Goal: Task Accomplishment & Management: Manage account settings

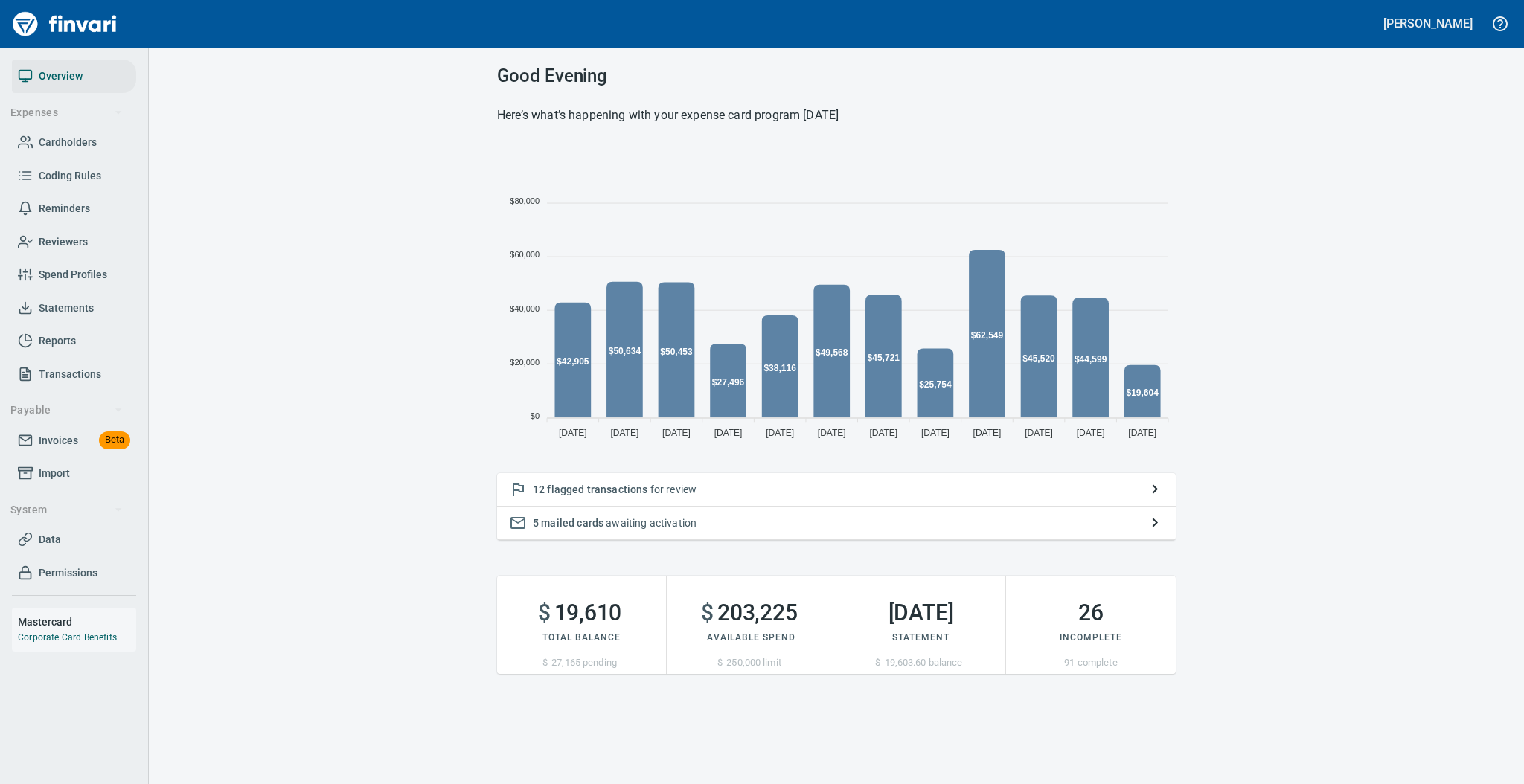
scroll to position [296, 663]
click at [92, 310] on span "Statements" at bounding box center [66, 308] width 55 height 18
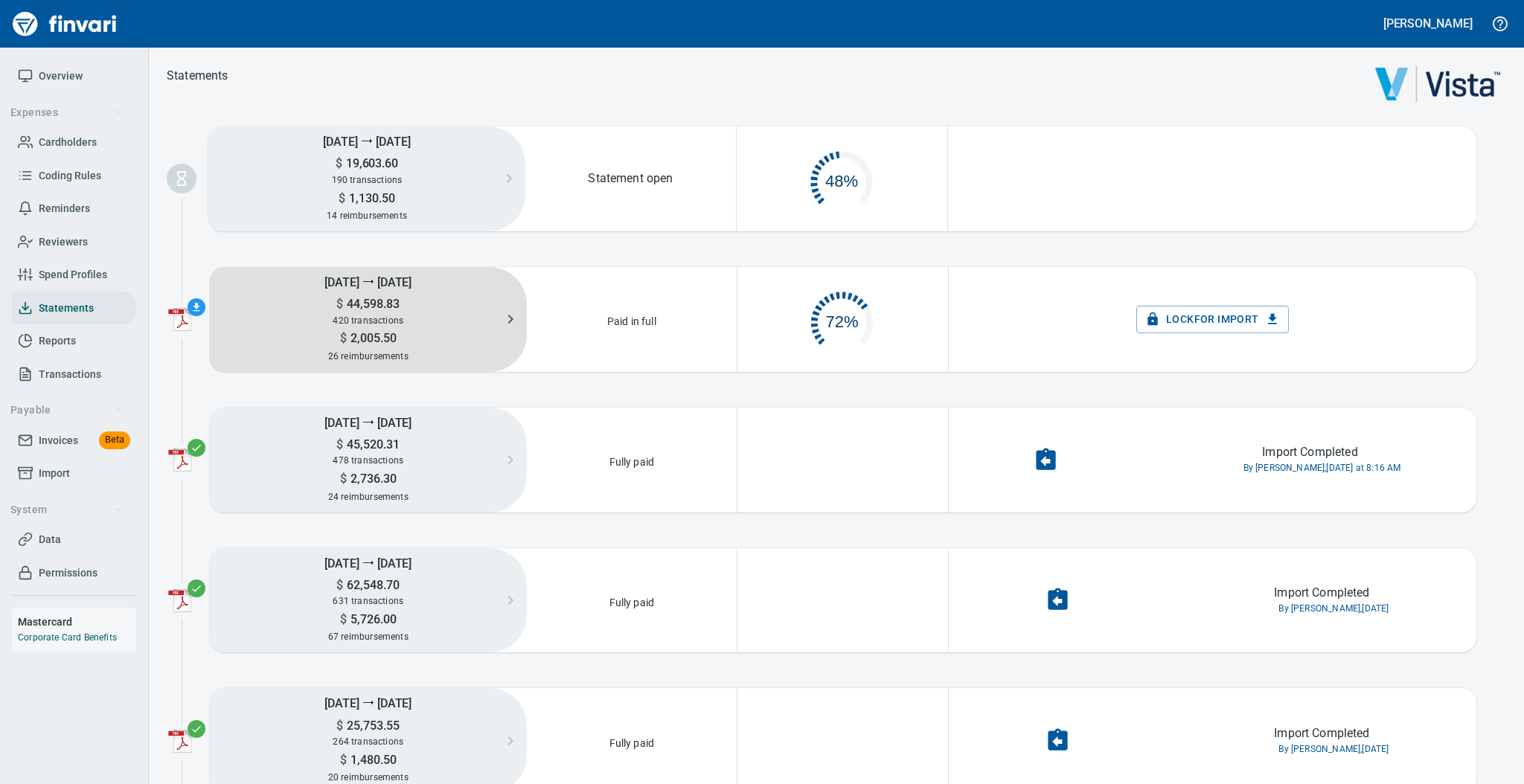
scroll to position [70, 193]
click at [419, 319] on div "420 transactions" at bounding box center [368, 320] width 317 height 16
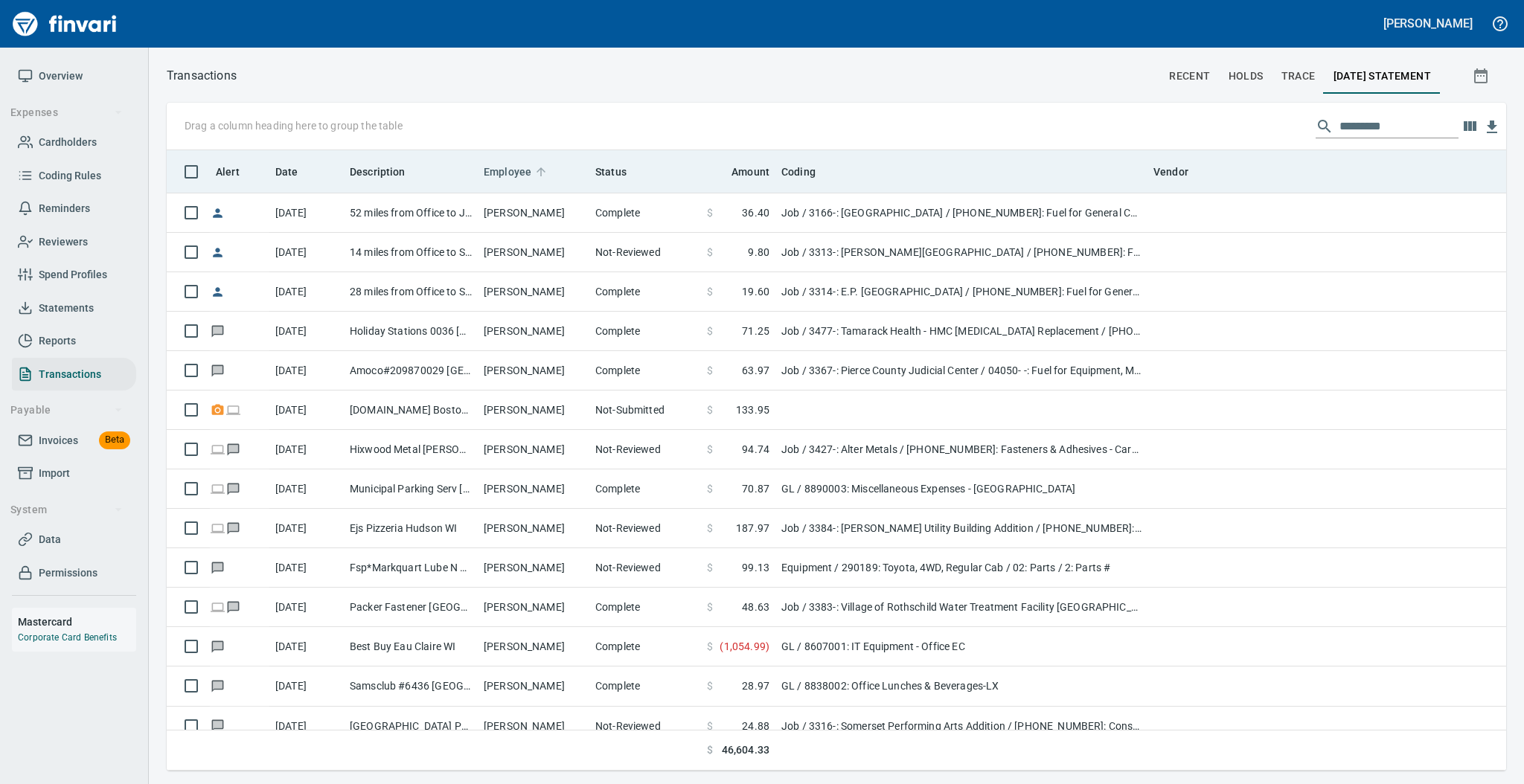
scroll to position [606, 1308]
click at [543, 166] on icon at bounding box center [541, 171] width 14 height 14
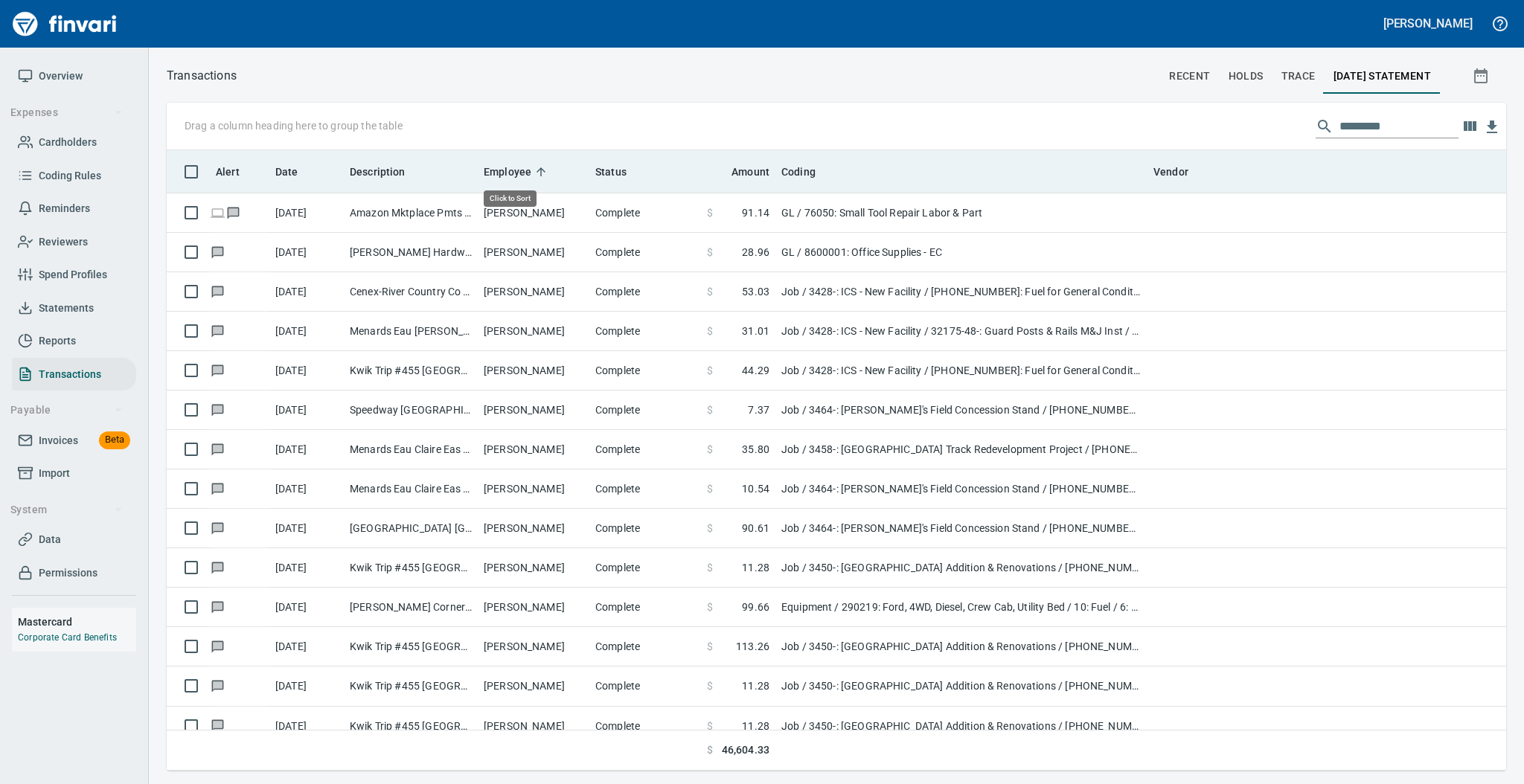
click at [543, 166] on icon at bounding box center [541, 171] width 14 height 14
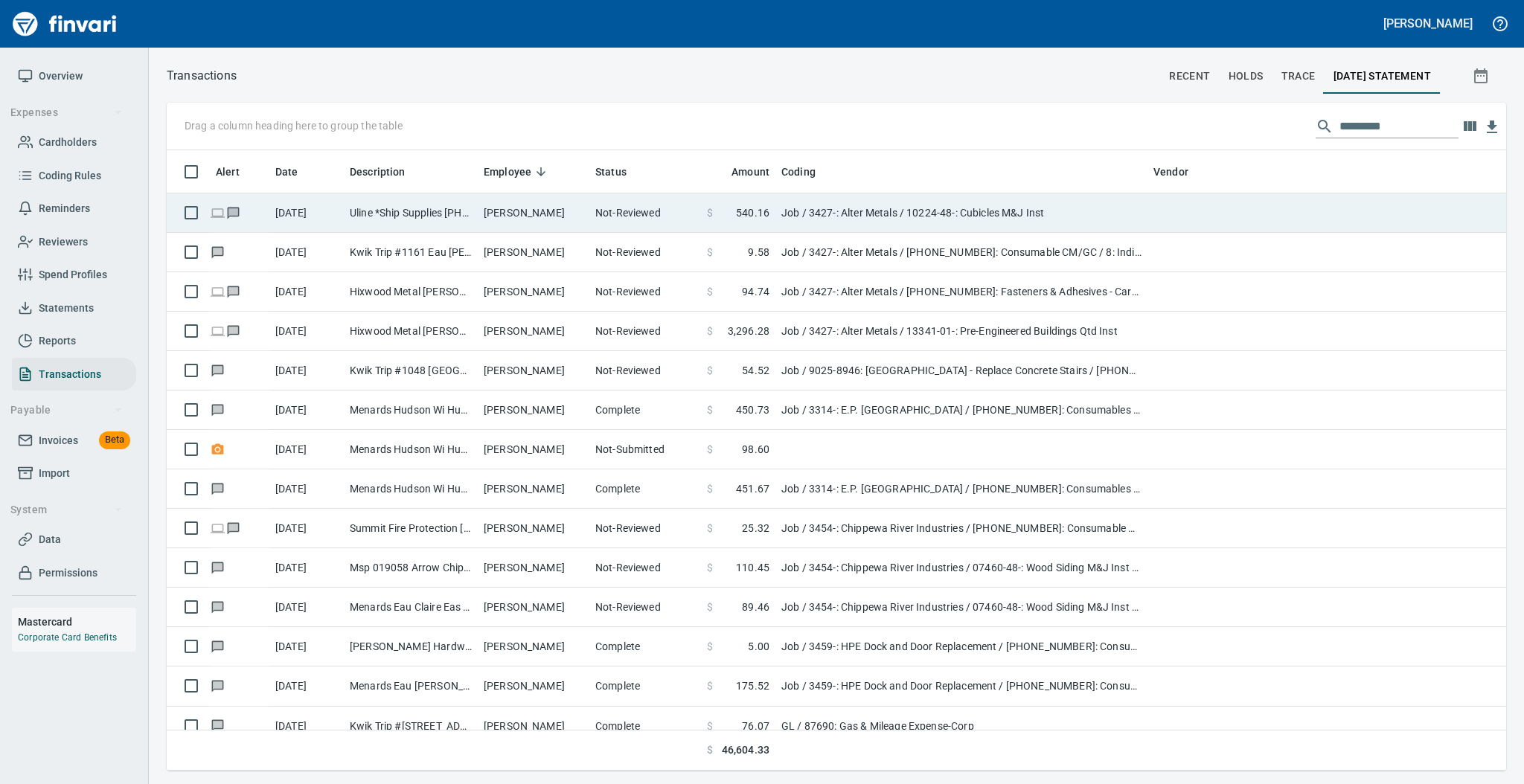
click at [534, 203] on td "[PERSON_NAME]" at bounding box center [534, 212] width 112 height 39
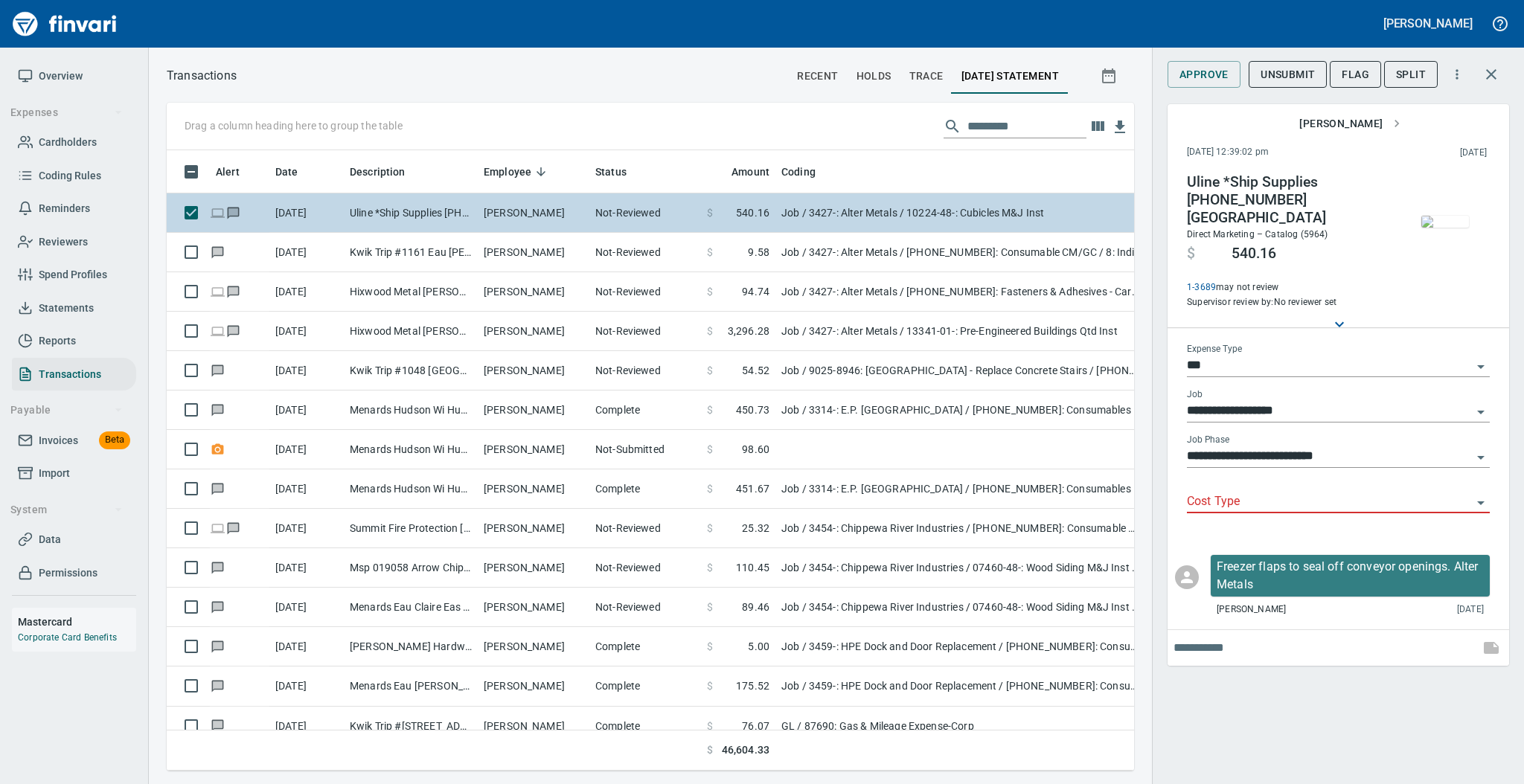
scroll to position [590, 936]
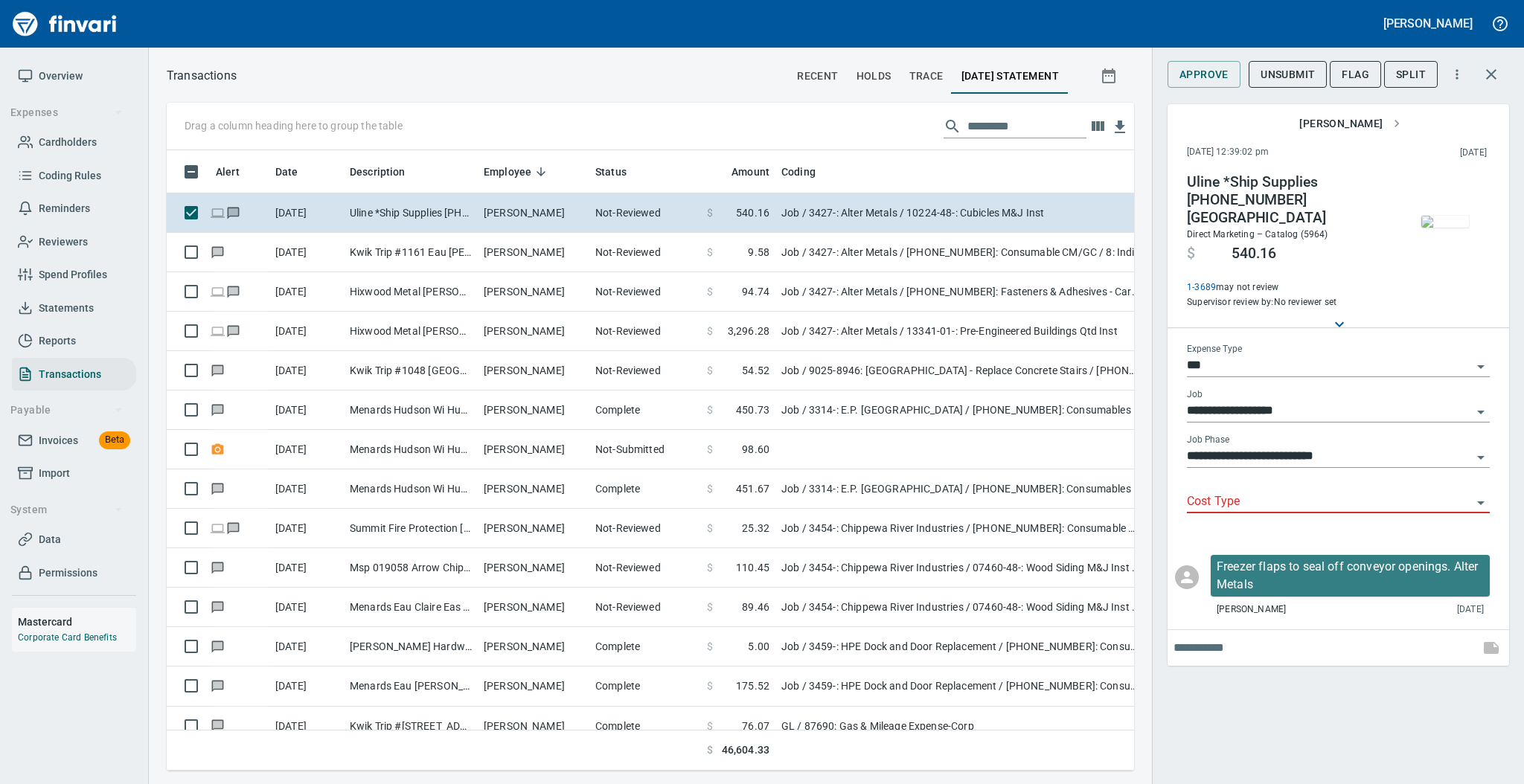
click at [1254, 491] on input "Cost Type" at bounding box center [1329, 501] width 285 height 21
click at [1205, 70] on span "Approve" at bounding box center [1205, 75] width 49 height 18
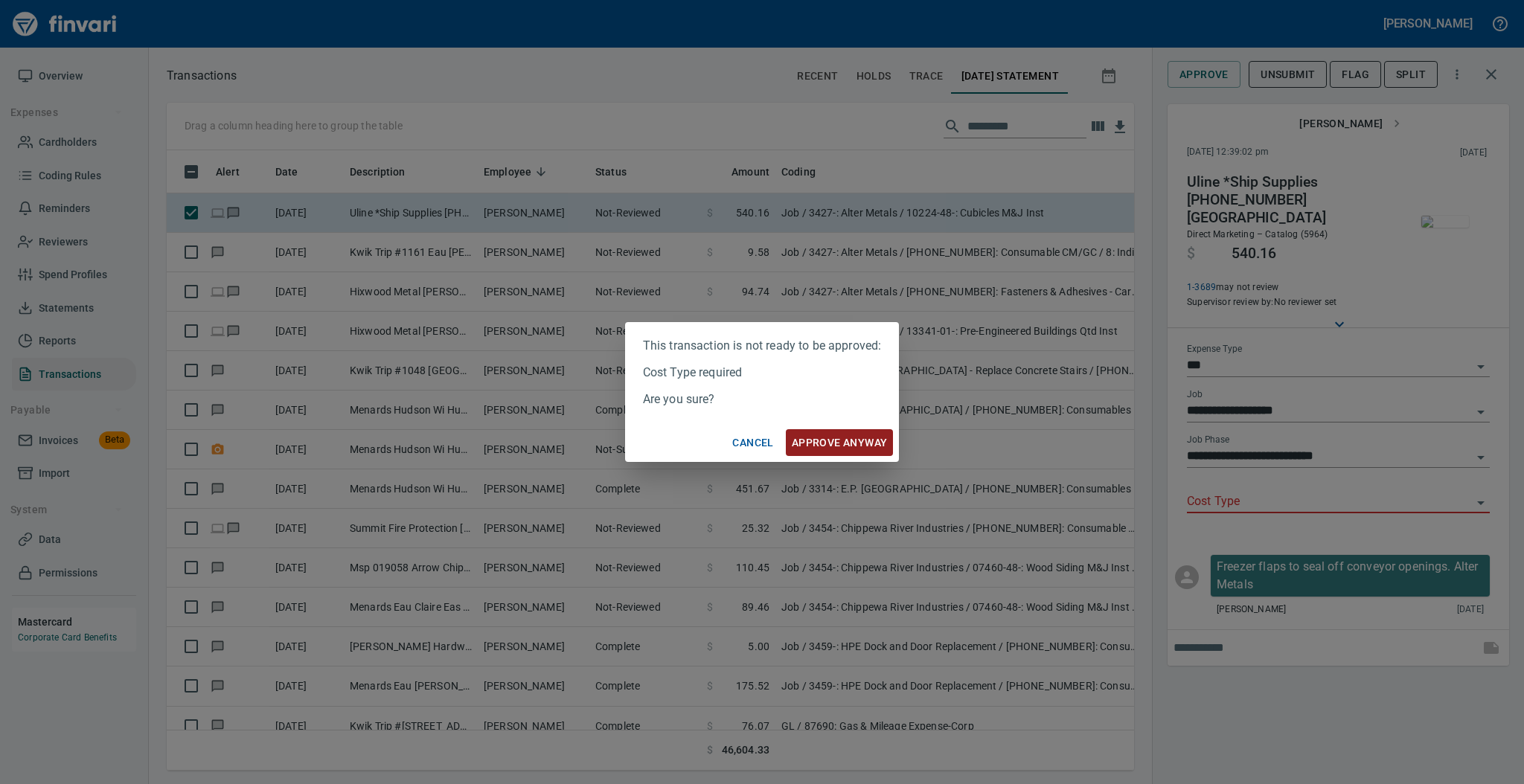
click at [844, 447] on span "Approve anyway" at bounding box center [839, 443] width 96 height 18
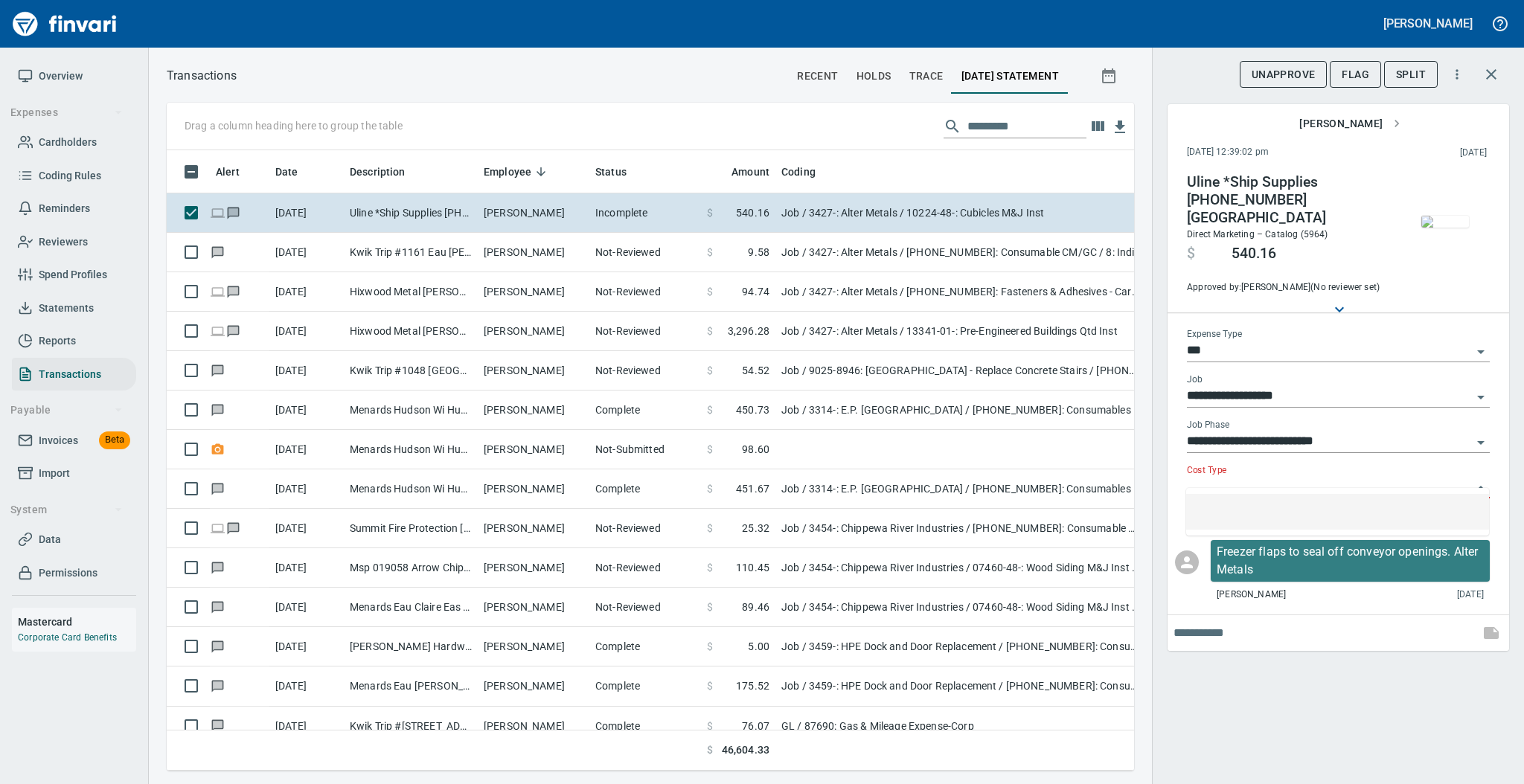
click at [1232, 477] on input "Cost Type" at bounding box center [1329, 487] width 285 height 21
click at [1233, 508] on li at bounding box center [1337, 511] width 303 height 36
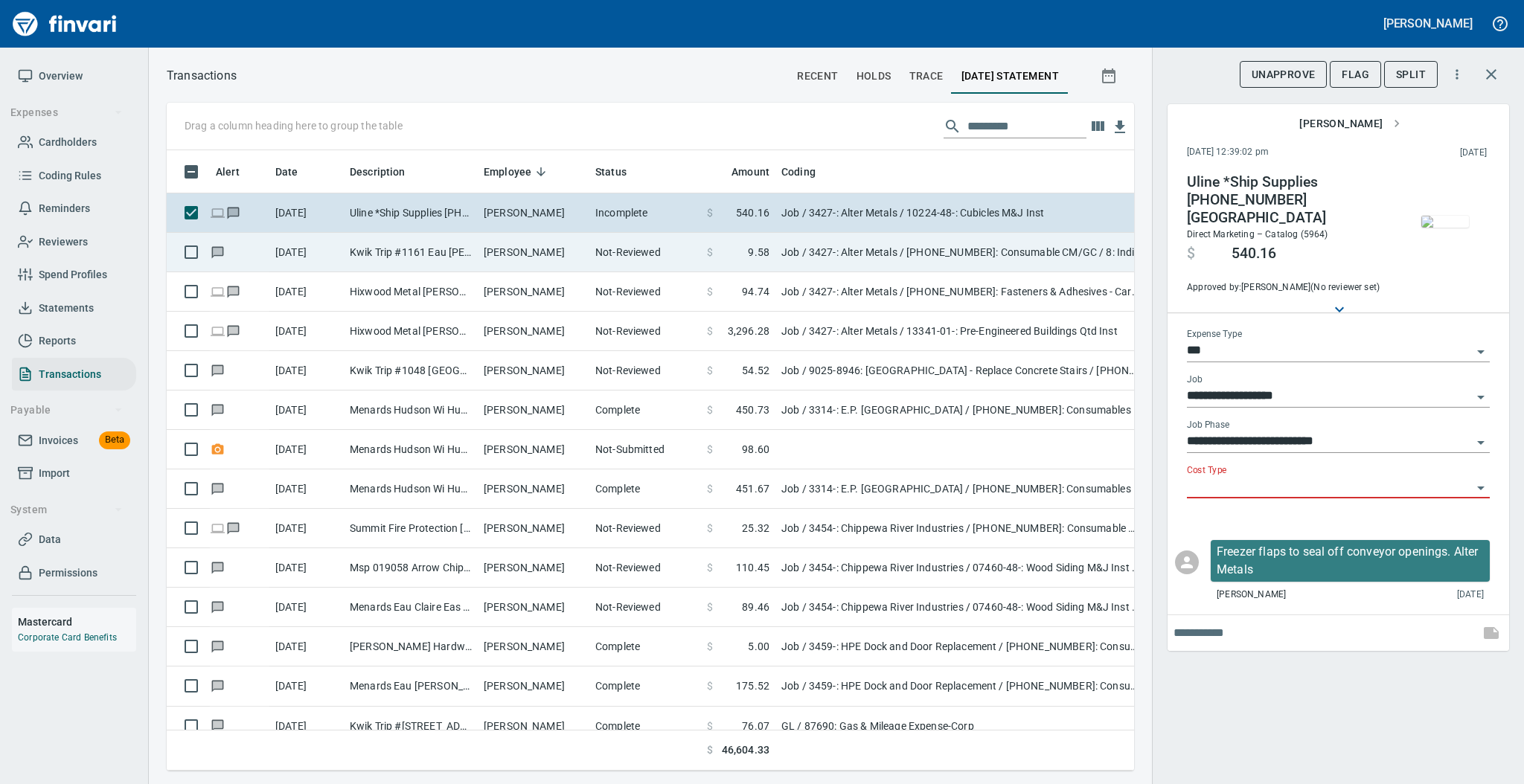
click at [600, 259] on td "Not-Reviewed" at bounding box center [645, 252] width 112 height 39
type input "**********"
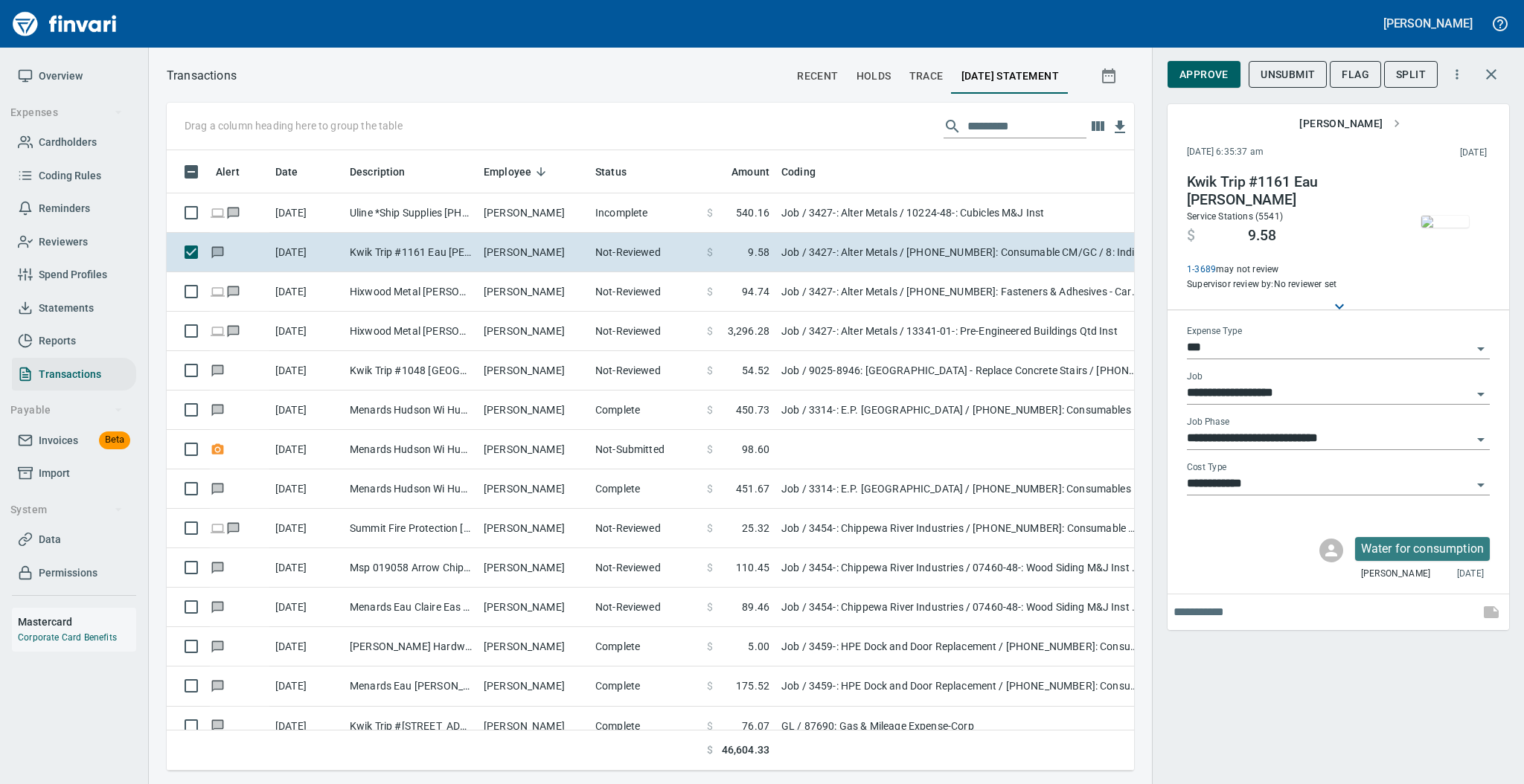
click at [1443, 228] on img "button" at bounding box center [1445, 221] width 48 height 12
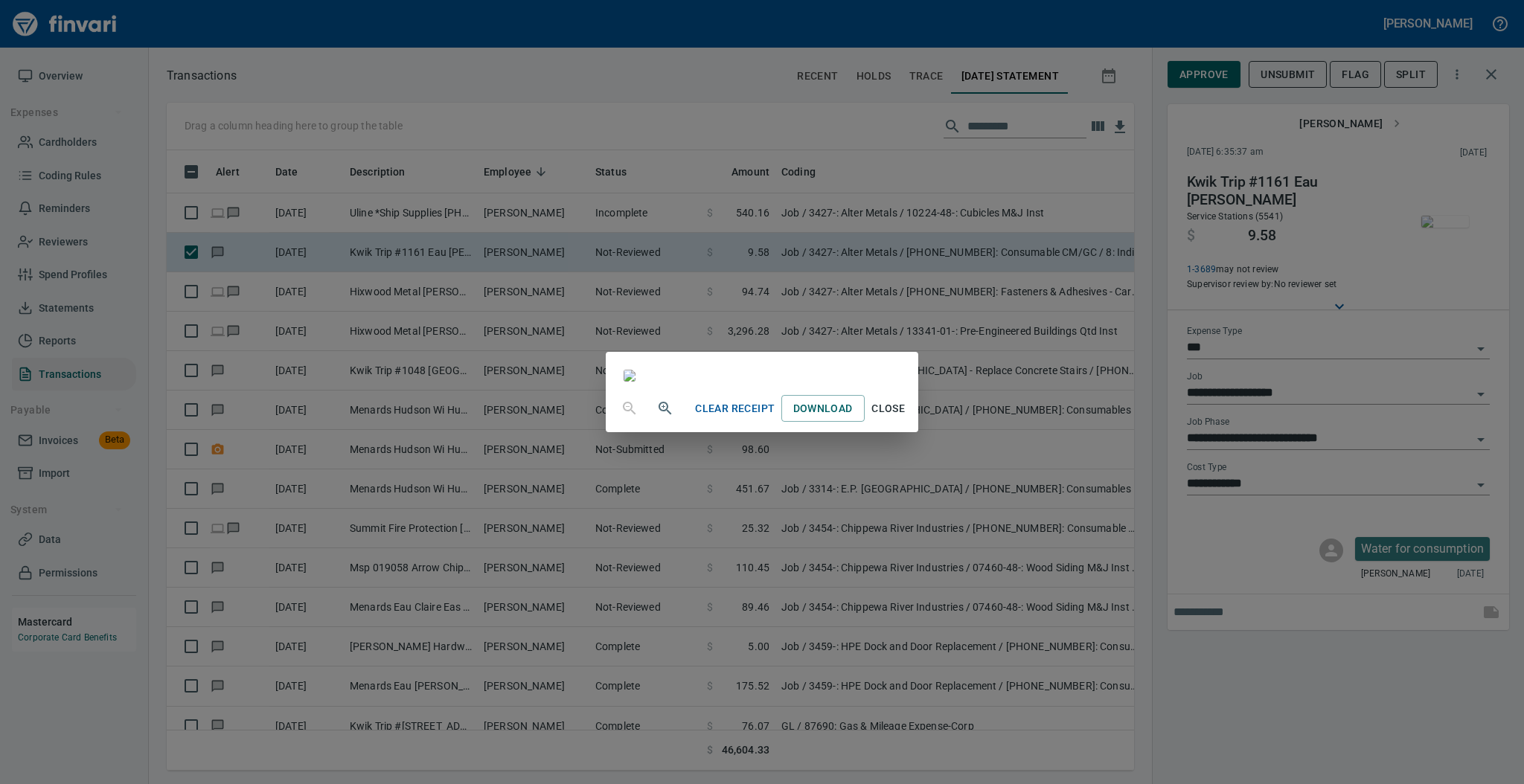
click at [906, 418] on span "Close" at bounding box center [888, 409] width 36 height 18
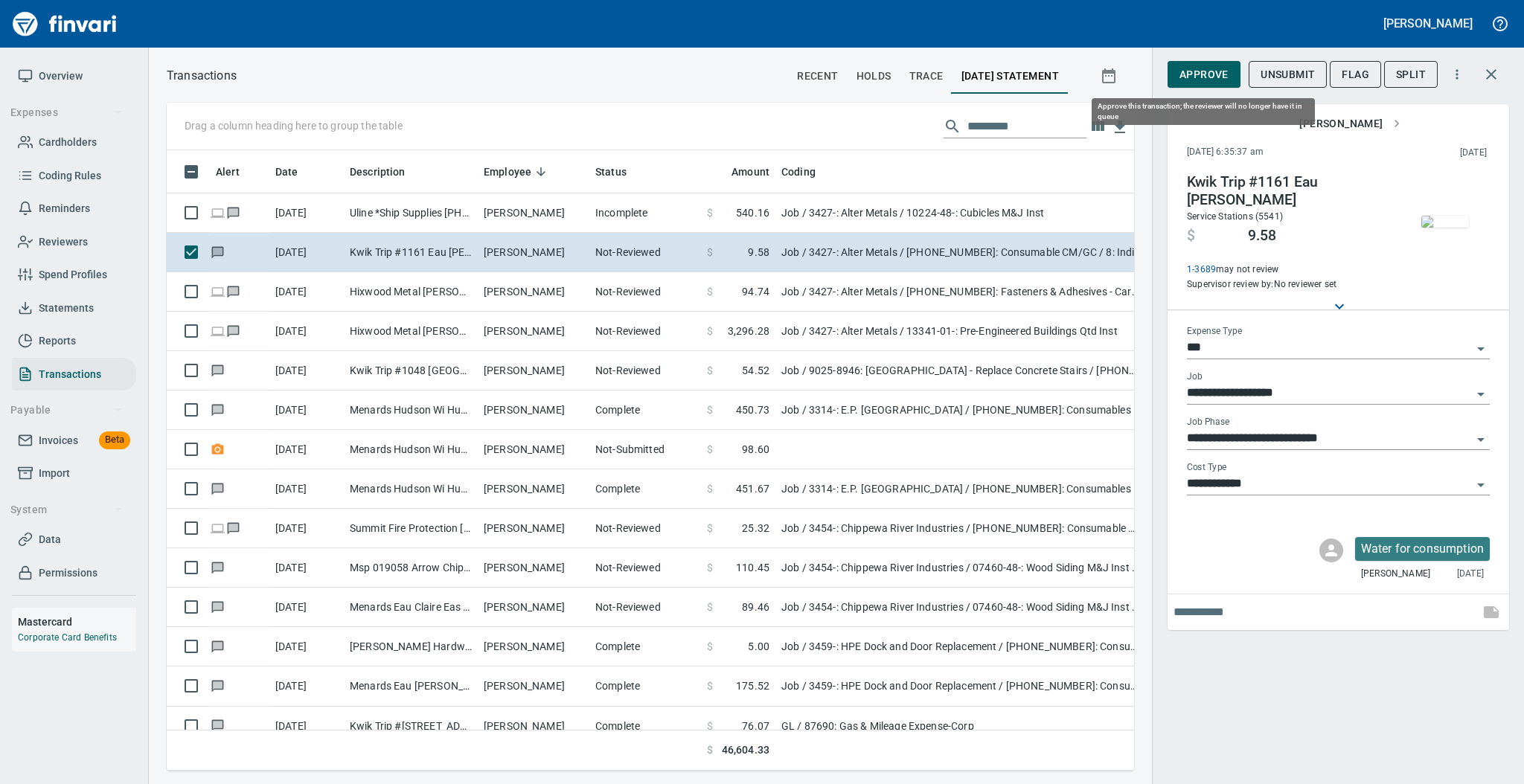
scroll to position [590, 936]
click at [1211, 74] on span "Approve" at bounding box center [1205, 75] width 49 height 18
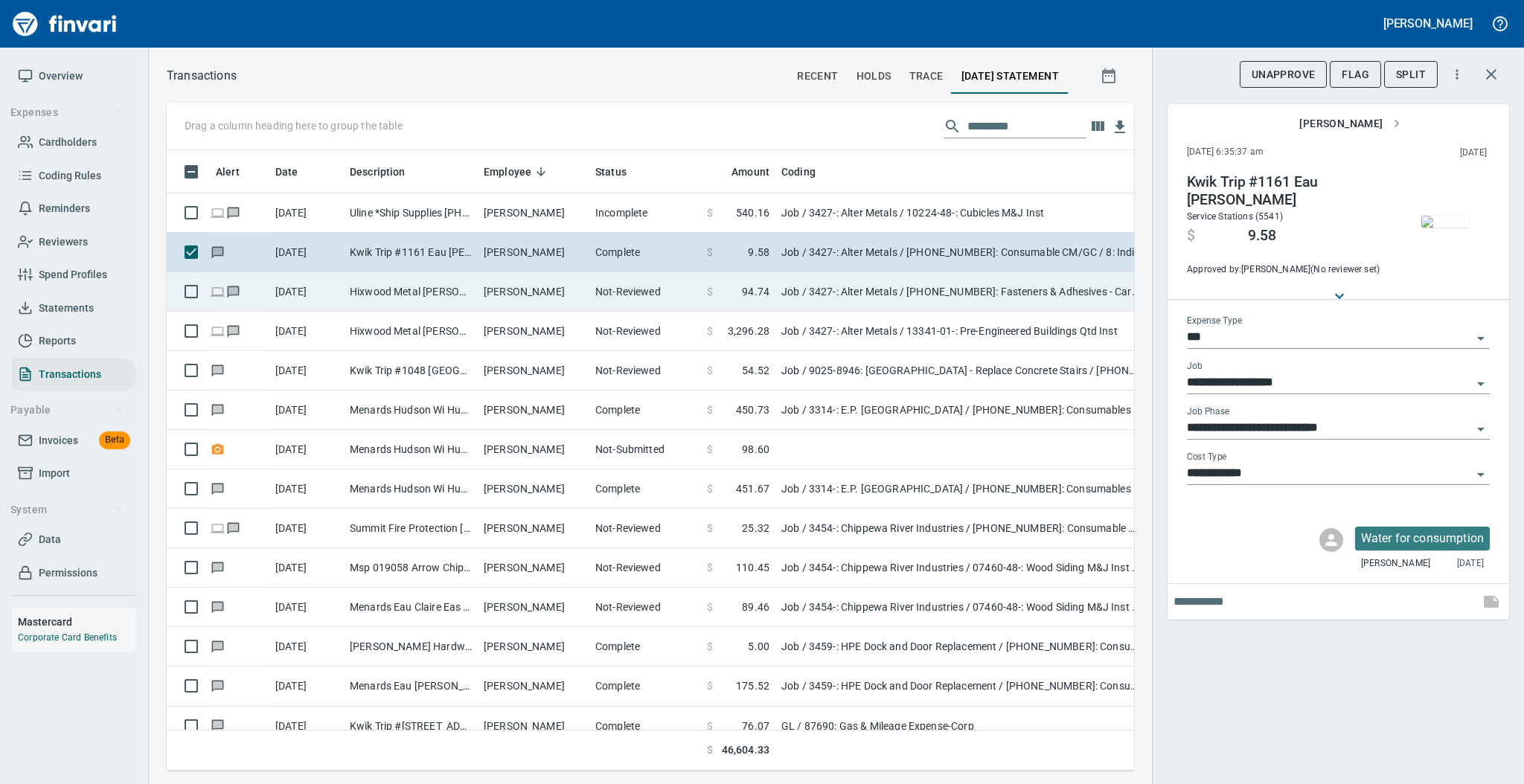
click at [492, 293] on td "[PERSON_NAME]" at bounding box center [534, 292] width 112 height 39
type input "**********"
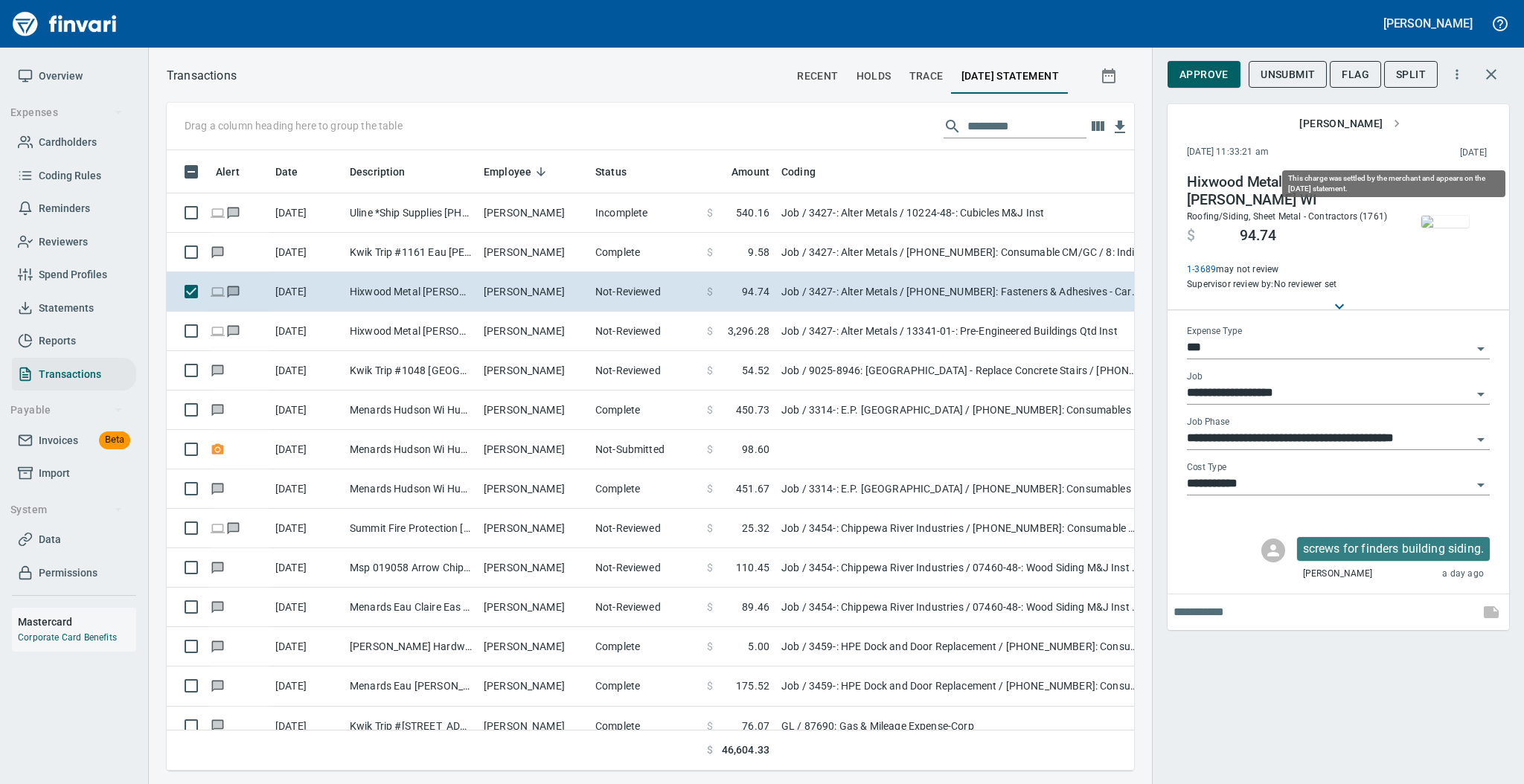
scroll to position [590, 936]
click at [1432, 216] on img "button" at bounding box center [1445, 221] width 48 height 12
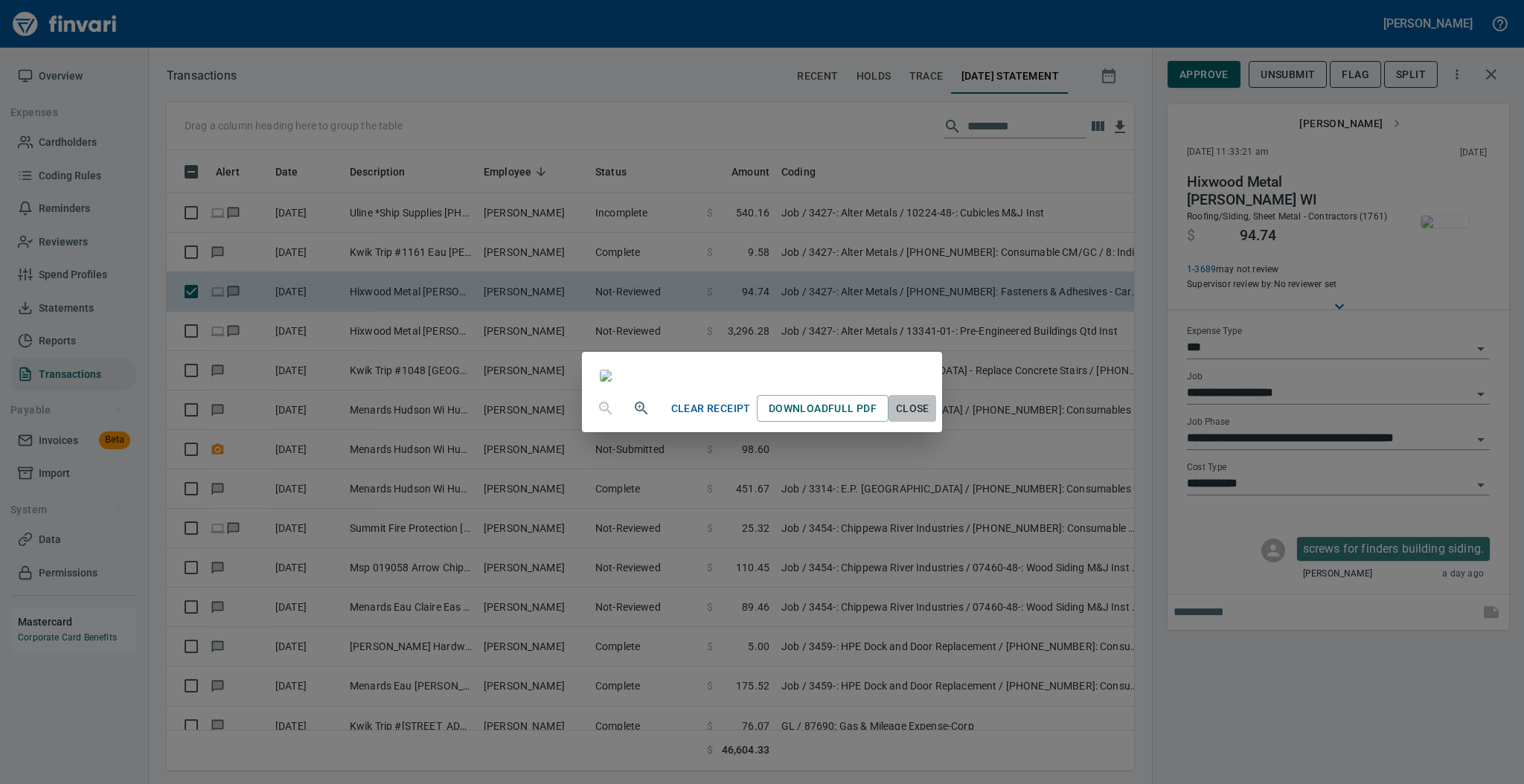
click at [930, 418] on span "Close" at bounding box center [912, 409] width 36 height 18
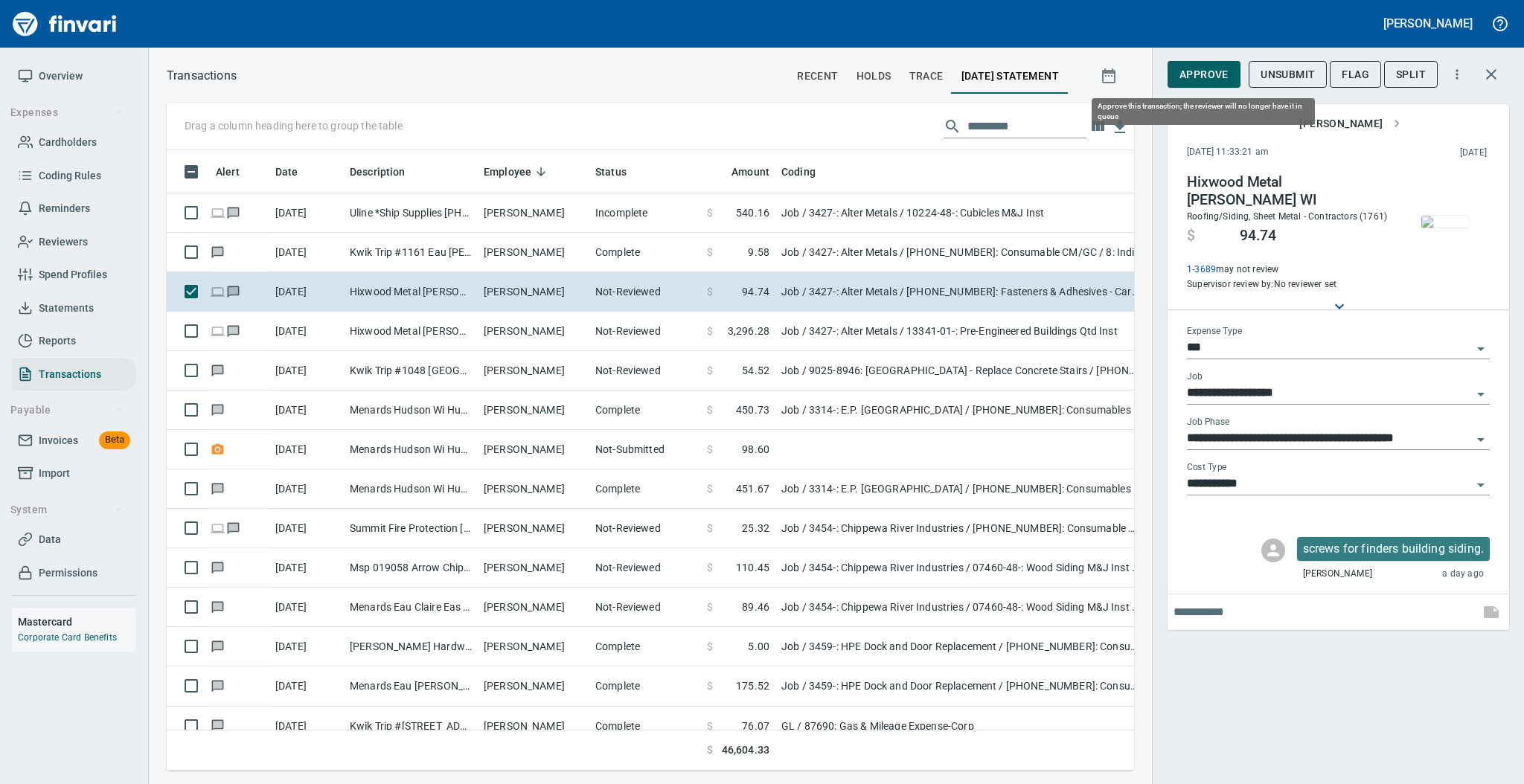
click at [1204, 81] on span "Approve" at bounding box center [1205, 75] width 49 height 18
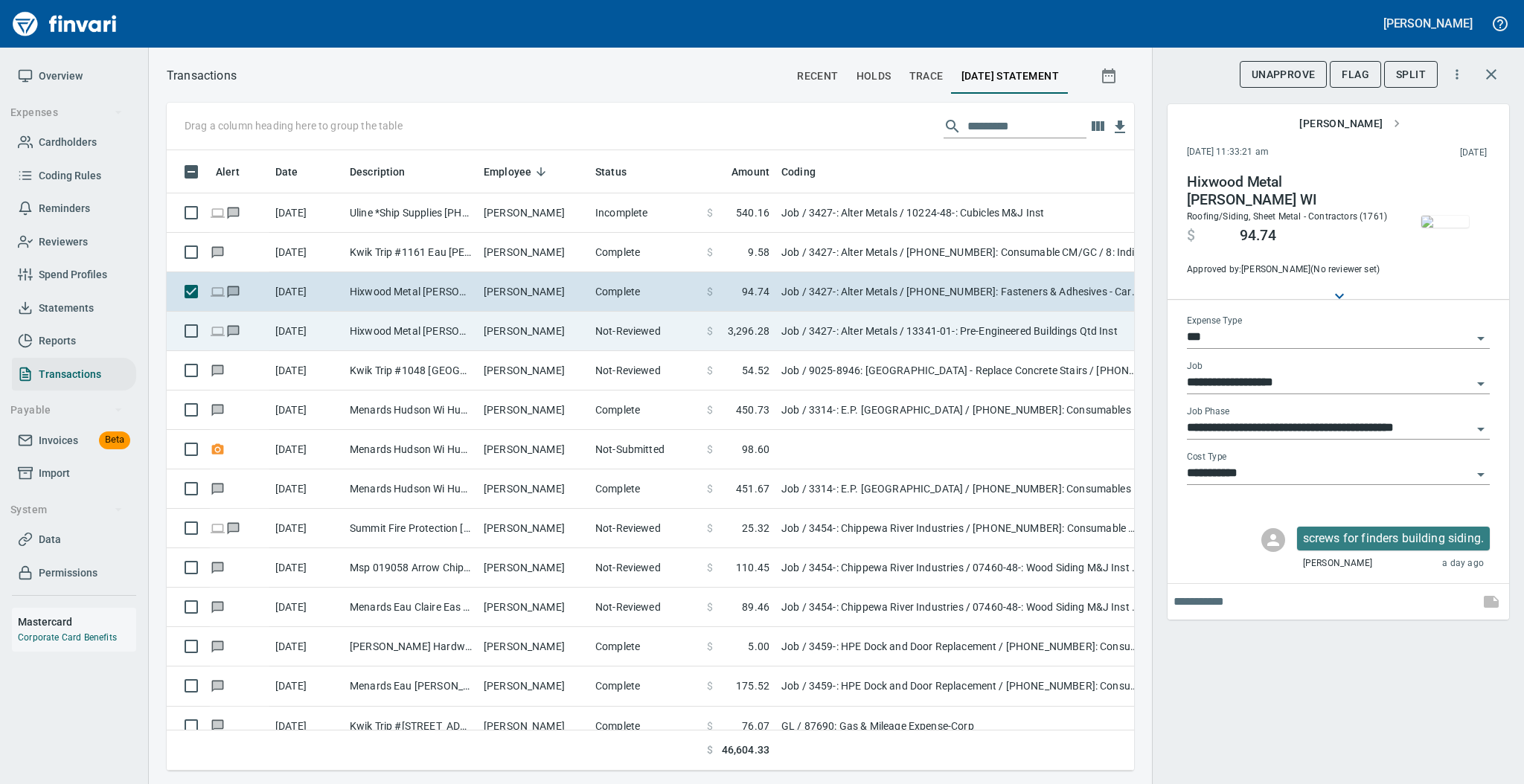
click at [512, 315] on td "[PERSON_NAME]" at bounding box center [534, 331] width 112 height 39
type input "**********"
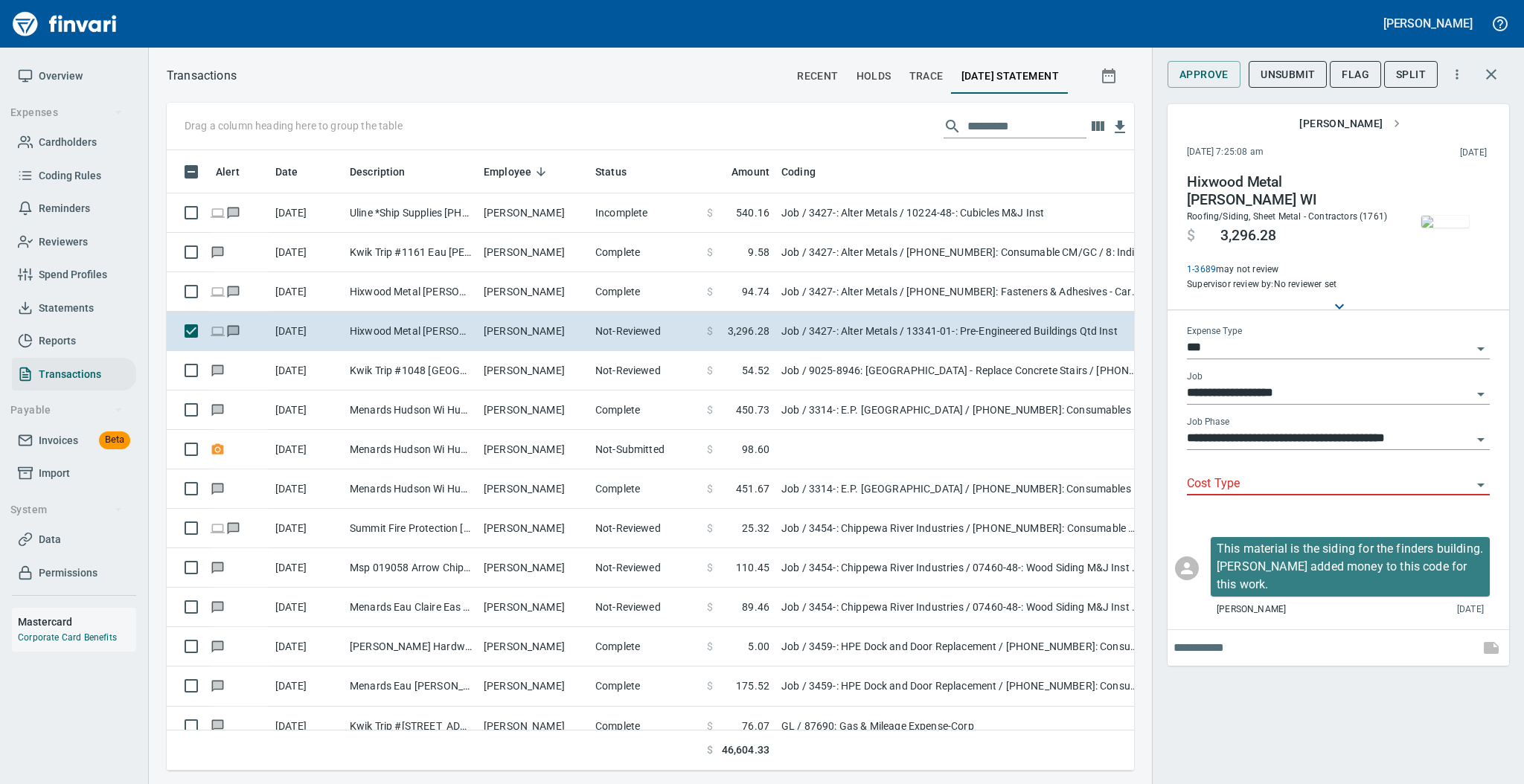
click at [1486, 431] on icon "Open" at bounding box center [1481, 440] width 18 height 18
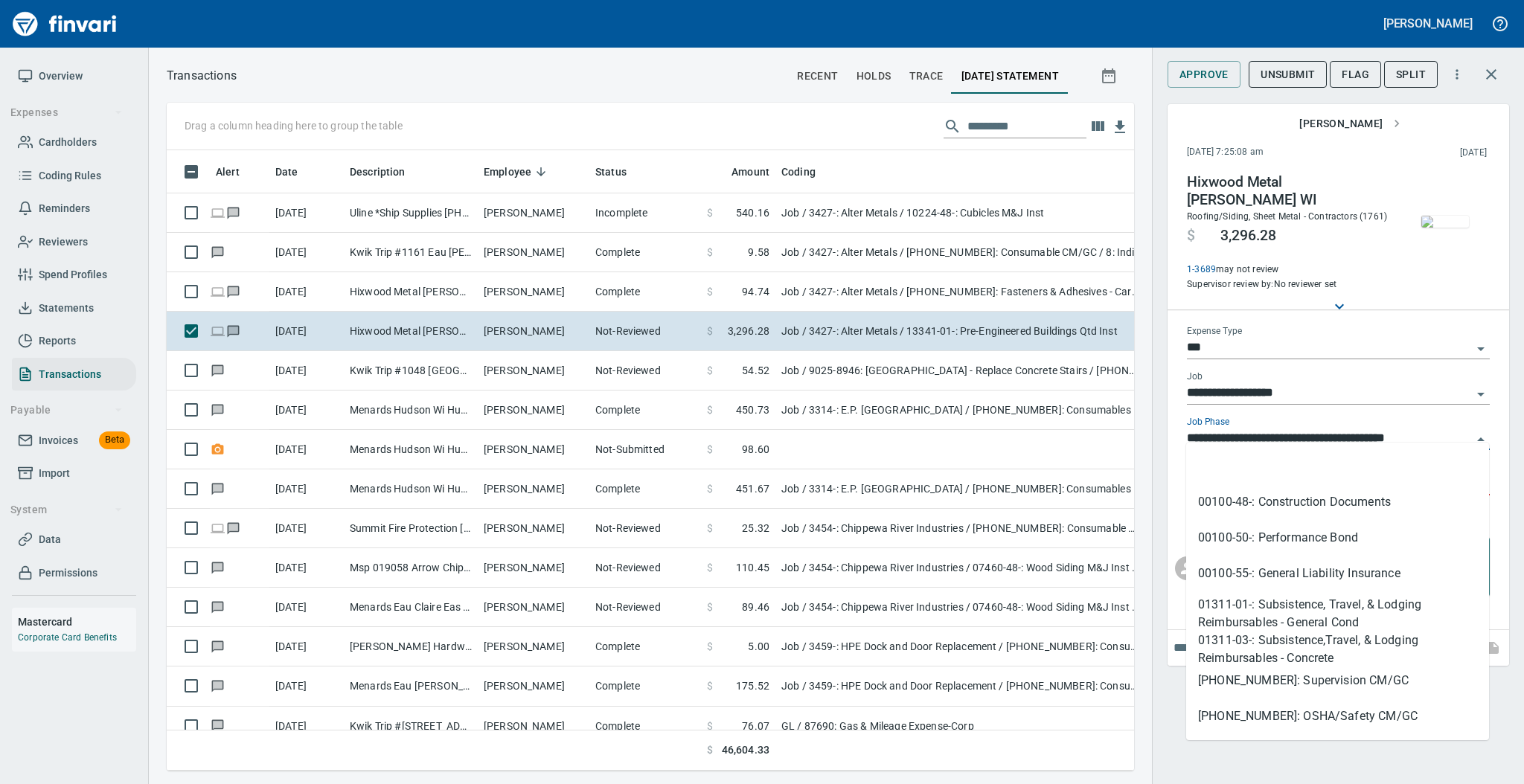
scroll to position [590, 936]
click at [1170, 695] on div "**********" at bounding box center [1337, 392] width 372 height 784
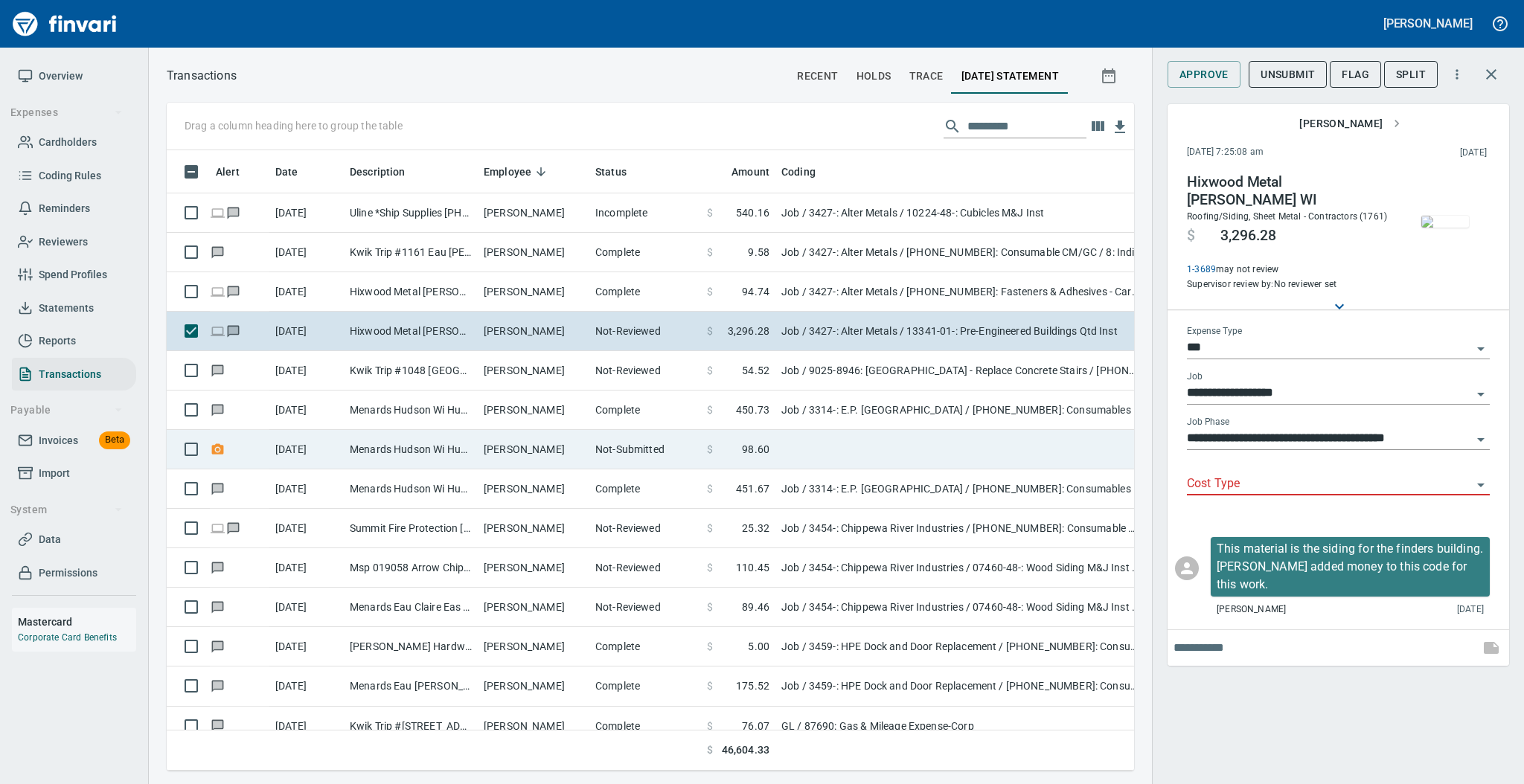
click at [535, 449] on td "[PERSON_NAME]" at bounding box center [534, 449] width 112 height 39
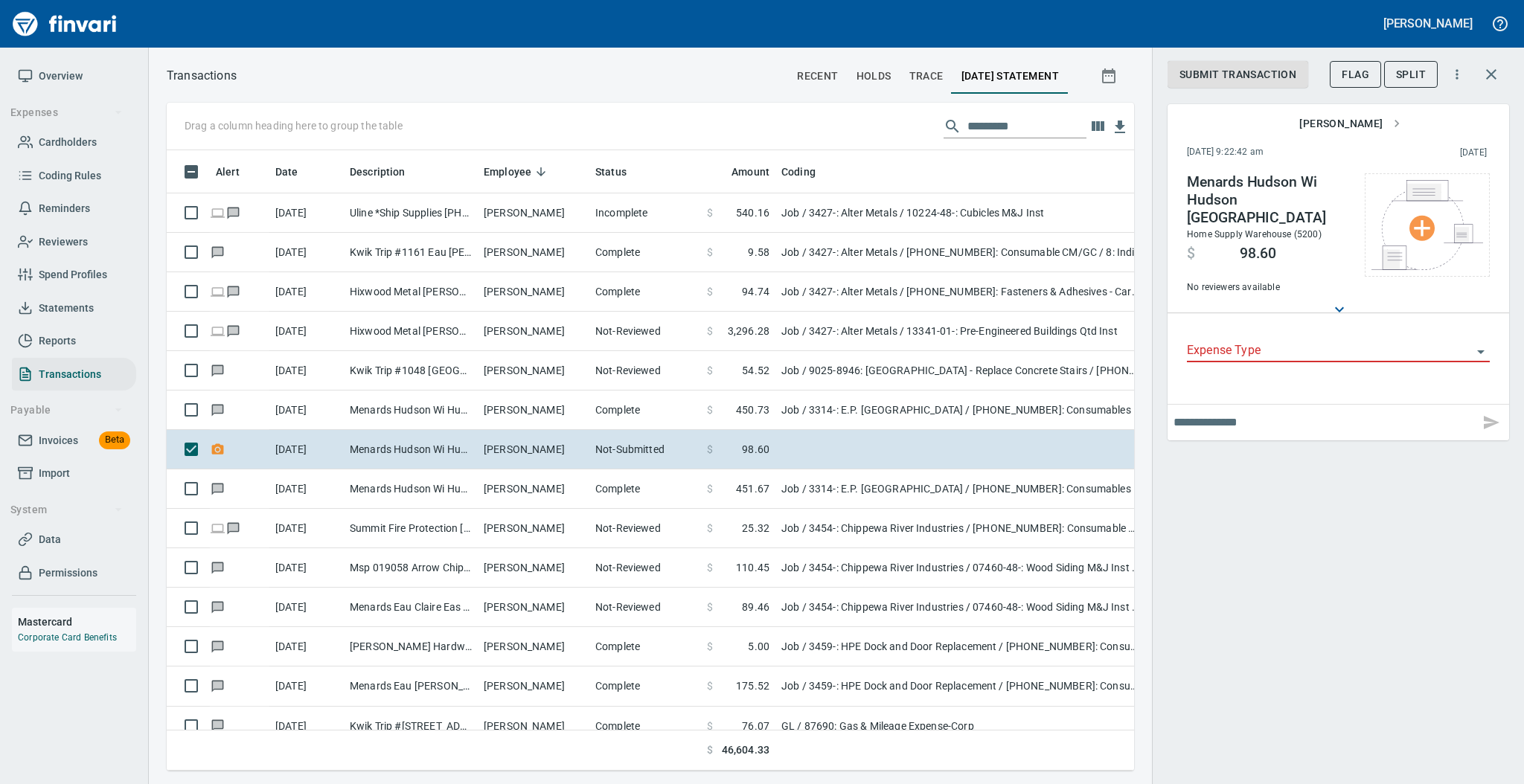
click at [1210, 411] on input "text" at bounding box center [1324, 423] width 300 height 24
type input "**********"
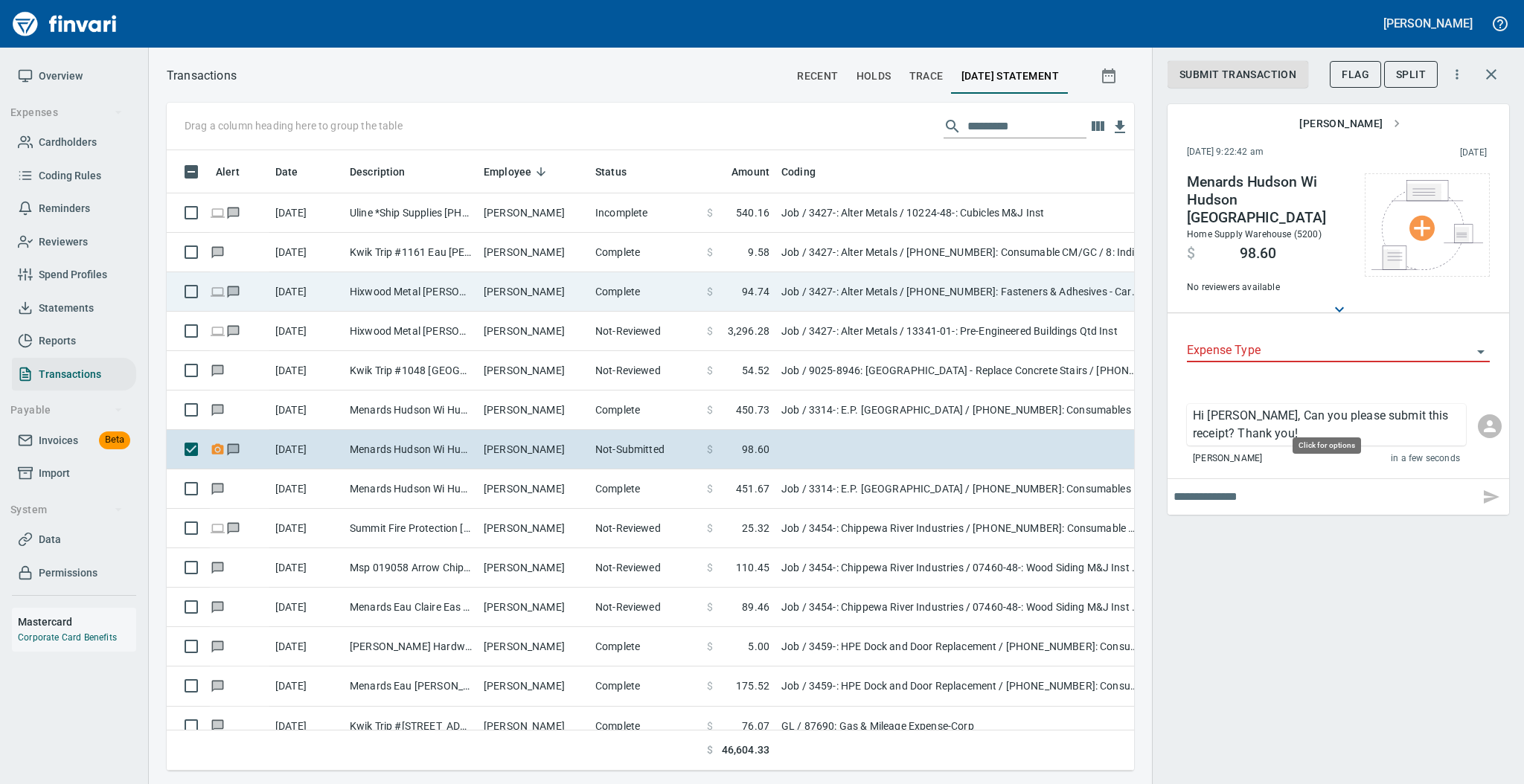
scroll to position [590, 936]
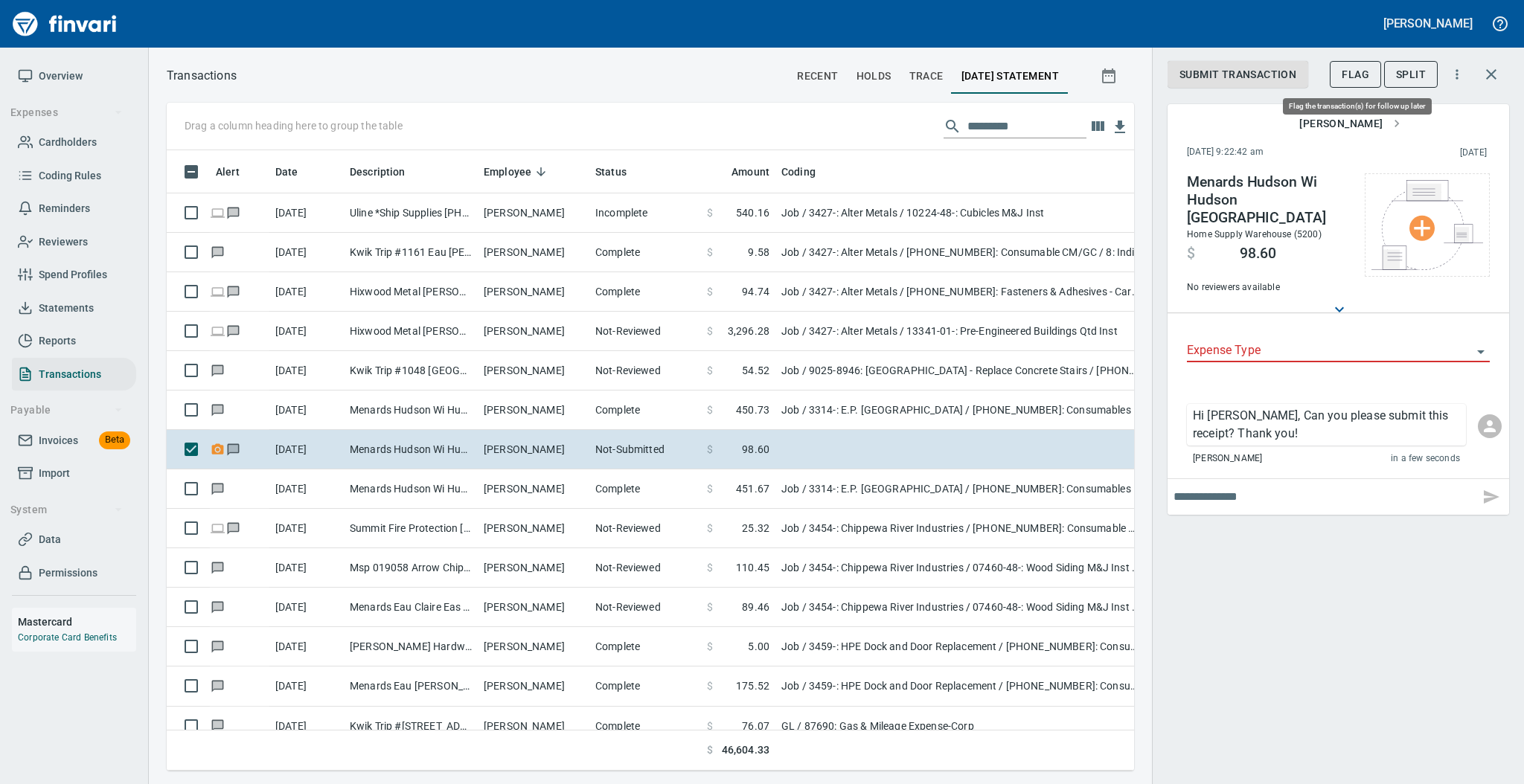
click at [1348, 71] on span "Flag" at bounding box center [1356, 75] width 27 height 18
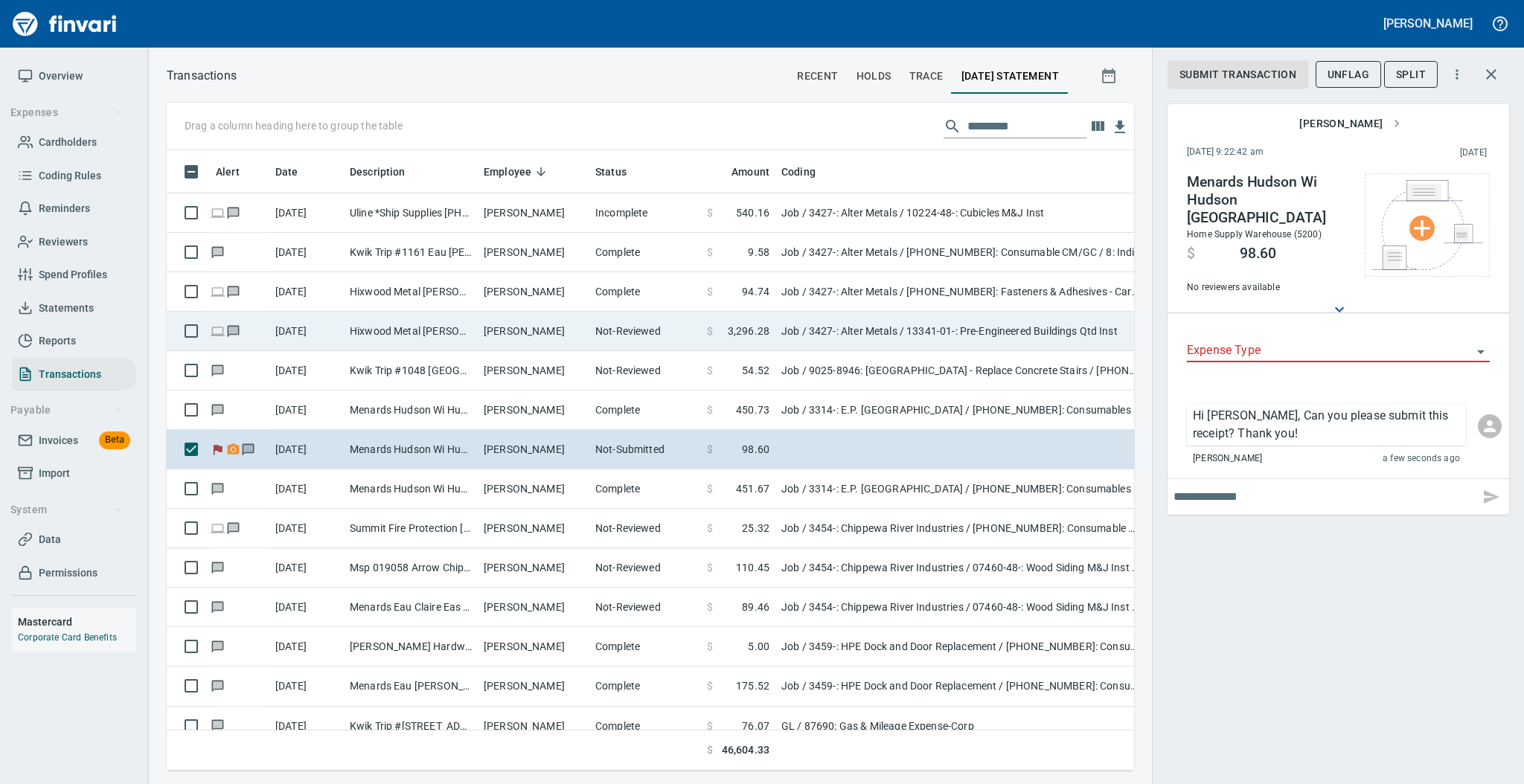
click at [491, 323] on td "[PERSON_NAME]" at bounding box center [534, 331] width 112 height 39
type input "***"
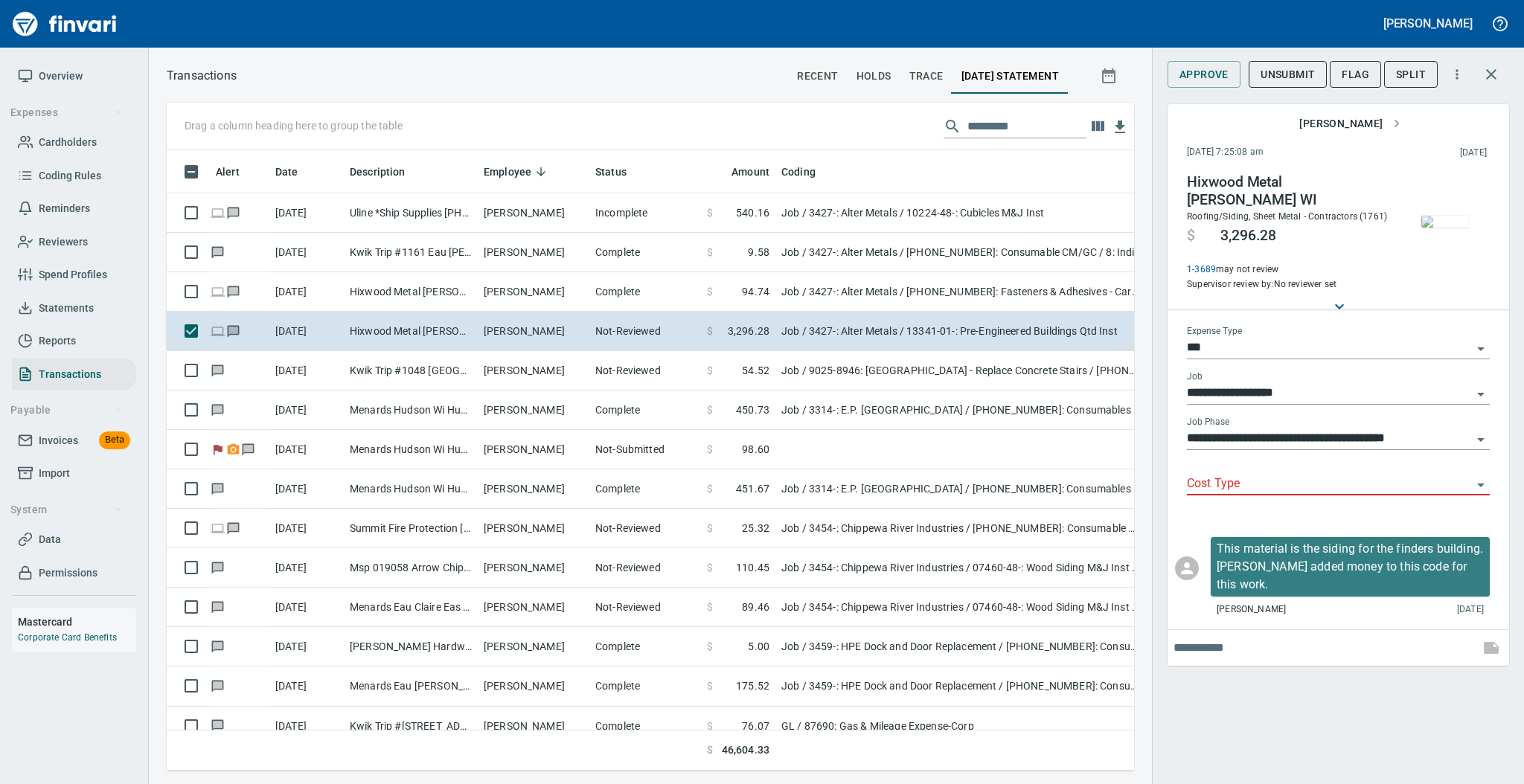
scroll to position [590, 936]
click at [1350, 82] on span "Flag" at bounding box center [1356, 75] width 27 height 18
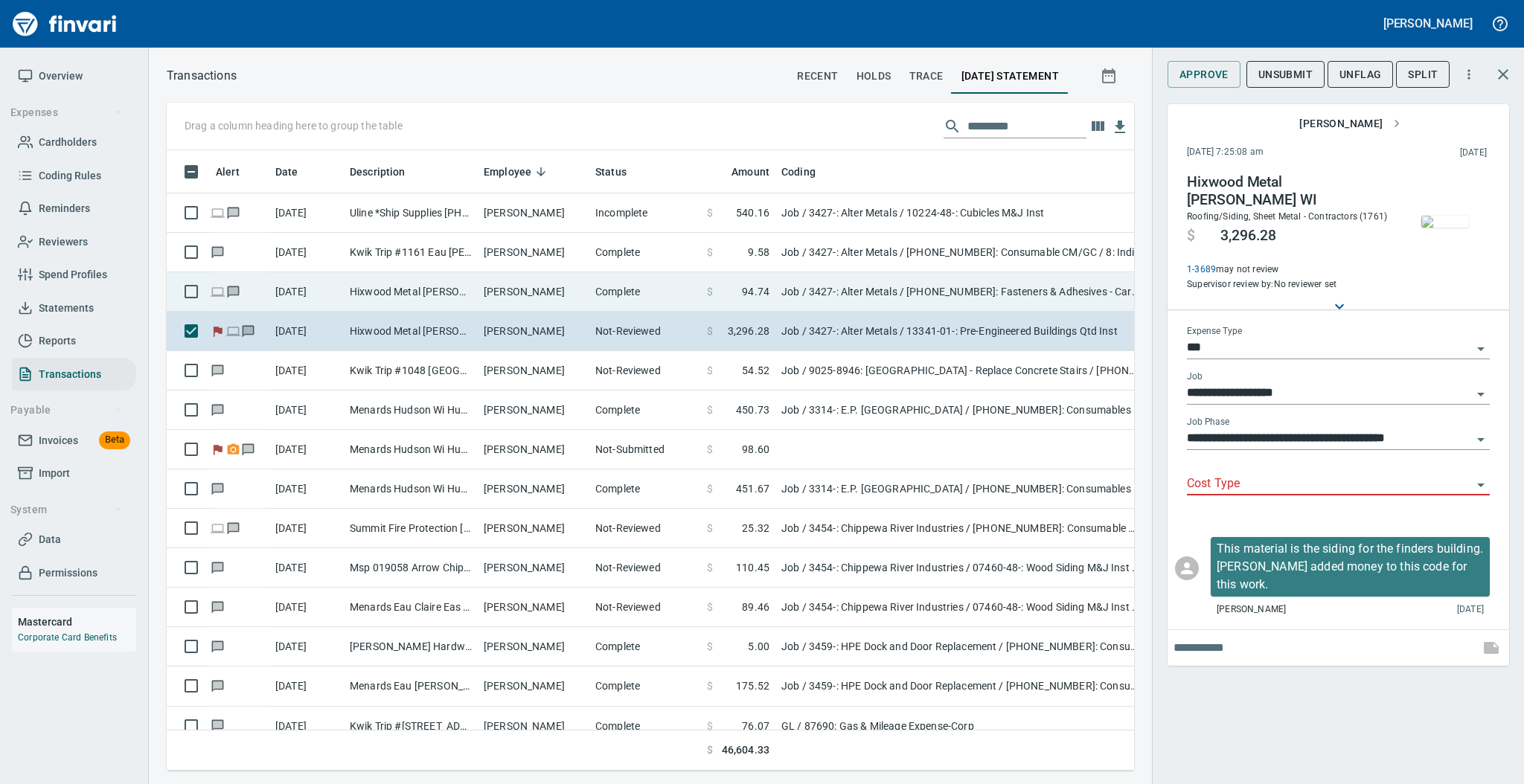
click at [640, 289] on td "Complete" at bounding box center [645, 292] width 112 height 39
type input "**********"
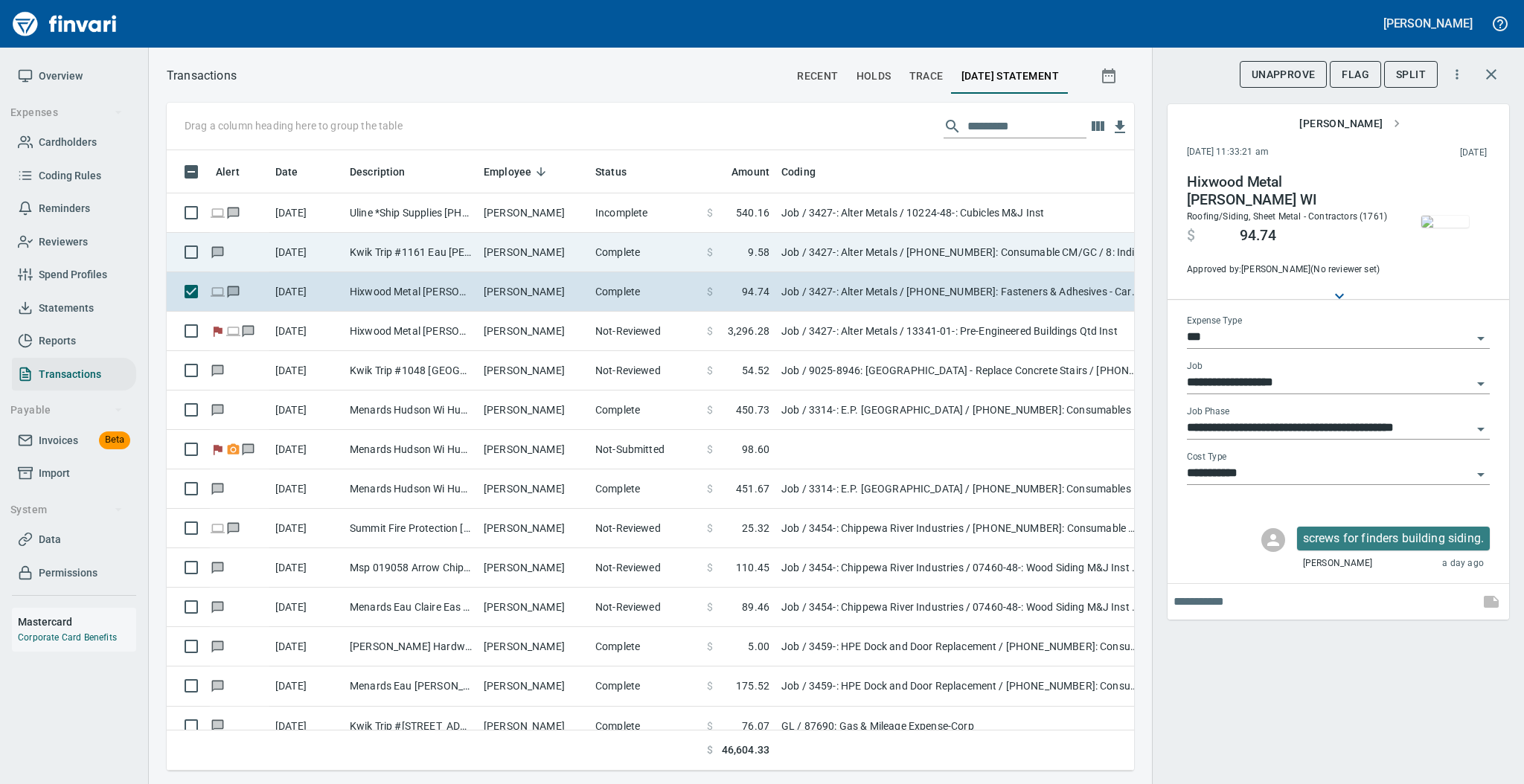
click at [618, 254] on td "Complete" at bounding box center [645, 252] width 112 height 39
type input "**********"
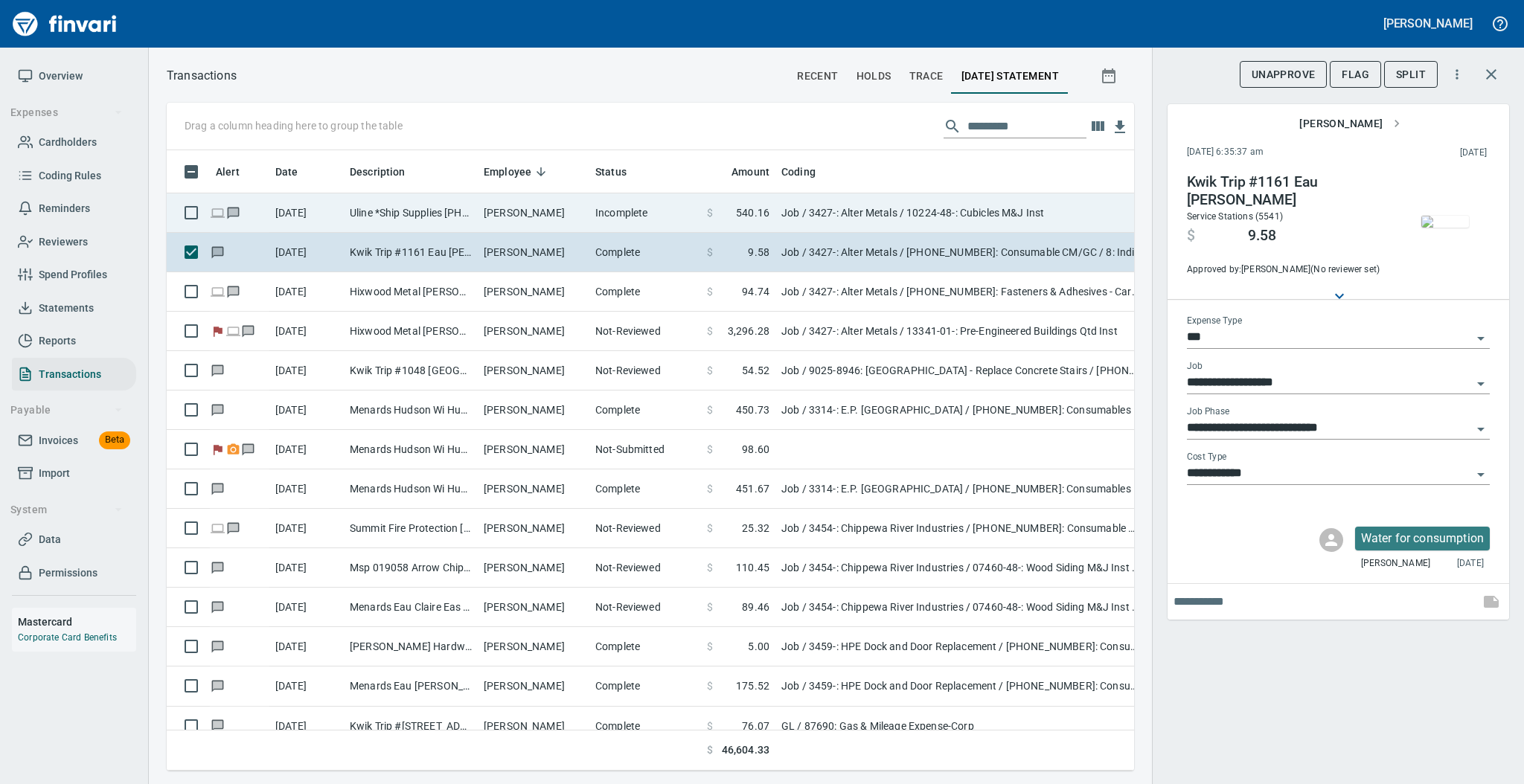
click at [598, 221] on td "Incomplete" at bounding box center [645, 212] width 112 height 39
type input "**********"
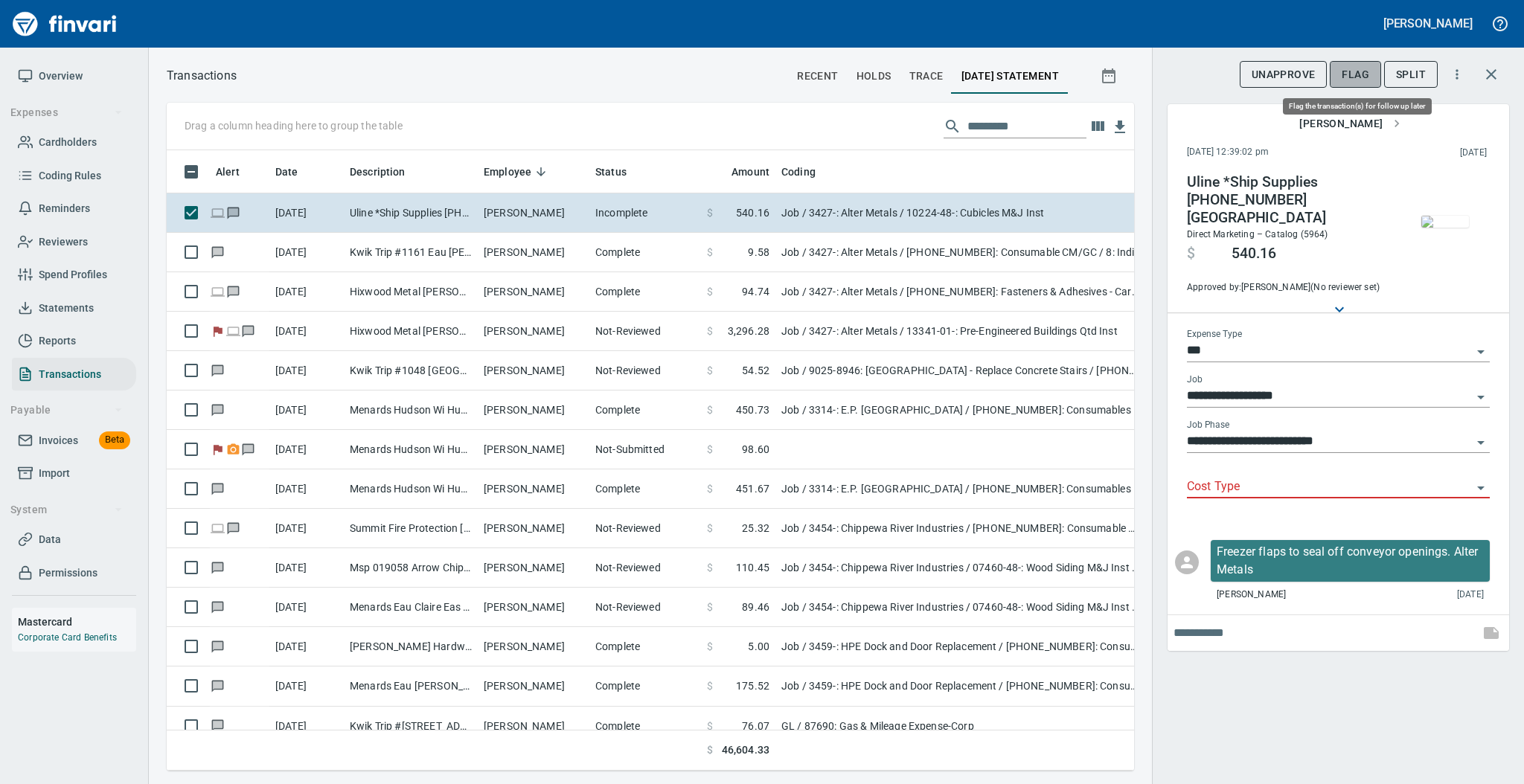
click at [1354, 70] on span "Flag" at bounding box center [1356, 75] width 27 height 18
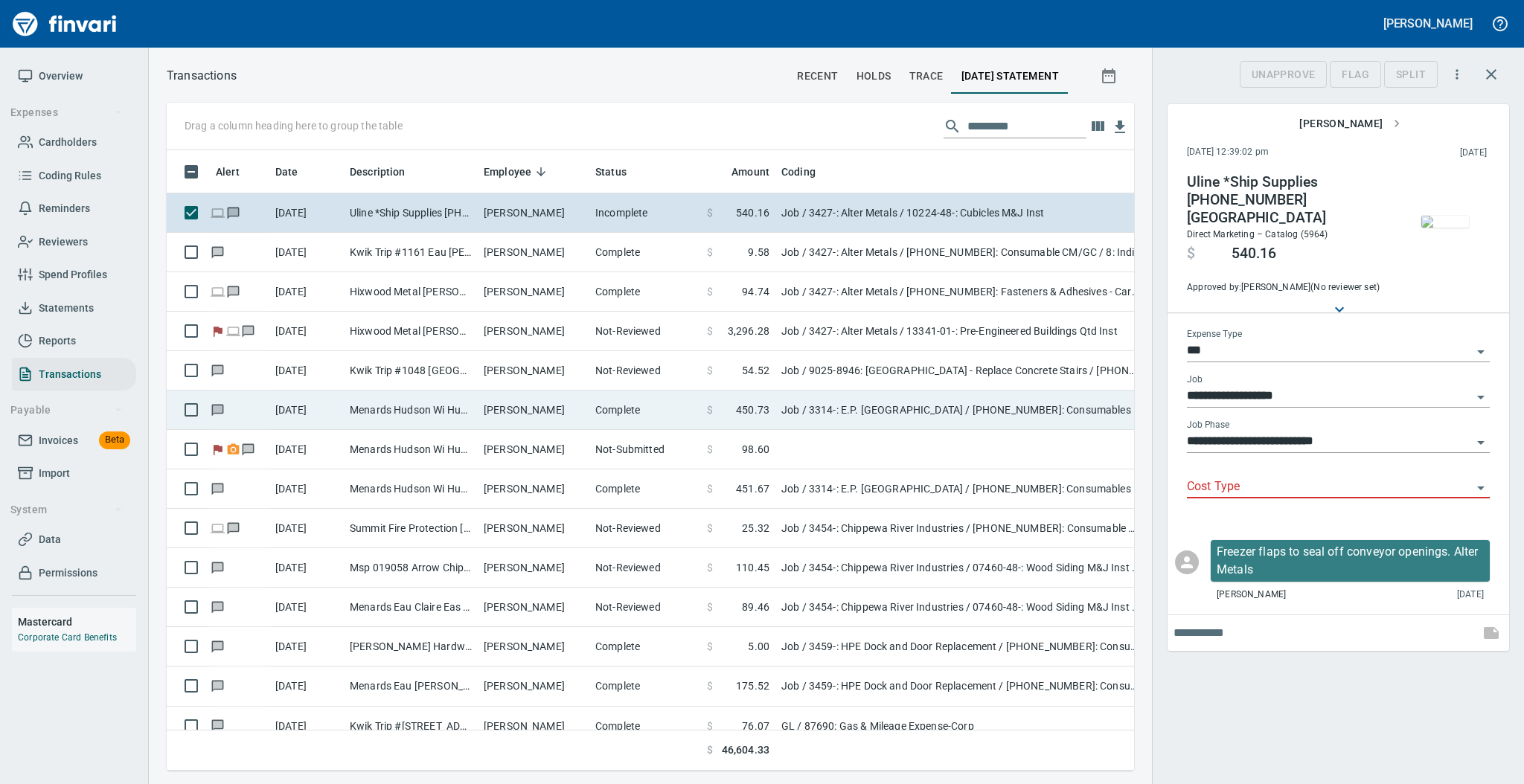
scroll to position [590, 936]
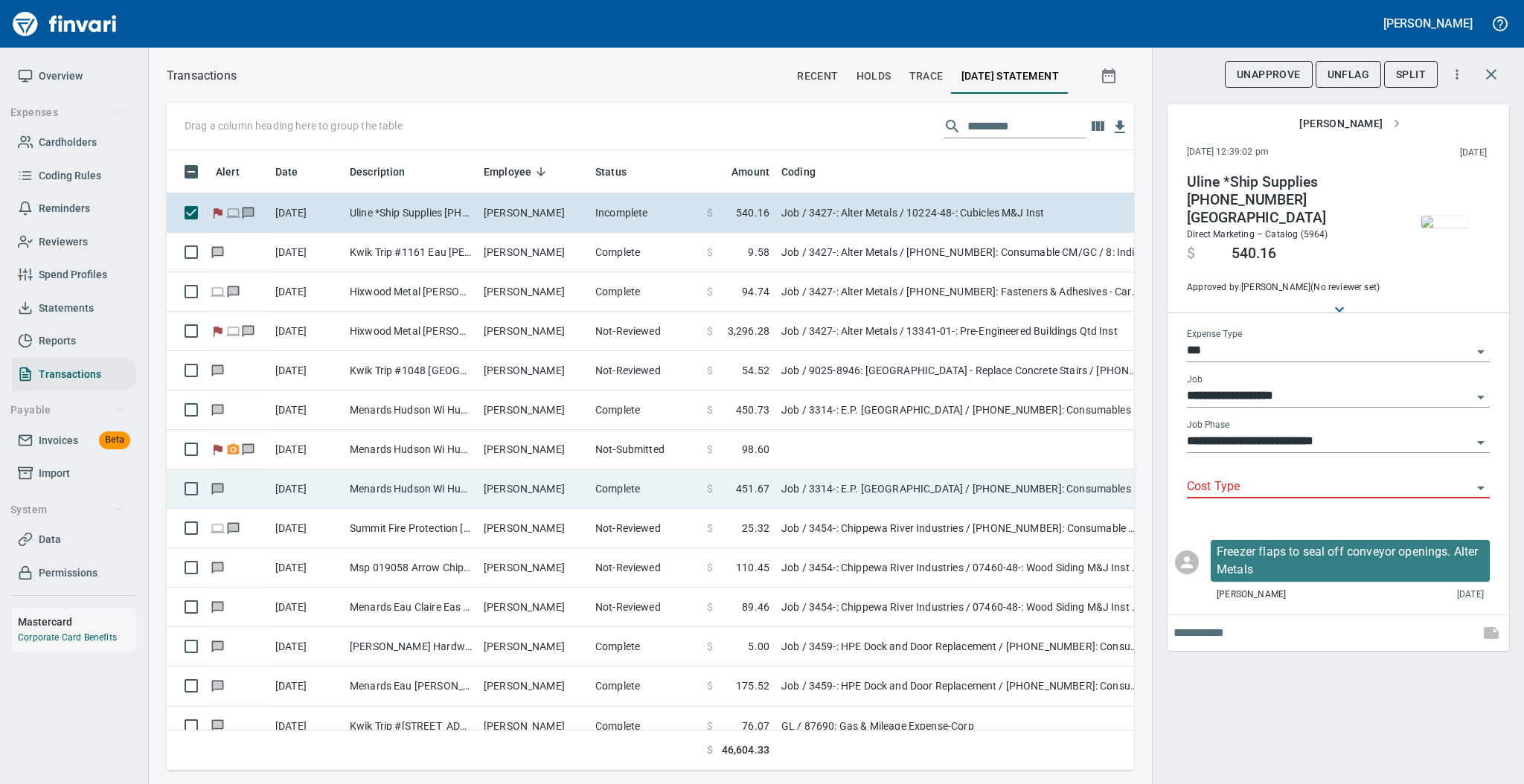
click at [523, 485] on td "[PERSON_NAME]" at bounding box center [534, 489] width 112 height 39
type input "**********"
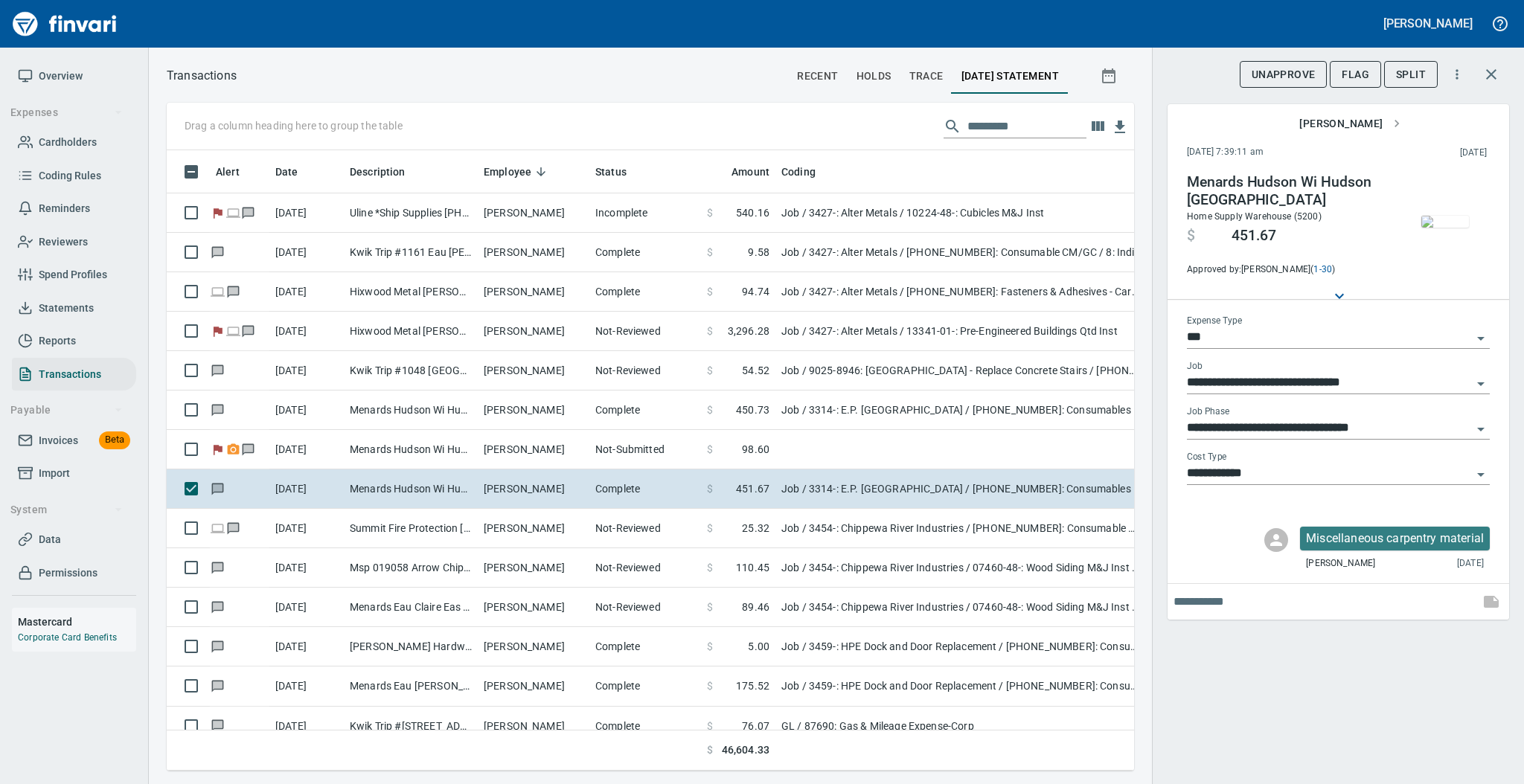
click at [1442, 226] on img "button" at bounding box center [1445, 221] width 48 height 12
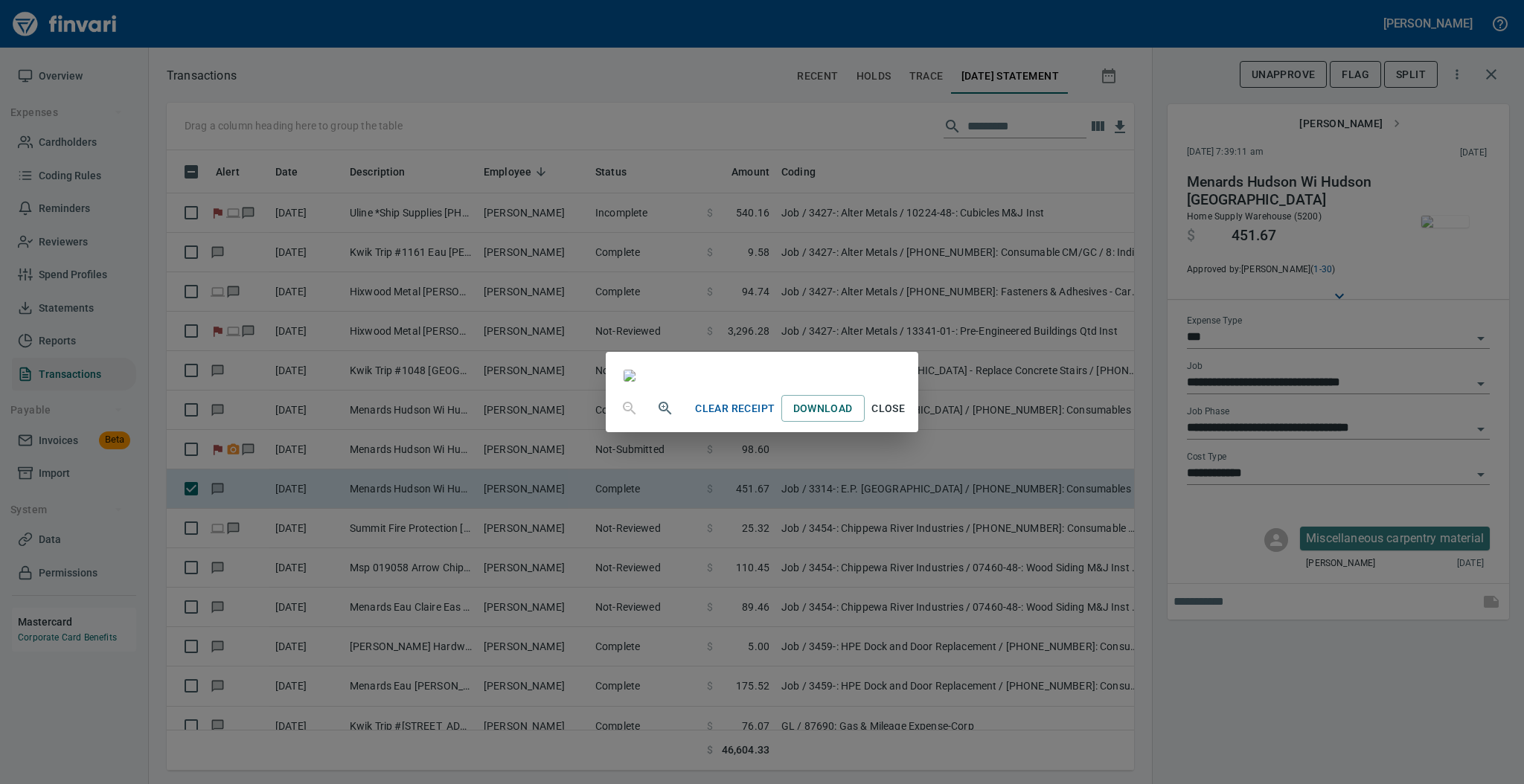
click at [906, 418] on span "Close" at bounding box center [888, 409] width 36 height 18
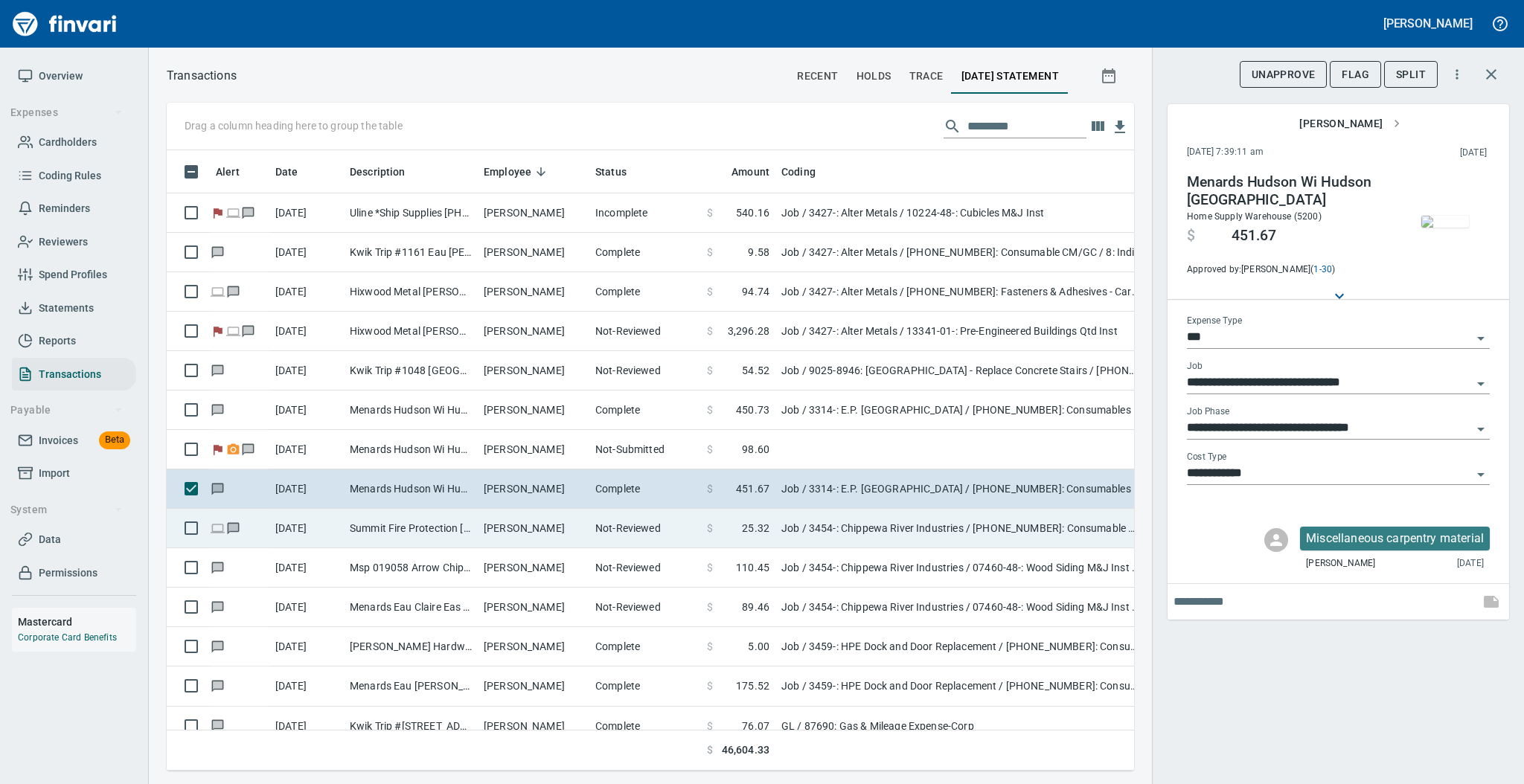
click at [610, 528] on td "Not-Reviewed" at bounding box center [645, 528] width 112 height 39
type input "**********"
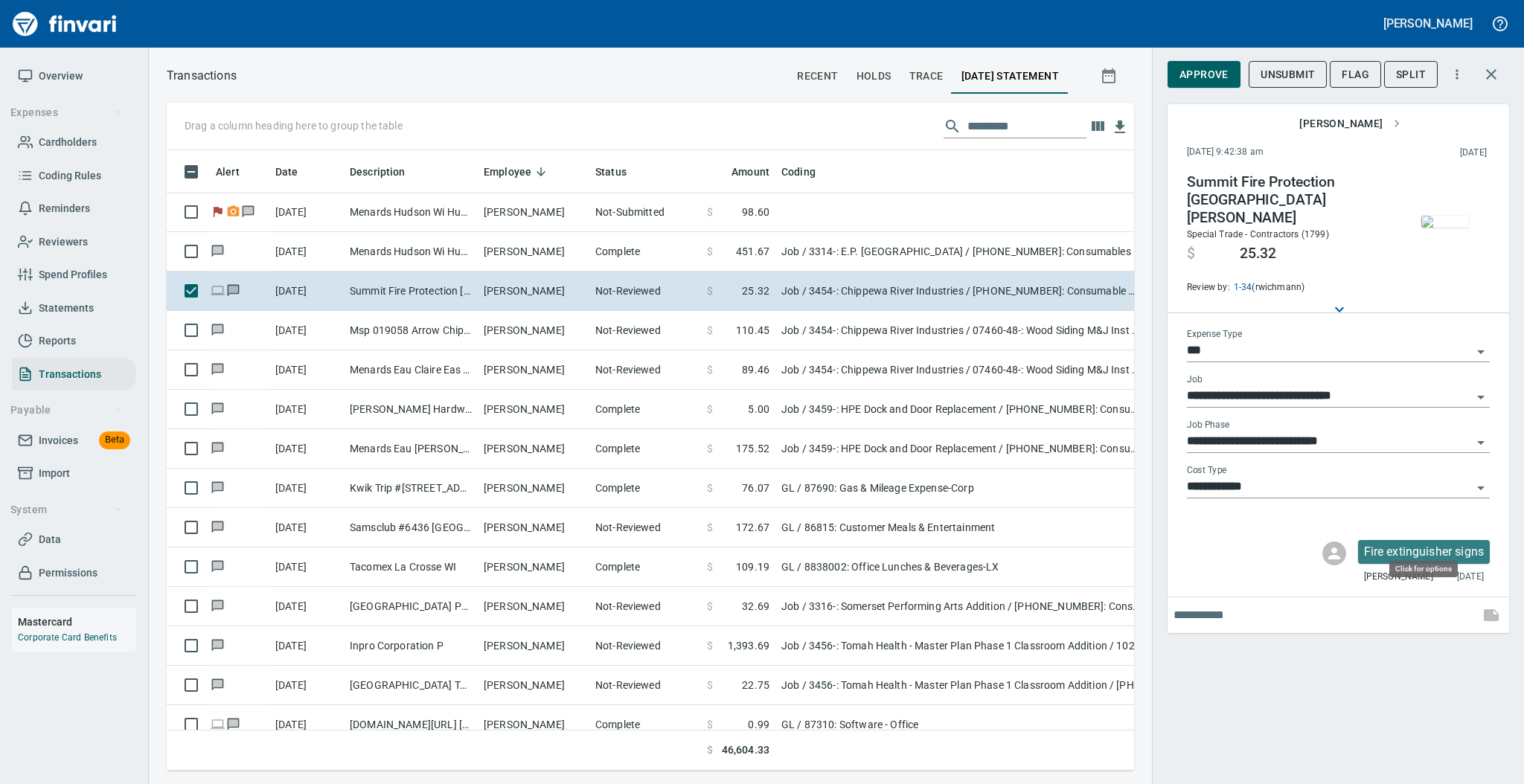
scroll to position [590, 936]
click at [1443, 228] on img "button" at bounding box center [1445, 221] width 48 height 12
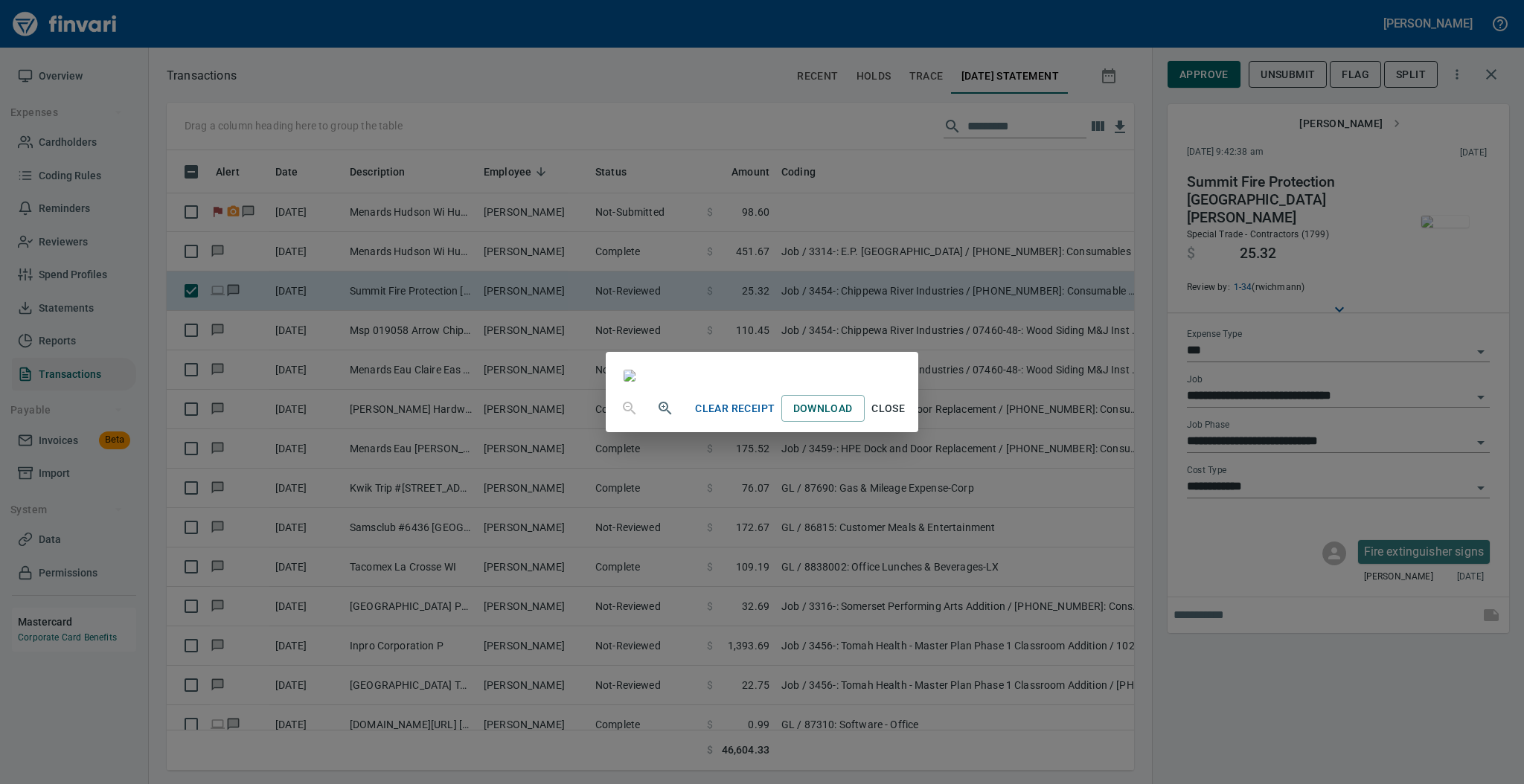
click at [913, 423] on button "Close" at bounding box center [889, 409] width 48 height 27
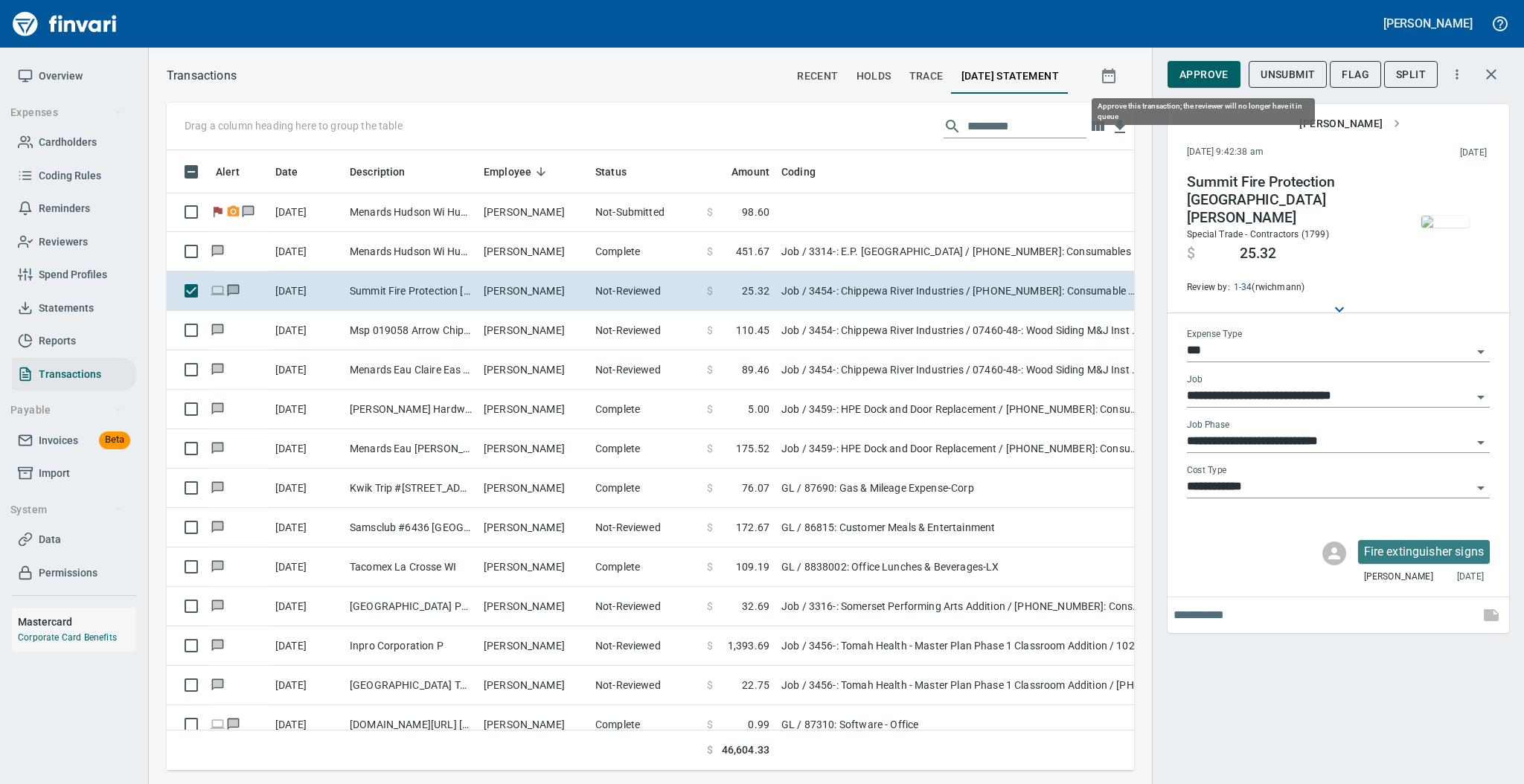
click at [1186, 66] on span "Approve" at bounding box center [1205, 75] width 49 height 18
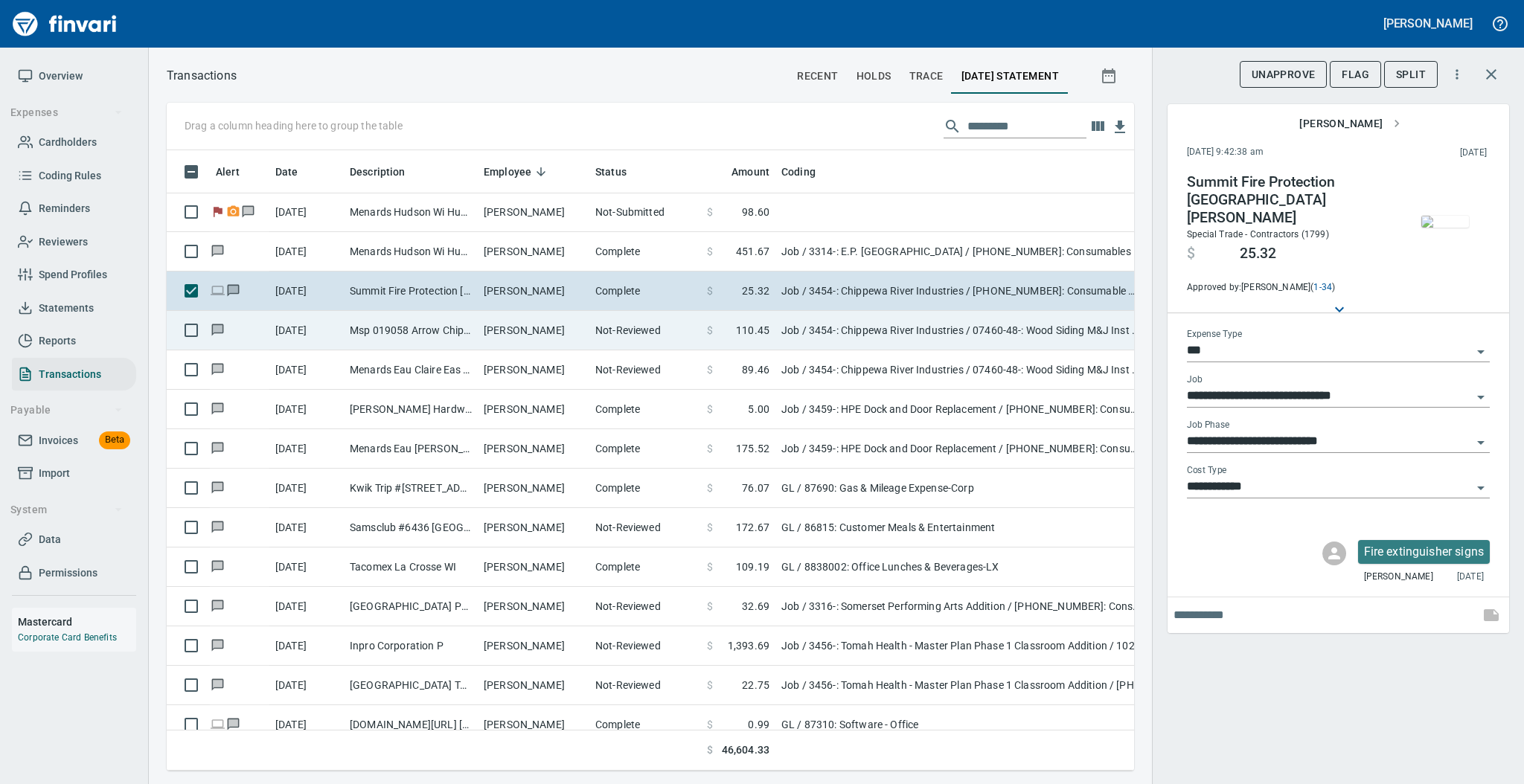
click at [492, 332] on td "[PERSON_NAME]" at bounding box center [534, 330] width 112 height 39
type input "**********"
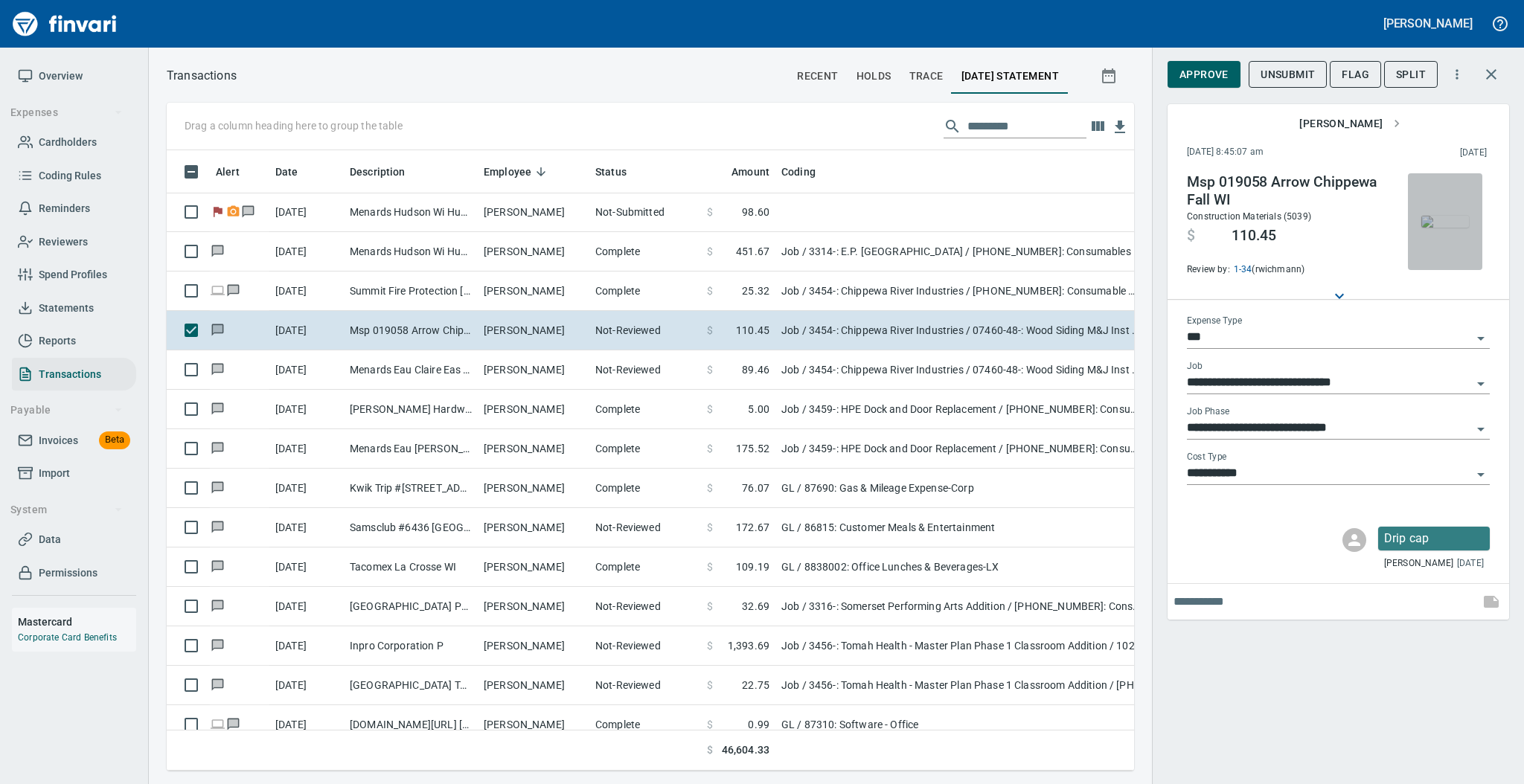
click at [1448, 228] on img "button" at bounding box center [1445, 221] width 48 height 12
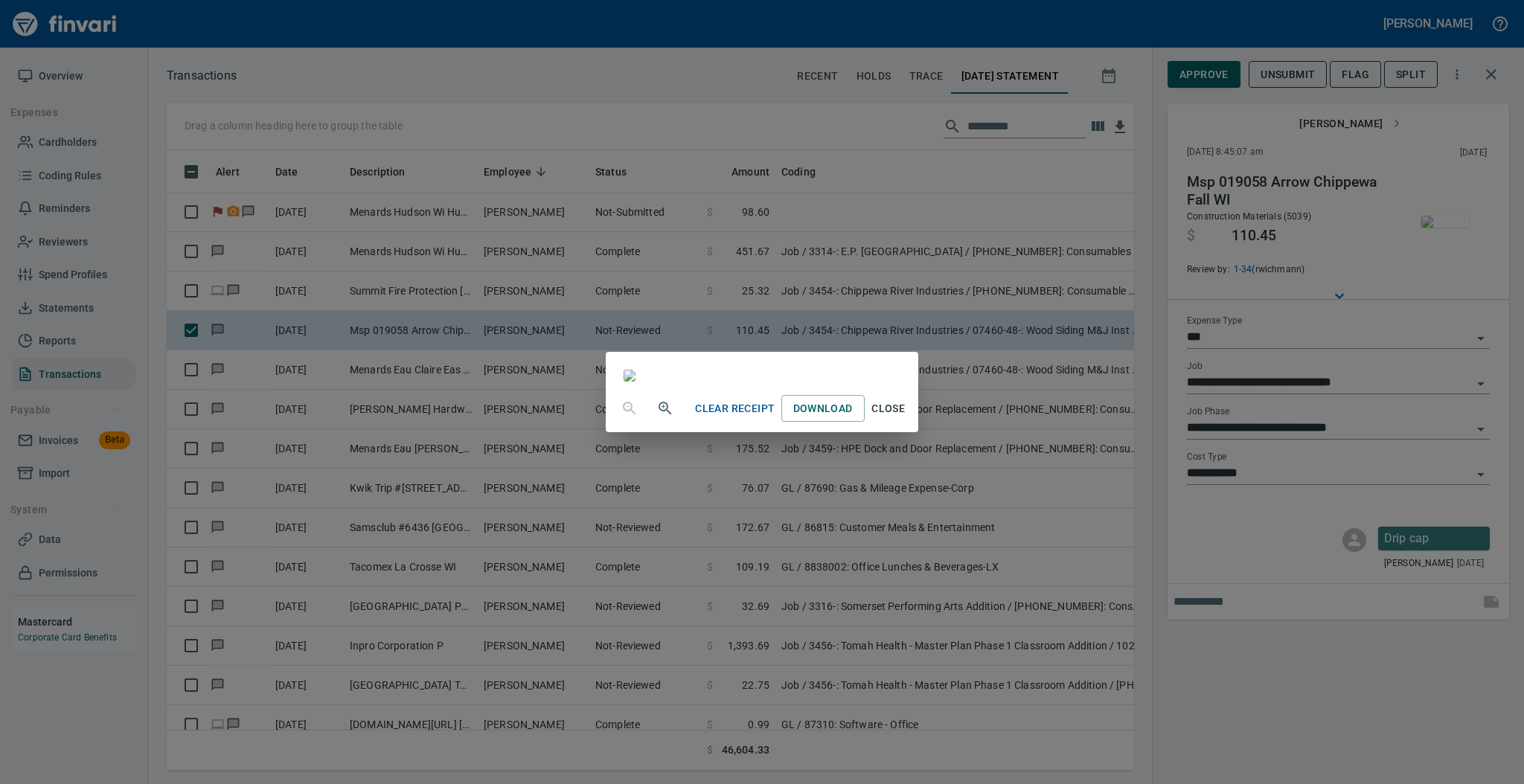
click at [906, 418] on span "Close" at bounding box center [888, 409] width 36 height 18
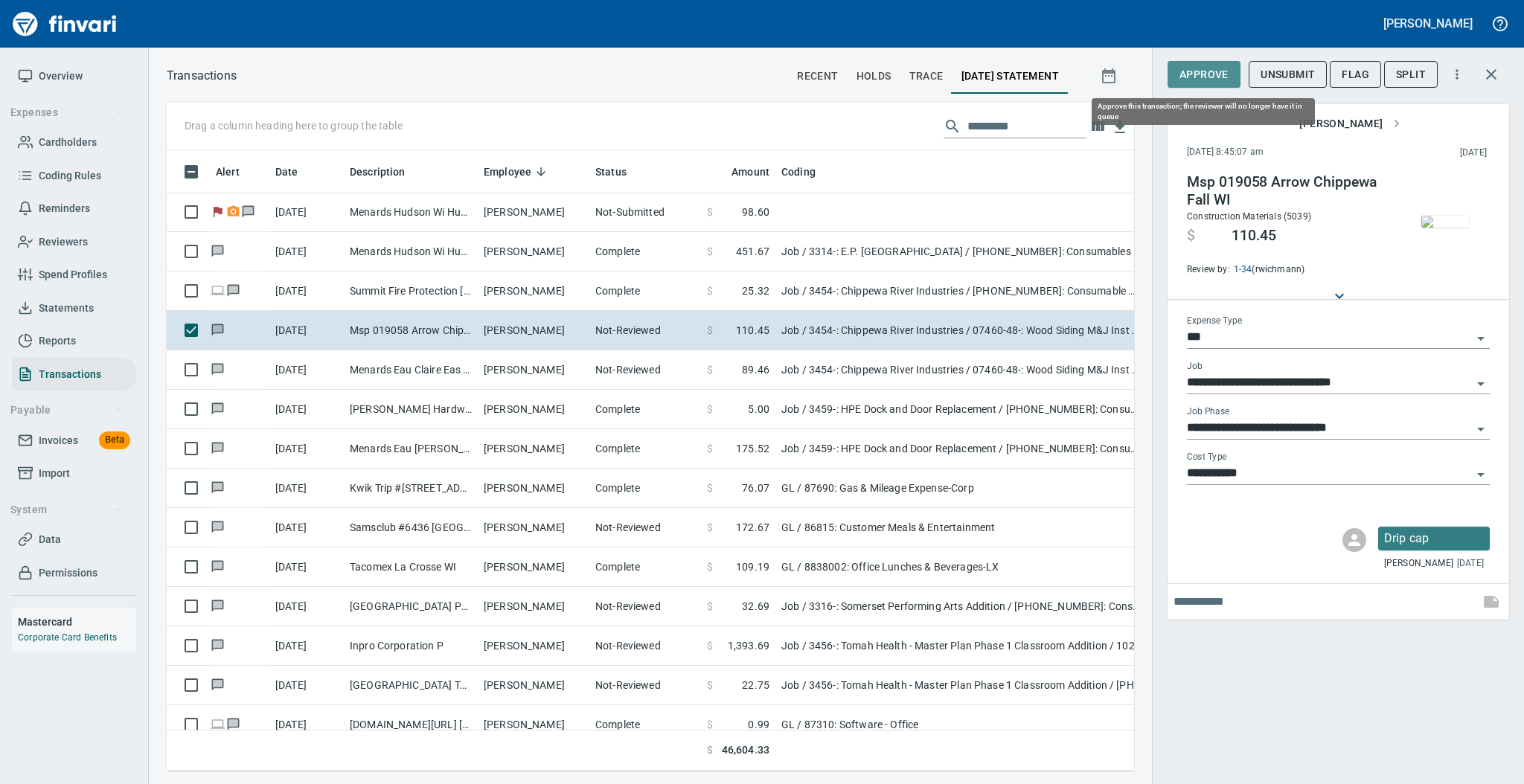
click at [1200, 69] on span "Approve" at bounding box center [1205, 75] width 49 height 18
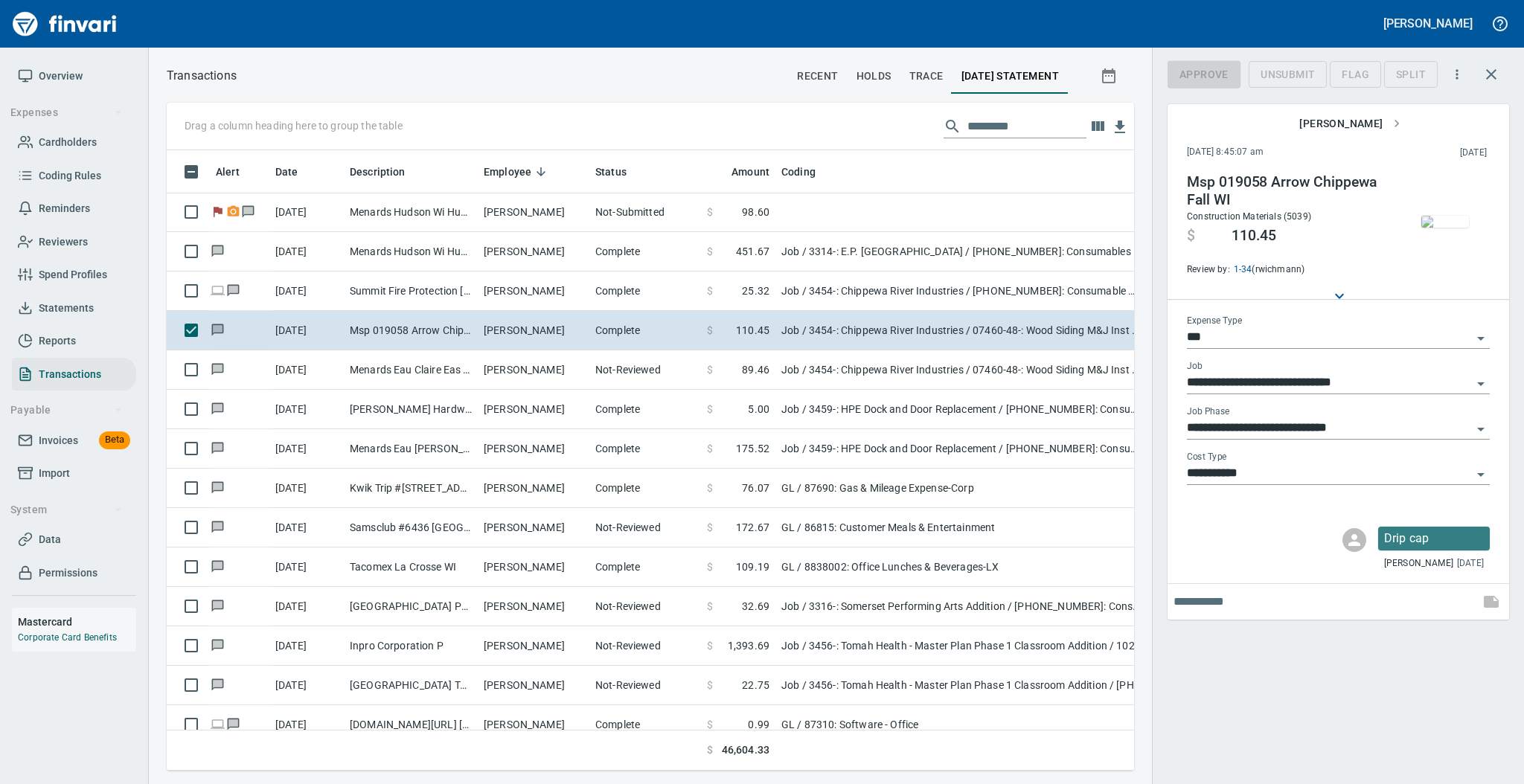
scroll to position [590, 936]
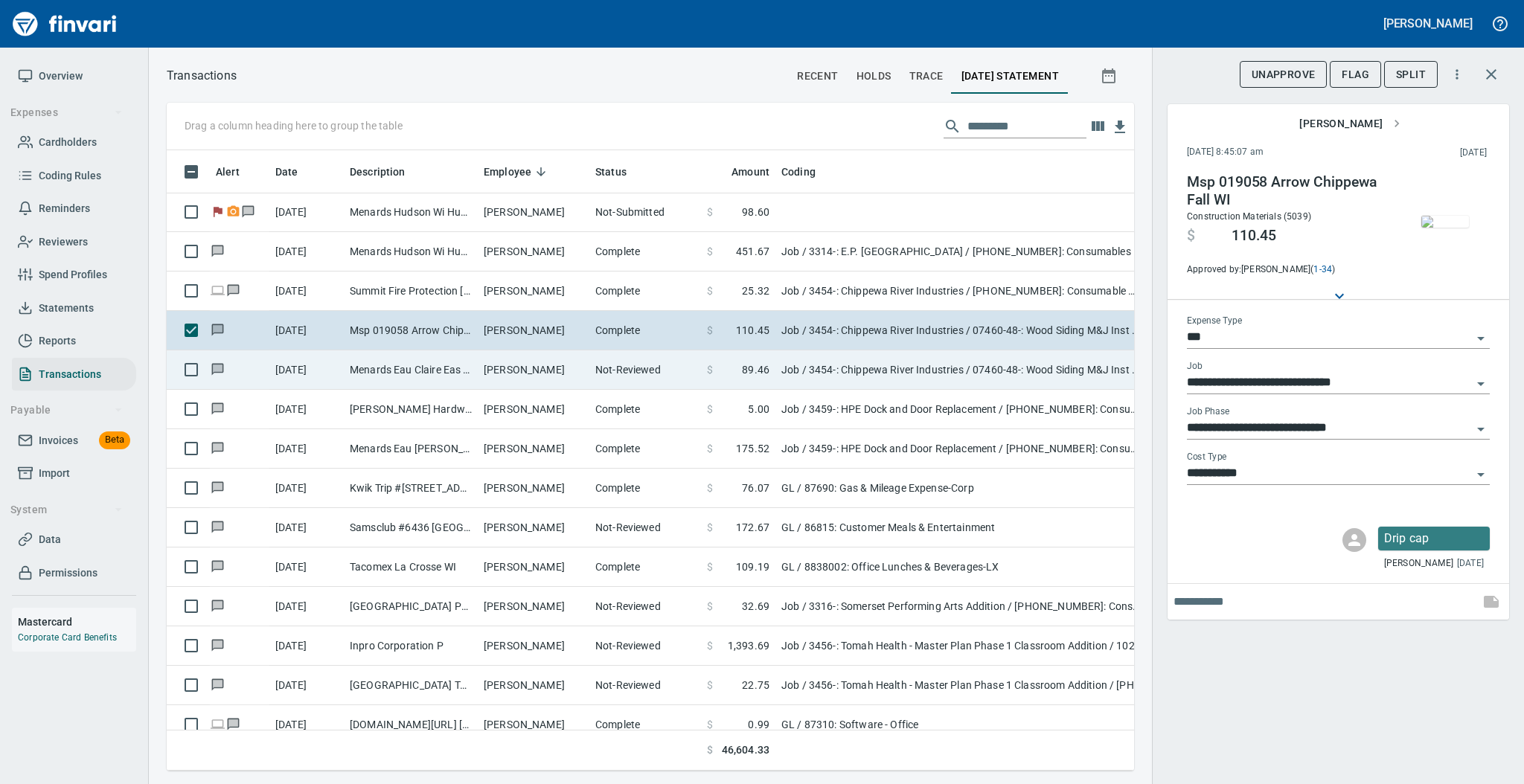
click at [634, 373] on td "Not-Reviewed" at bounding box center [645, 370] width 112 height 39
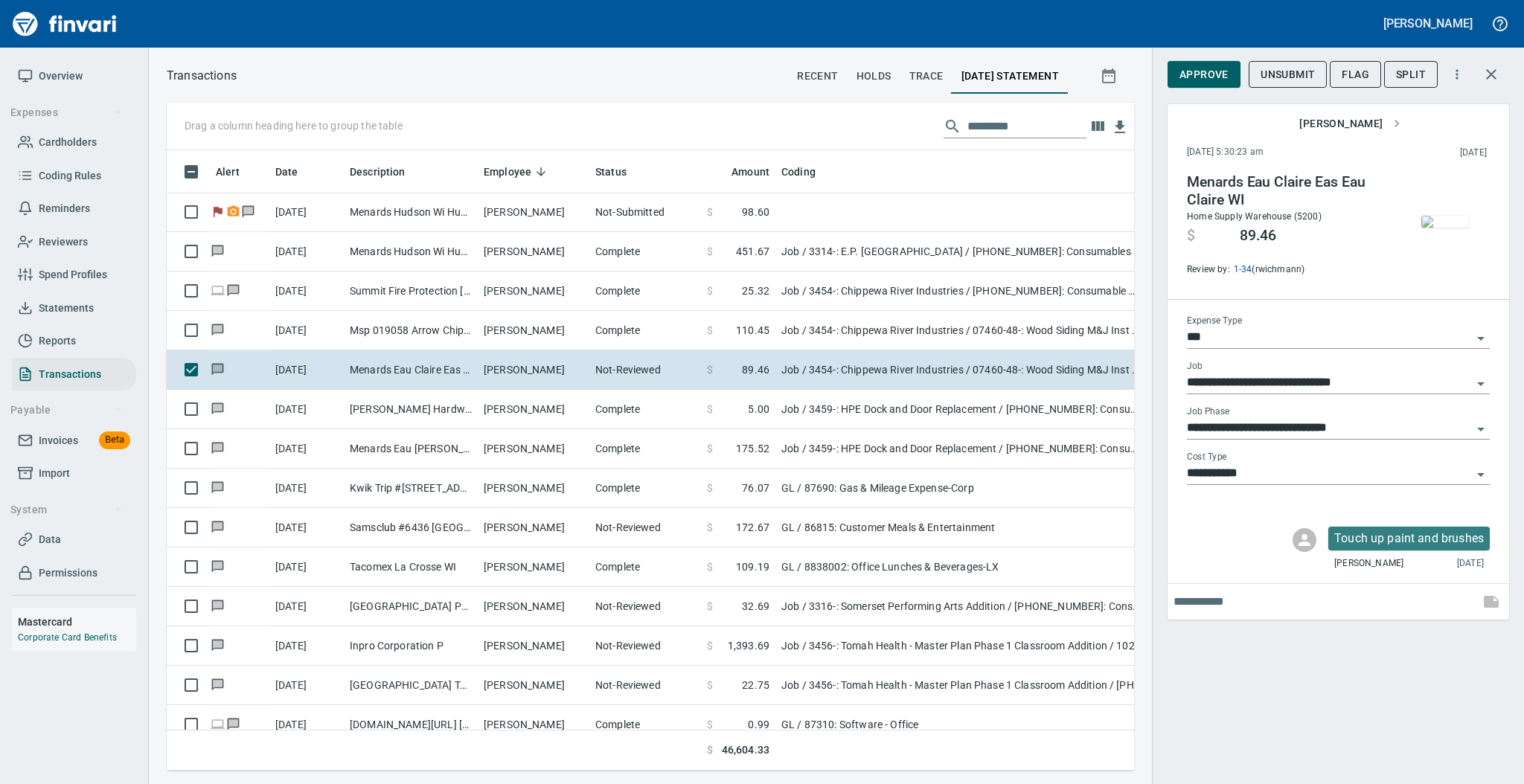
click at [1454, 220] on img "button" at bounding box center [1445, 221] width 48 height 12
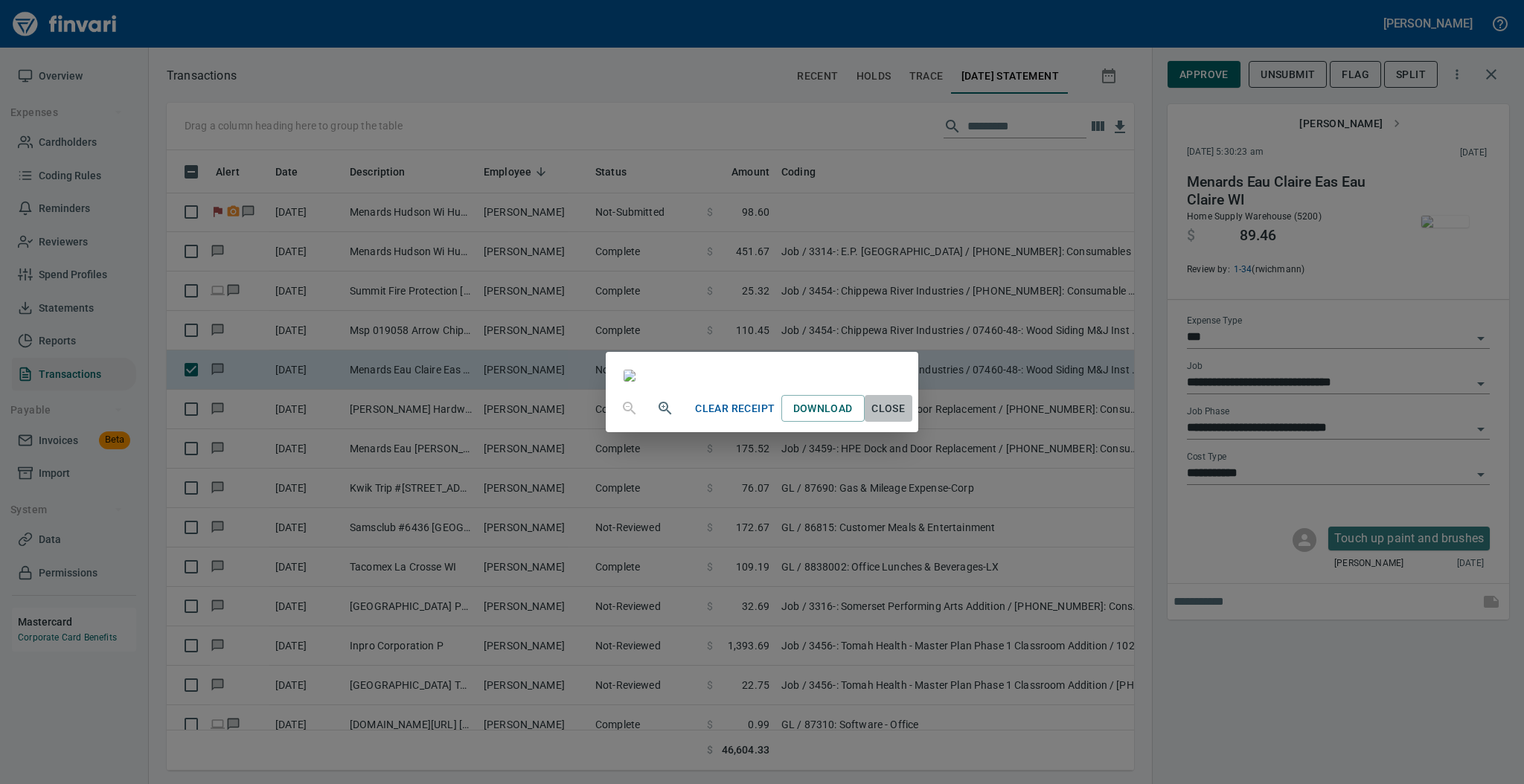
click at [906, 418] on span "Close" at bounding box center [888, 409] width 36 height 18
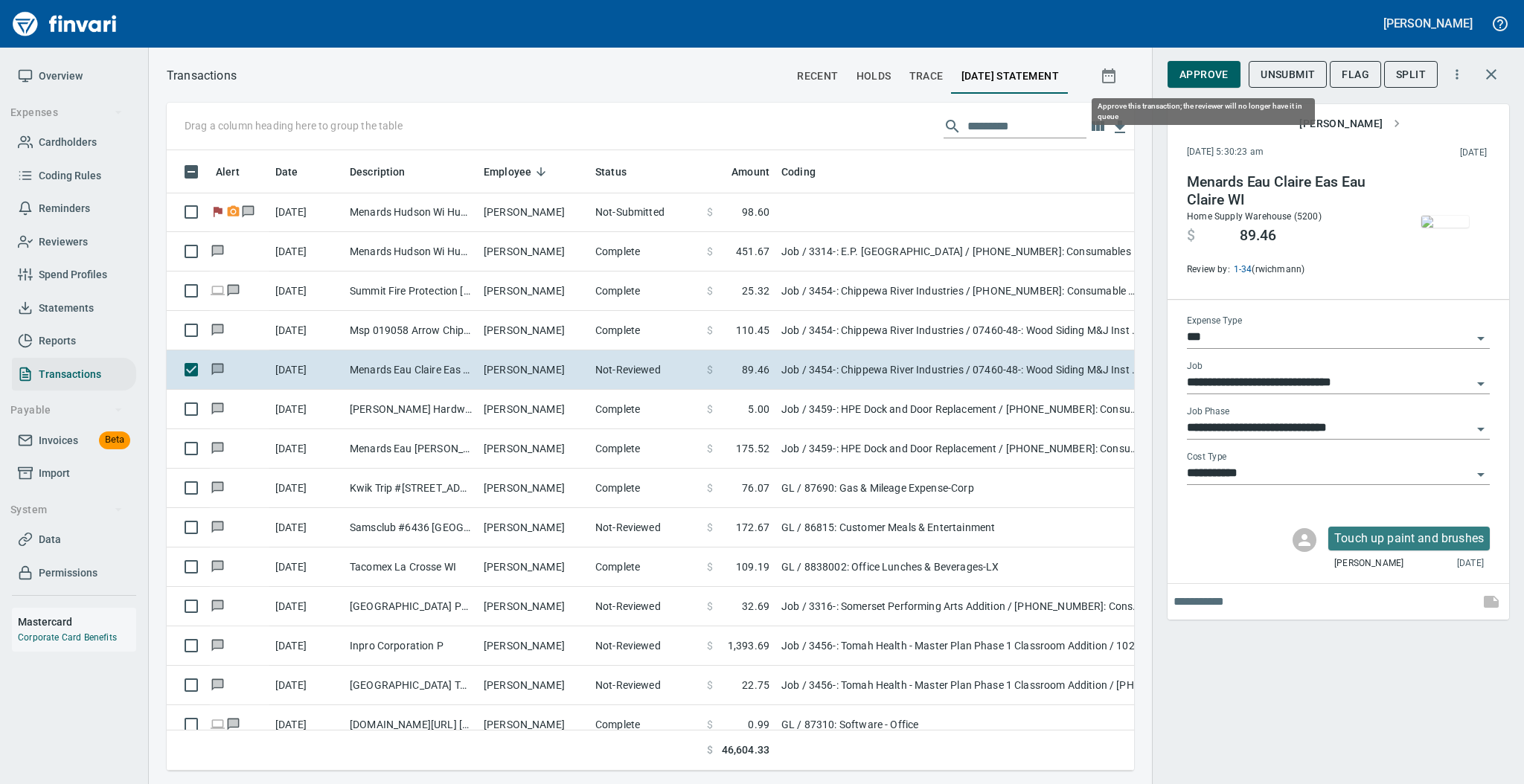
click at [1184, 77] on span "Approve" at bounding box center [1205, 75] width 49 height 18
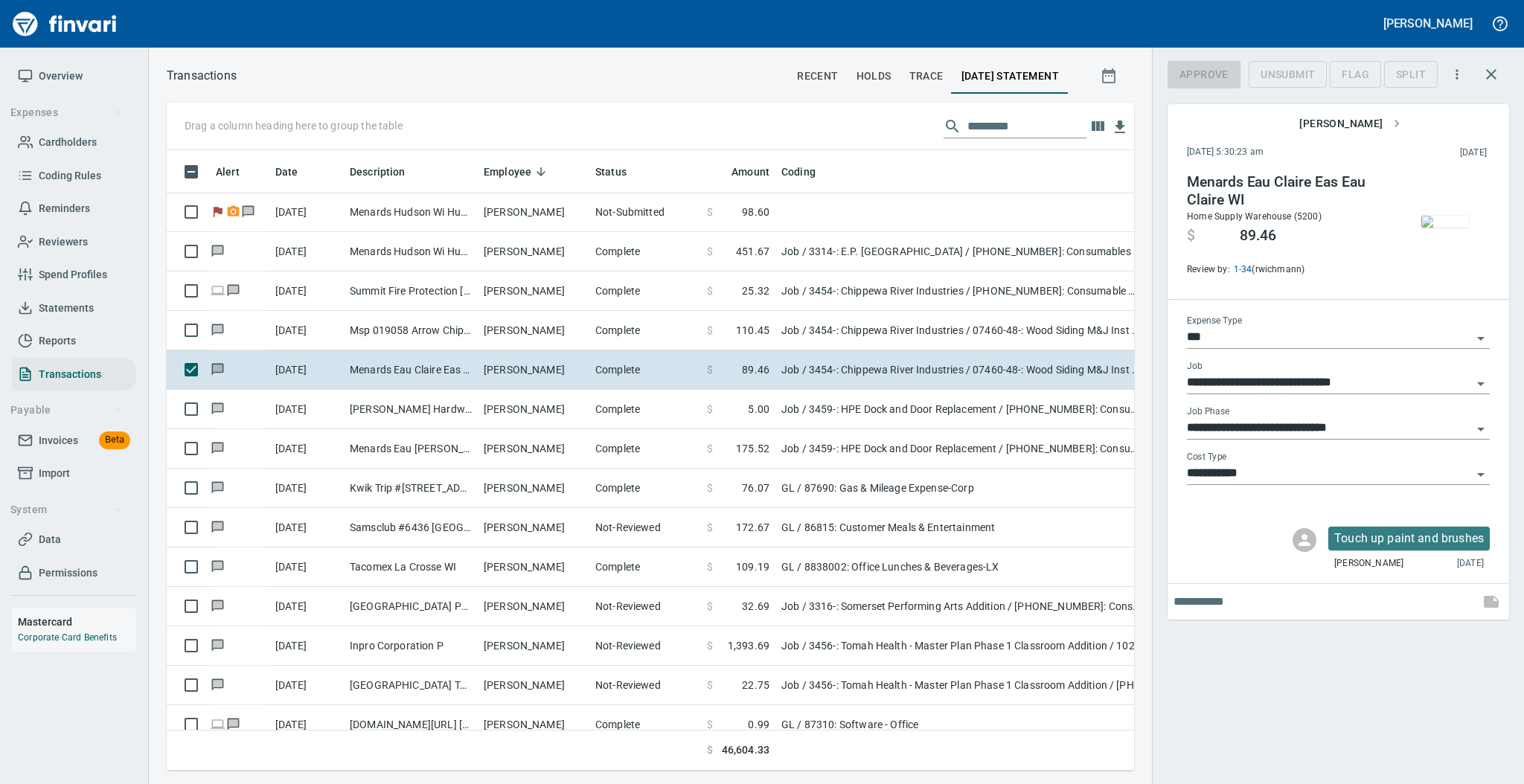
scroll to position [590, 936]
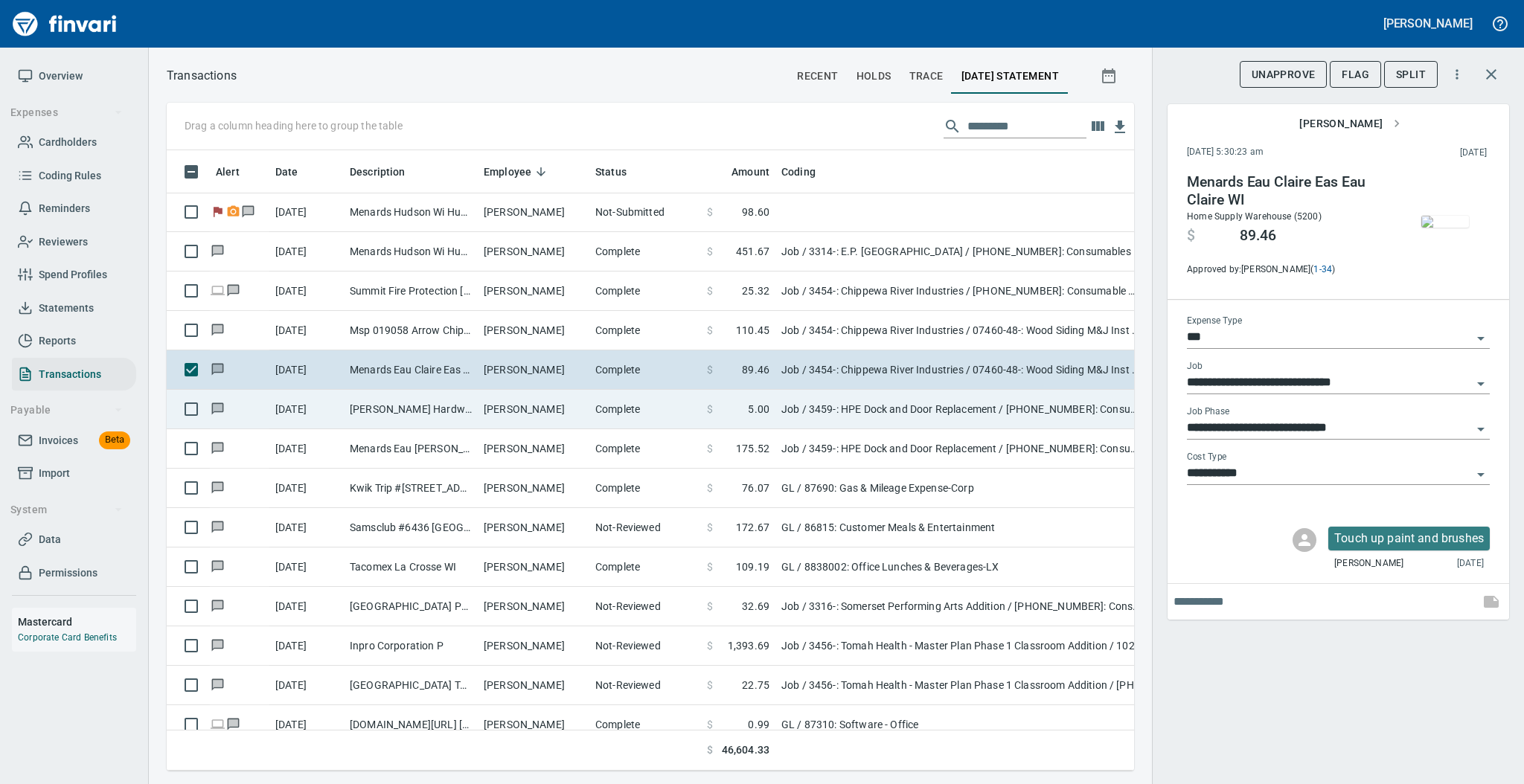
click at [471, 413] on td "[PERSON_NAME] Hardware Chippewa Fall WI" at bounding box center [411, 409] width 134 height 39
type input "**********"
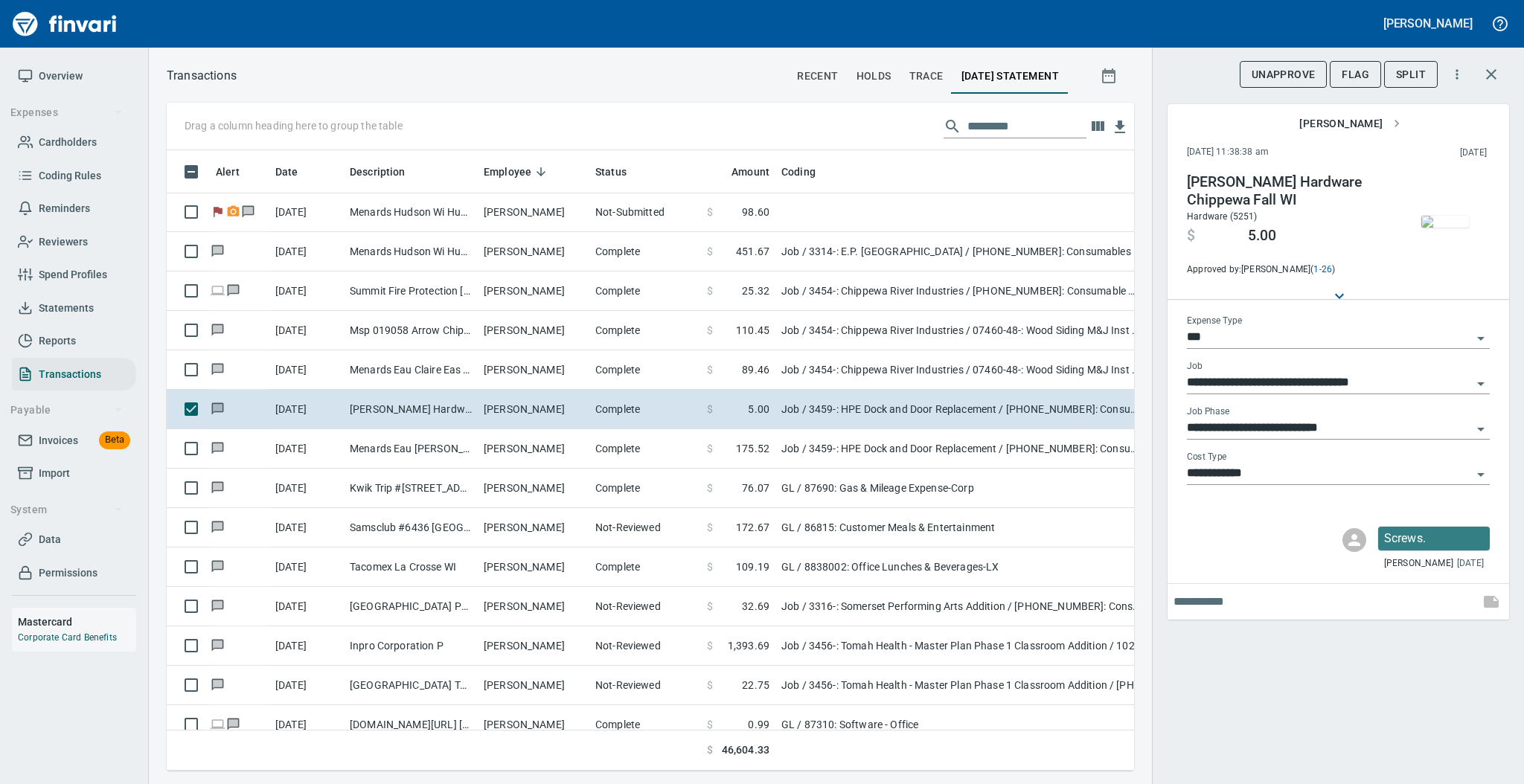
click at [1451, 220] on img "button" at bounding box center [1445, 221] width 48 height 12
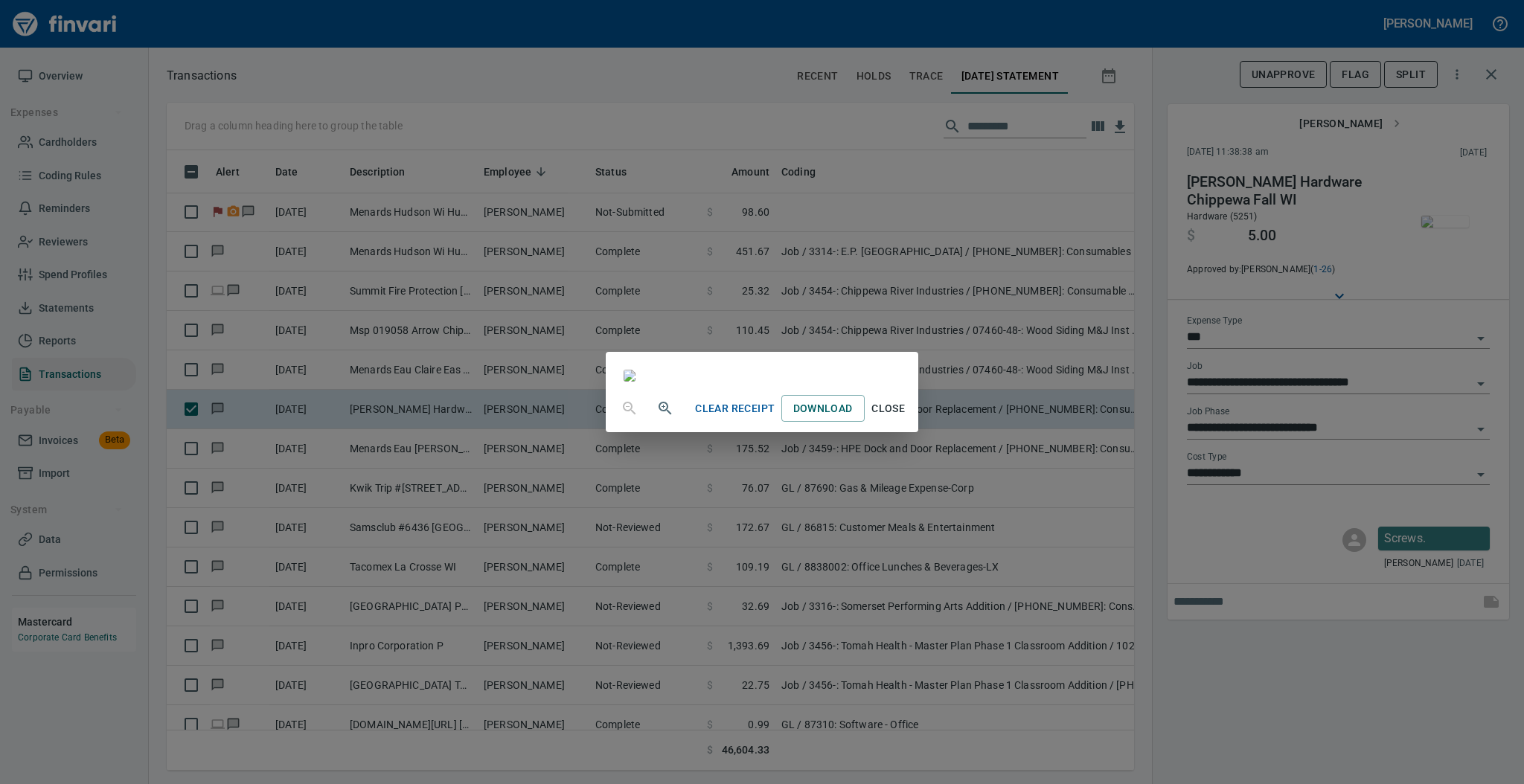
click at [906, 418] on span "Close" at bounding box center [888, 409] width 36 height 18
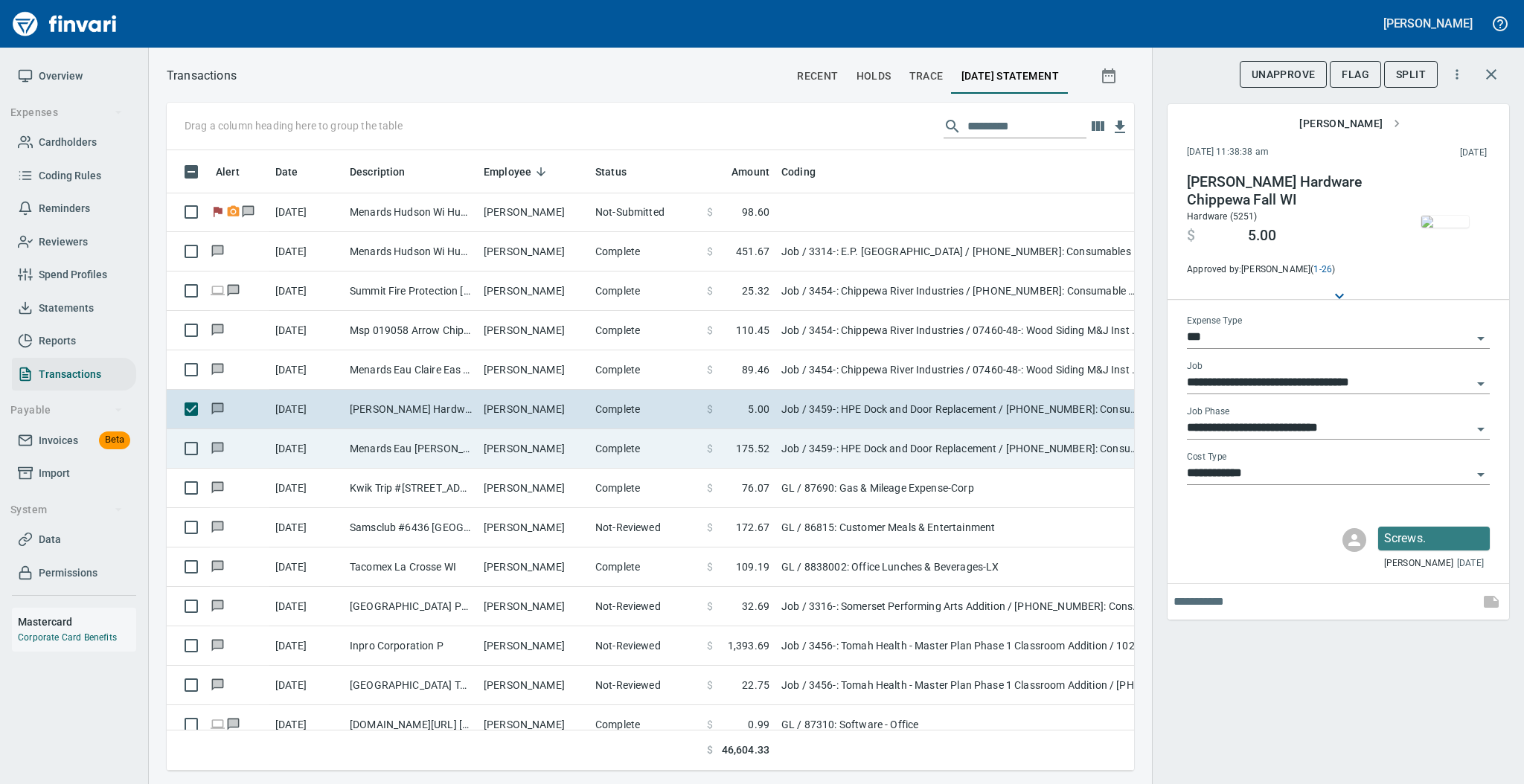
click at [568, 442] on td "[PERSON_NAME]" at bounding box center [534, 448] width 112 height 39
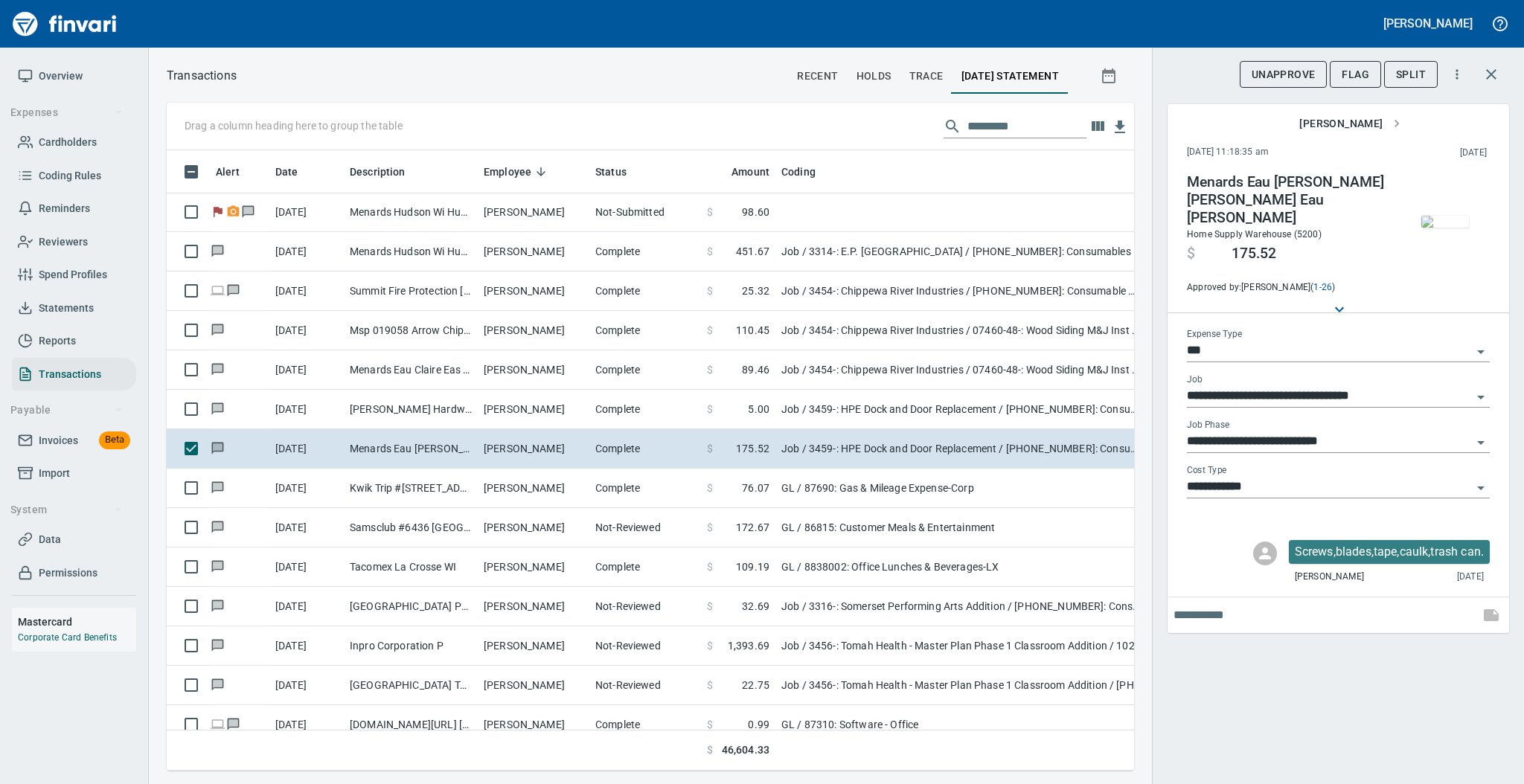
click at [1437, 226] on img "button" at bounding box center [1445, 221] width 48 height 12
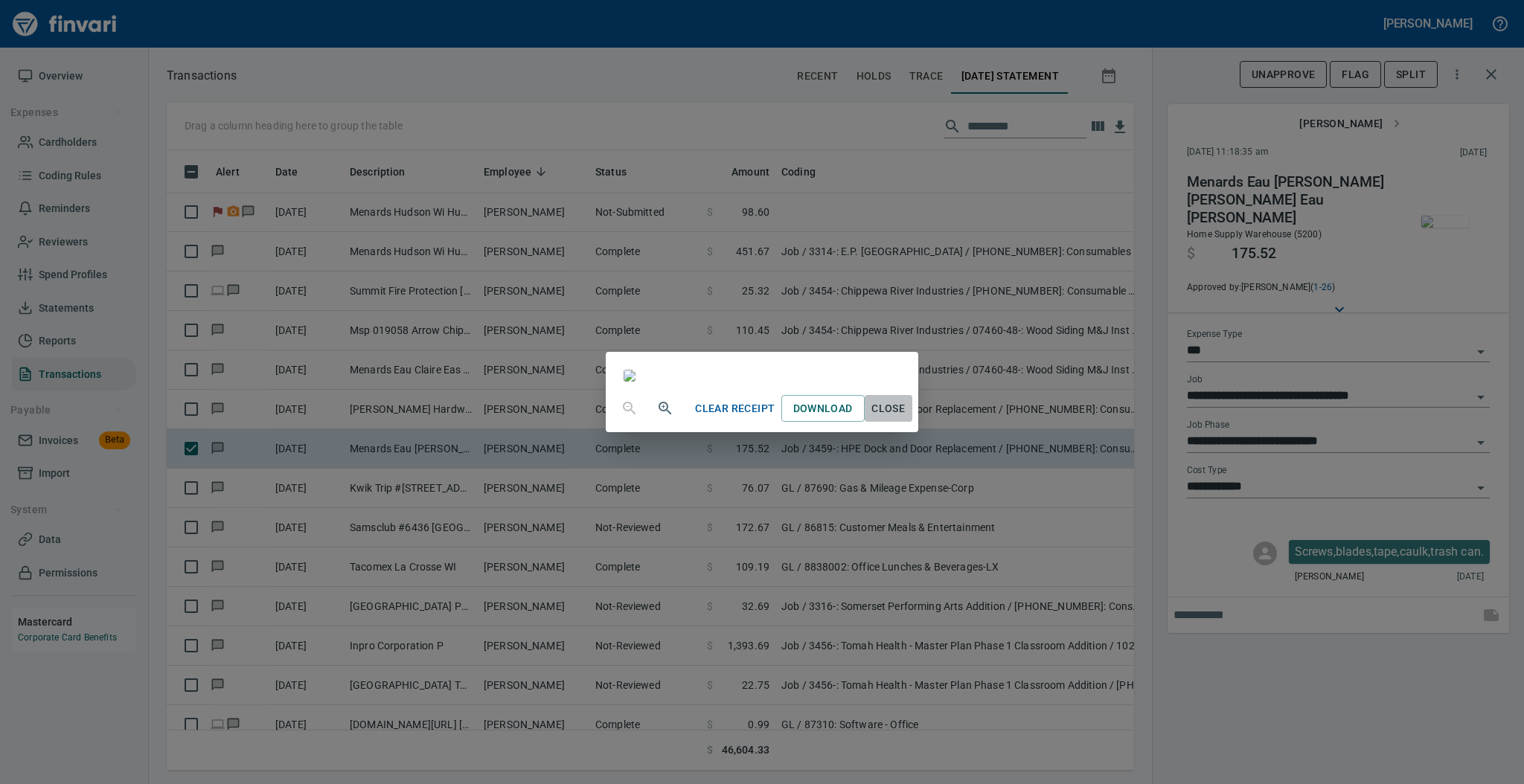
click at [906, 418] on span "Close" at bounding box center [888, 409] width 36 height 18
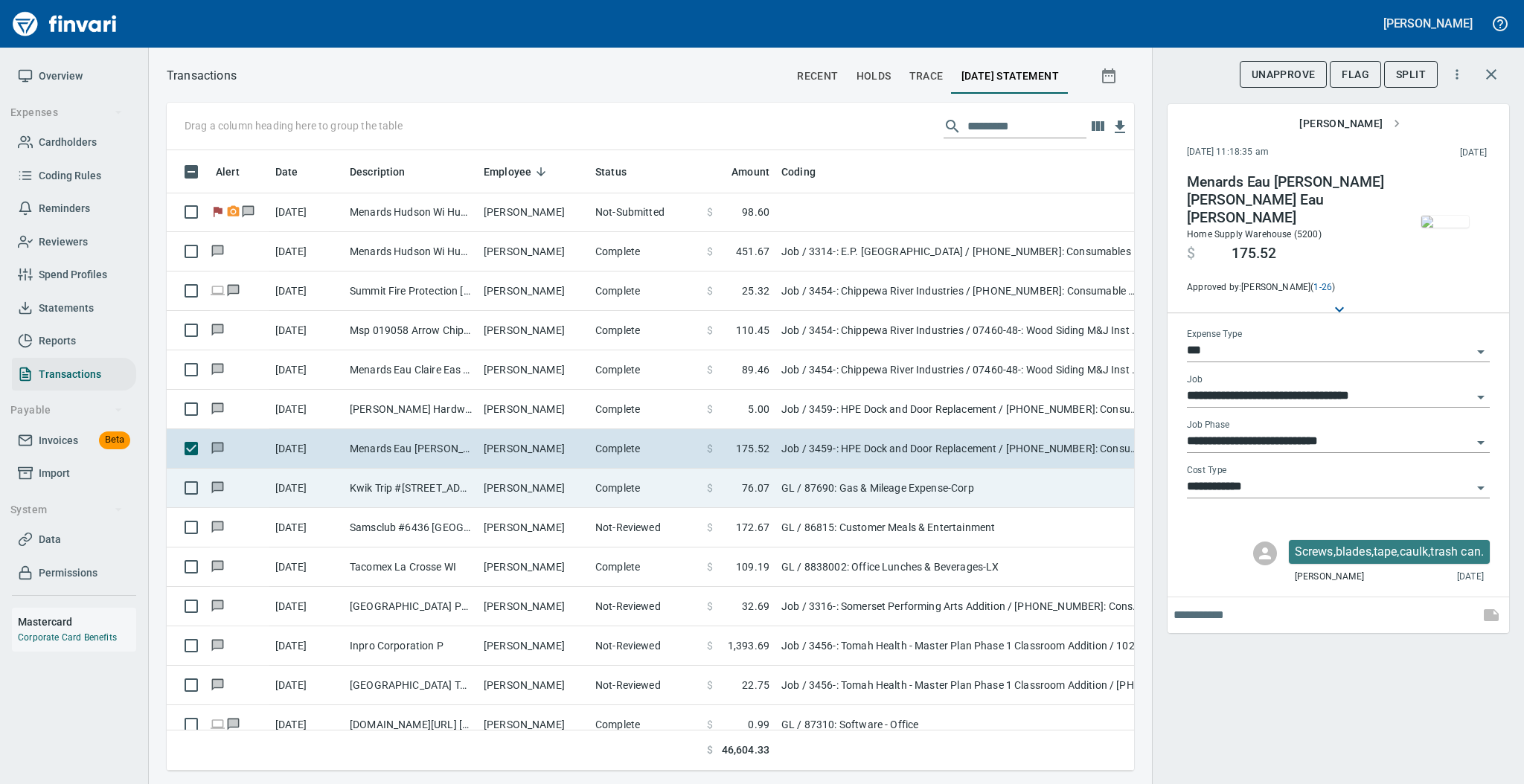
click at [555, 492] on td "[PERSON_NAME]" at bounding box center [534, 488] width 112 height 39
type input "**"
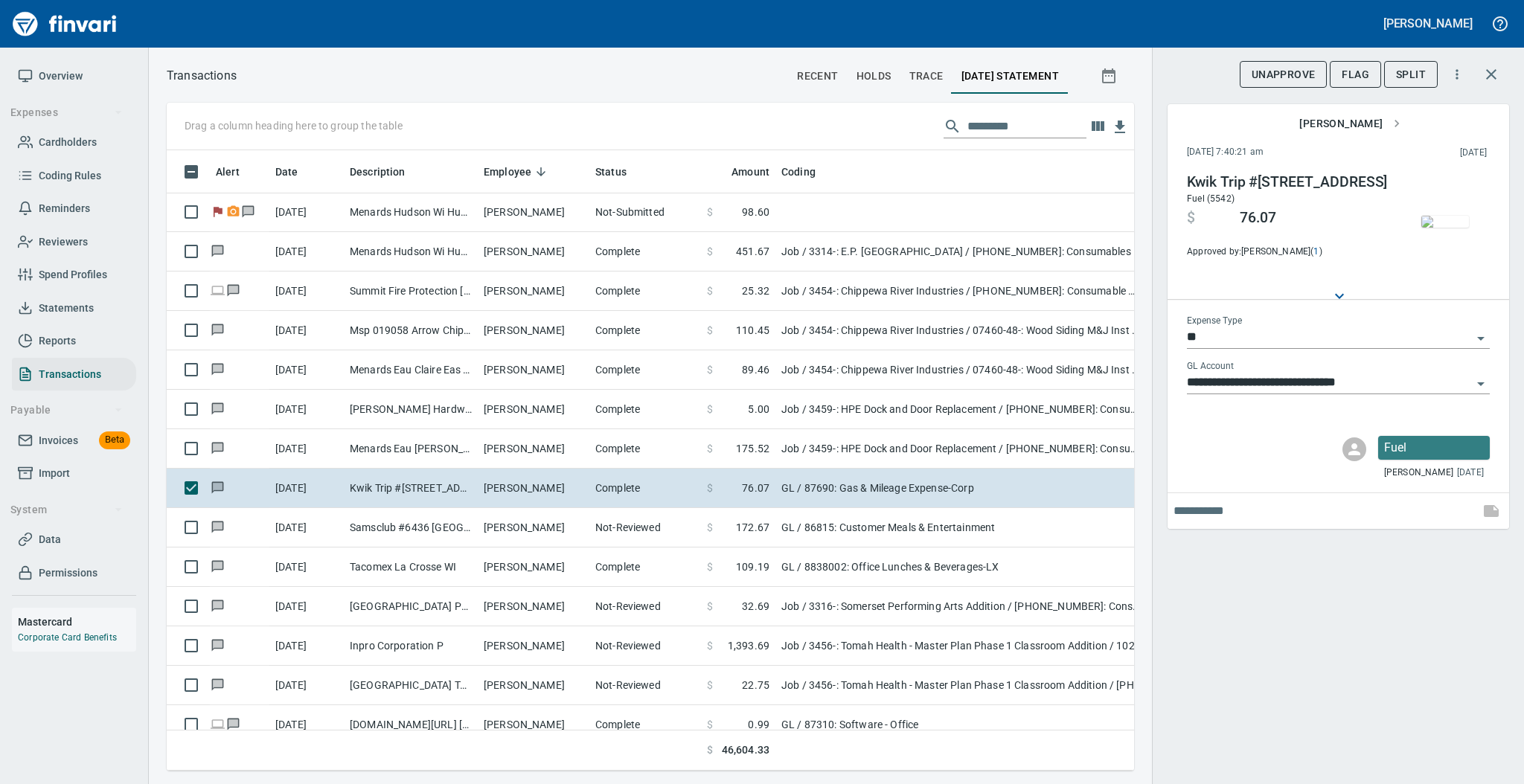
click at [1450, 216] on img "button" at bounding box center [1445, 221] width 48 height 12
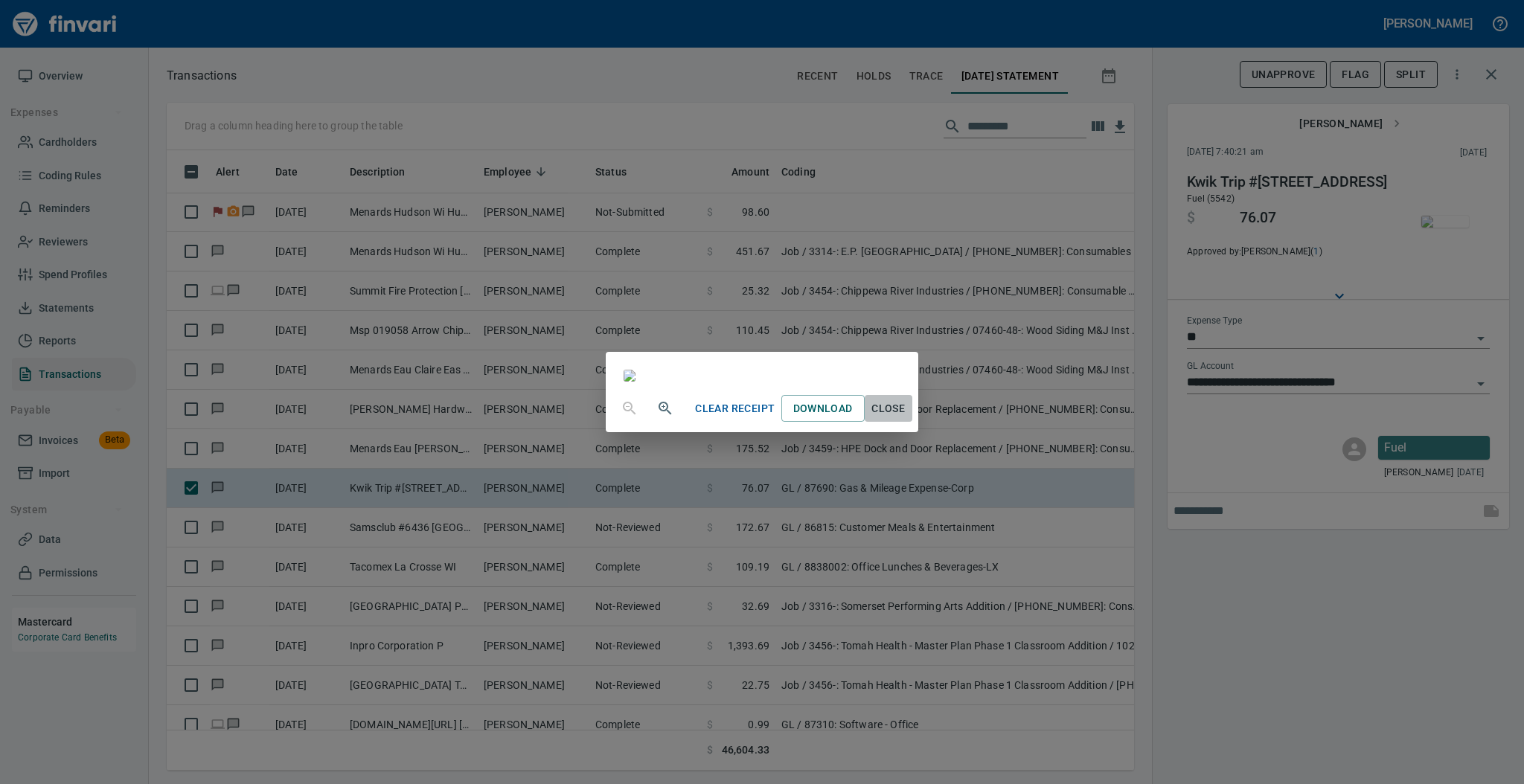
click at [906, 418] on span "Close" at bounding box center [888, 409] width 36 height 18
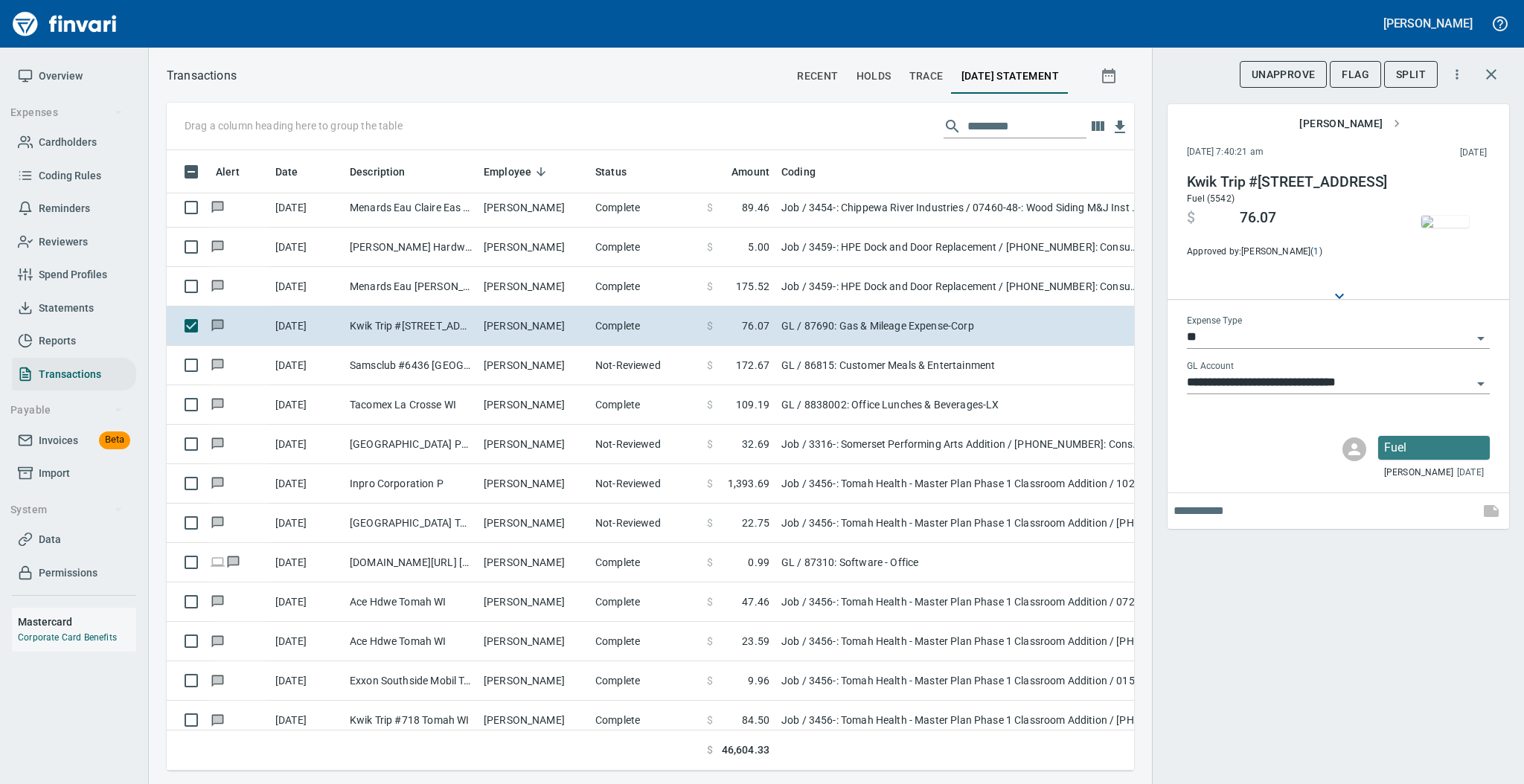
scroll to position [435, 0]
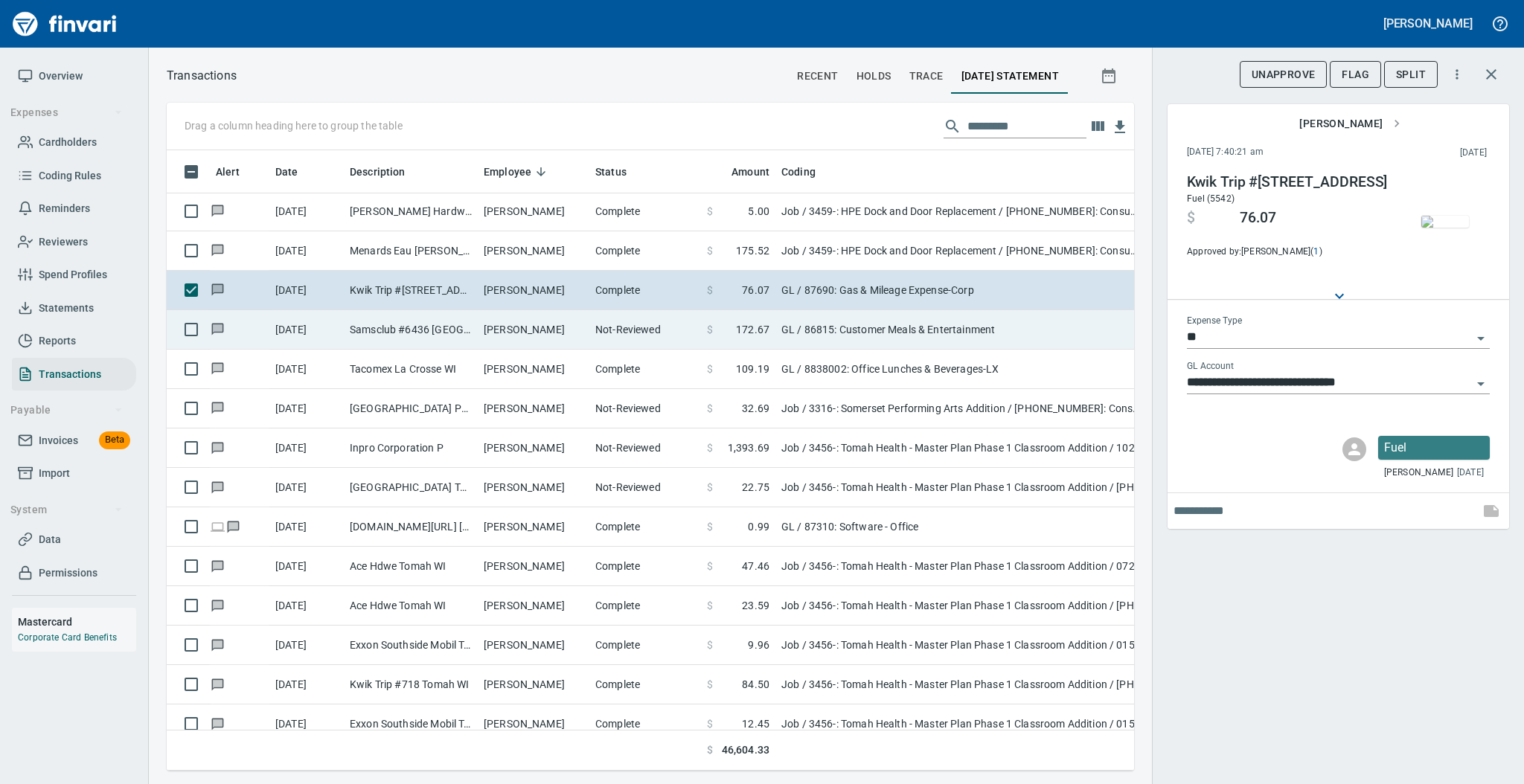
click at [561, 337] on td "[PERSON_NAME]" at bounding box center [534, 329] width 112 height 39
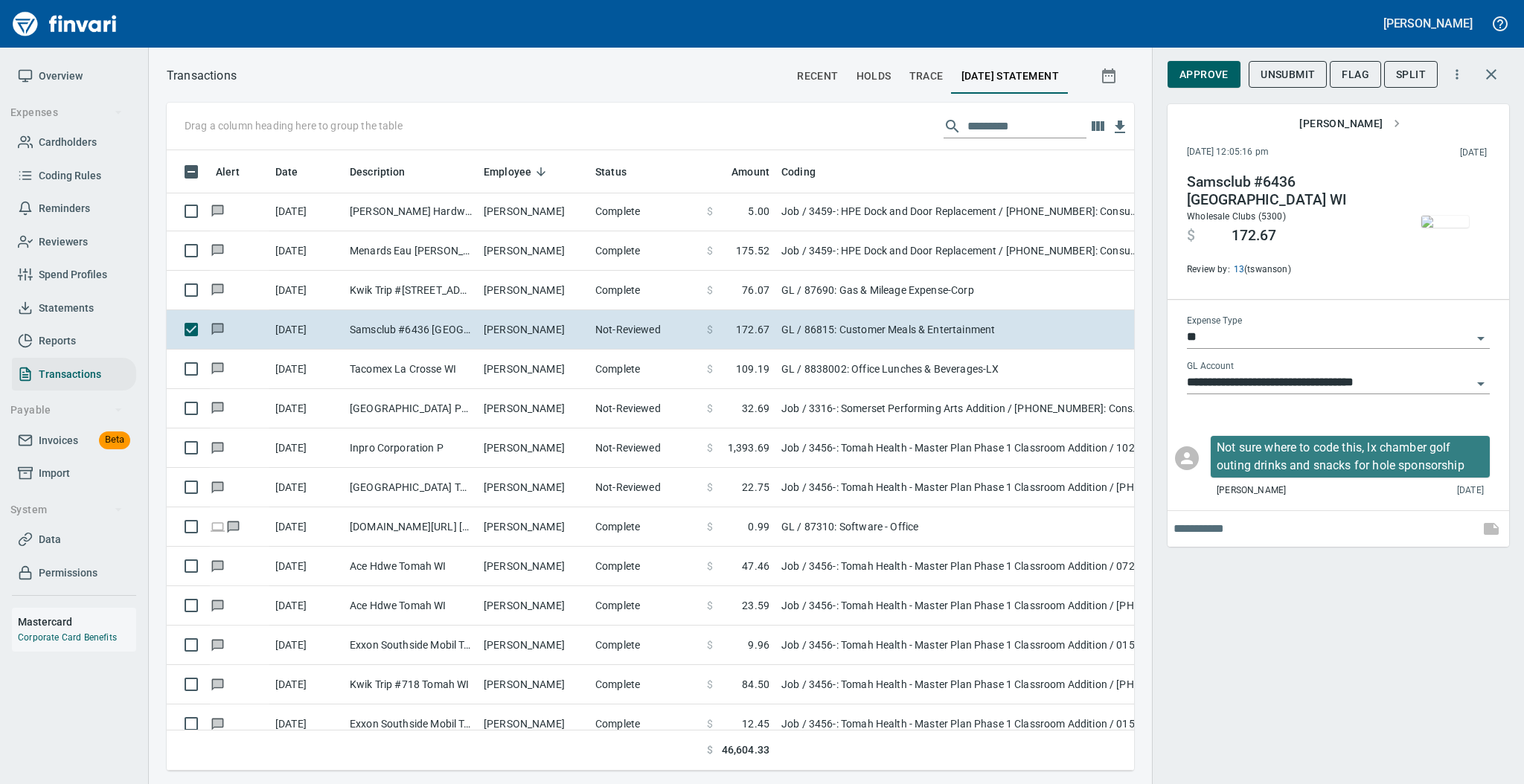
click at [1445, 227] on img "button" at bounding box center [1445, 221] width 48 height 12
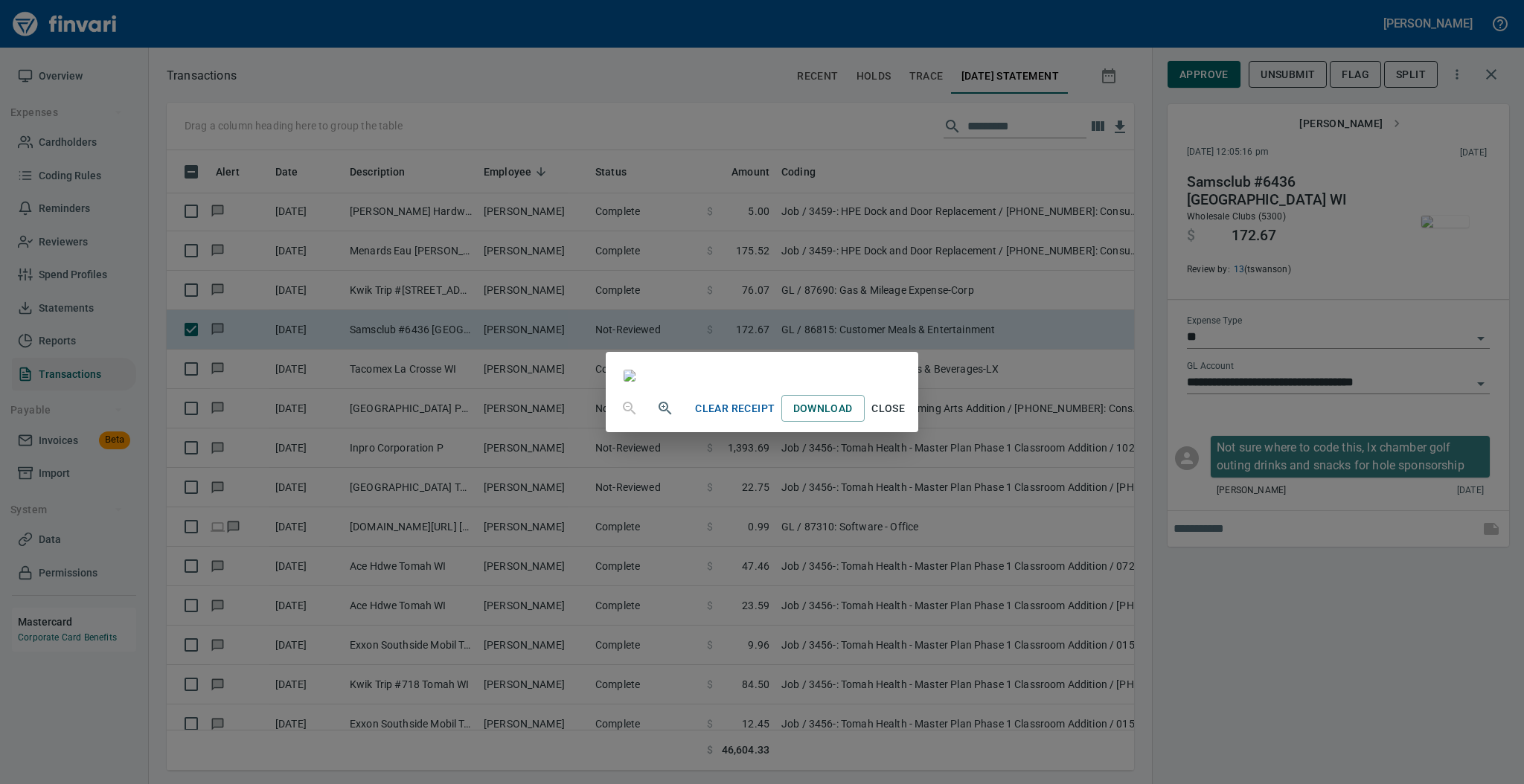
scroll to position [90, 0]
click at [906, 418] on span "Close" at bounding box center [888, 409] width 36 height 18
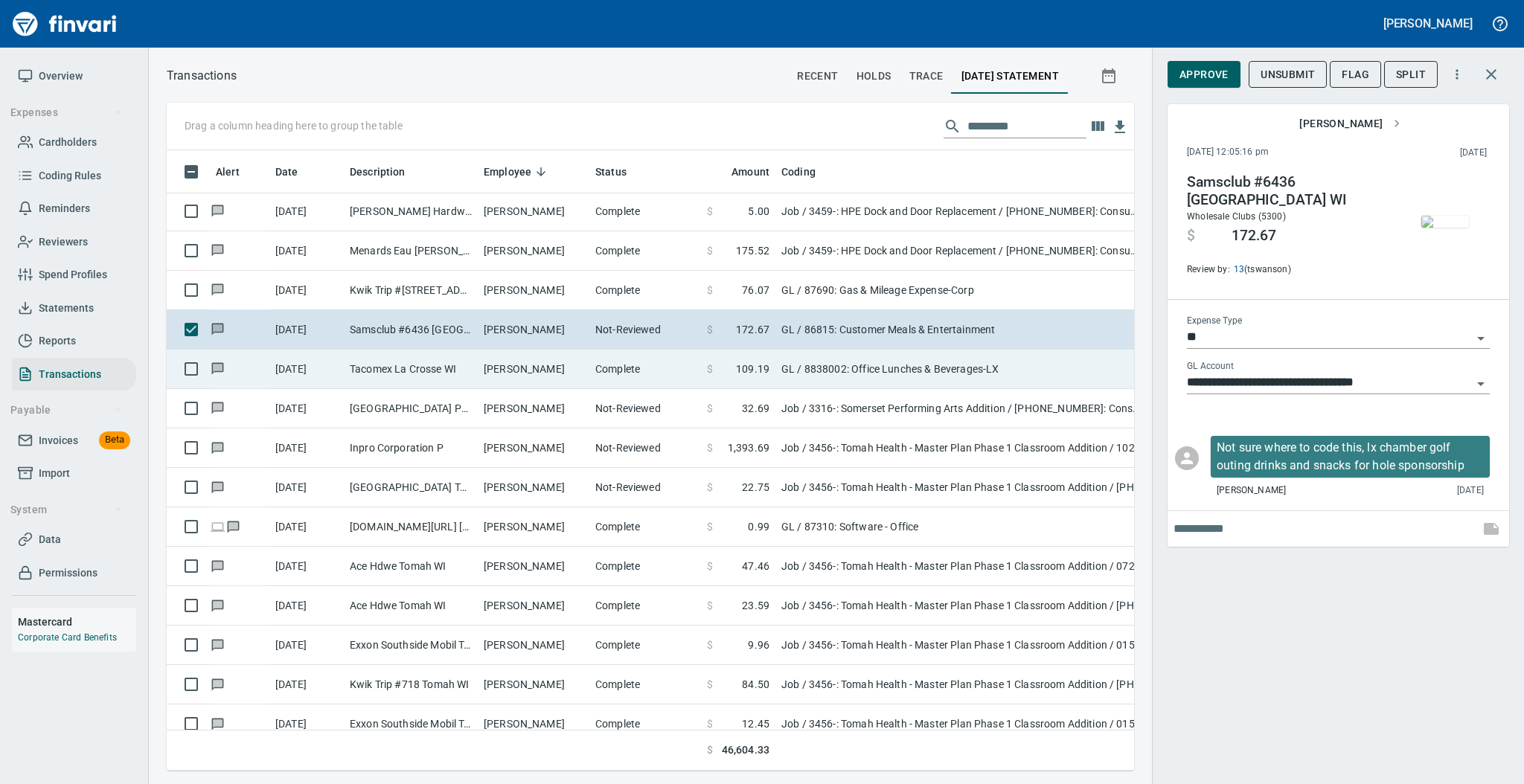
click at [526, 371] on td "[PERSON_NAME]" at bounding box center [534, 369] width 112 height 39
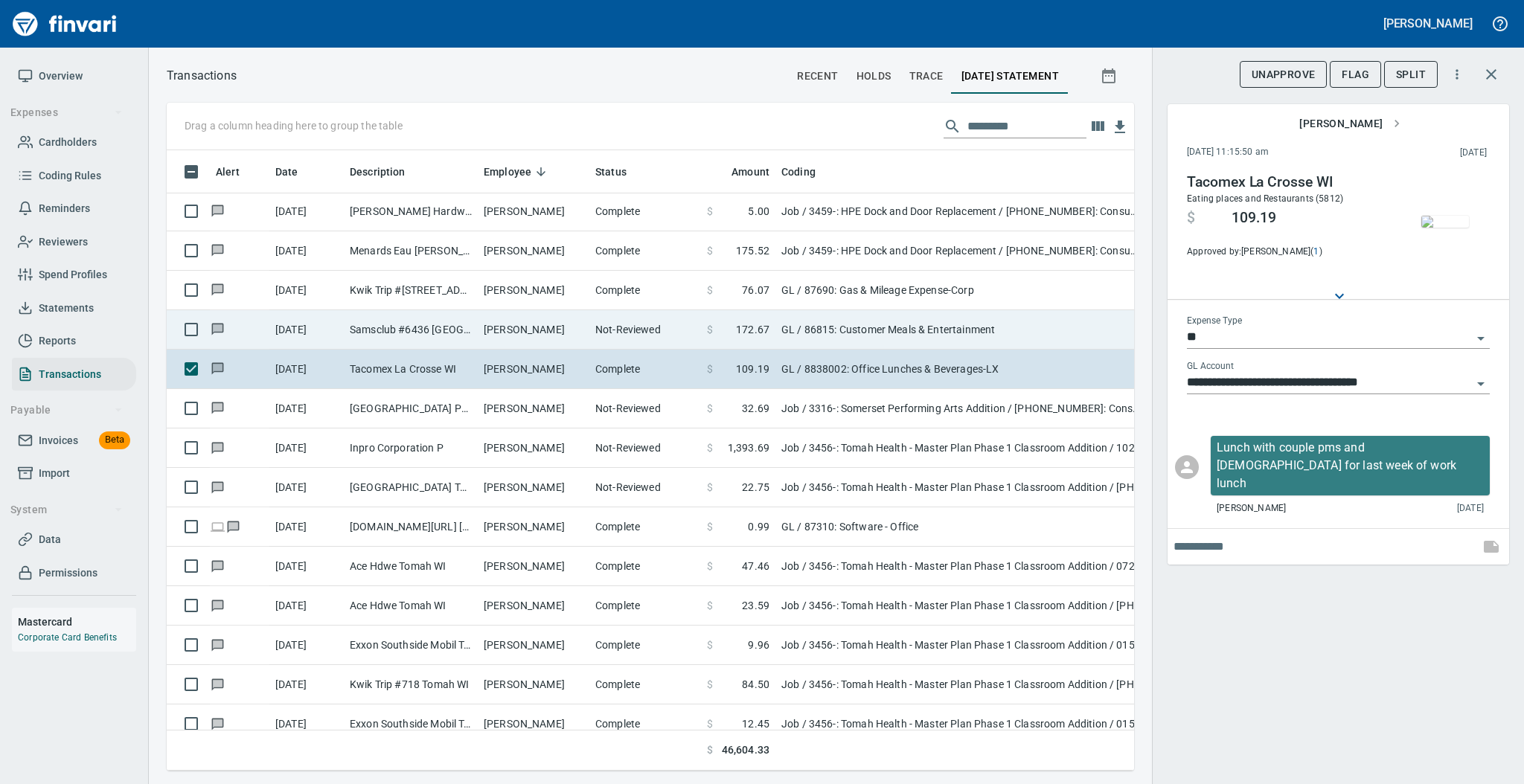
click at [521, 338] on td "[PERSON_NAME]" at bounding box center [534, 329] width 112 height 39
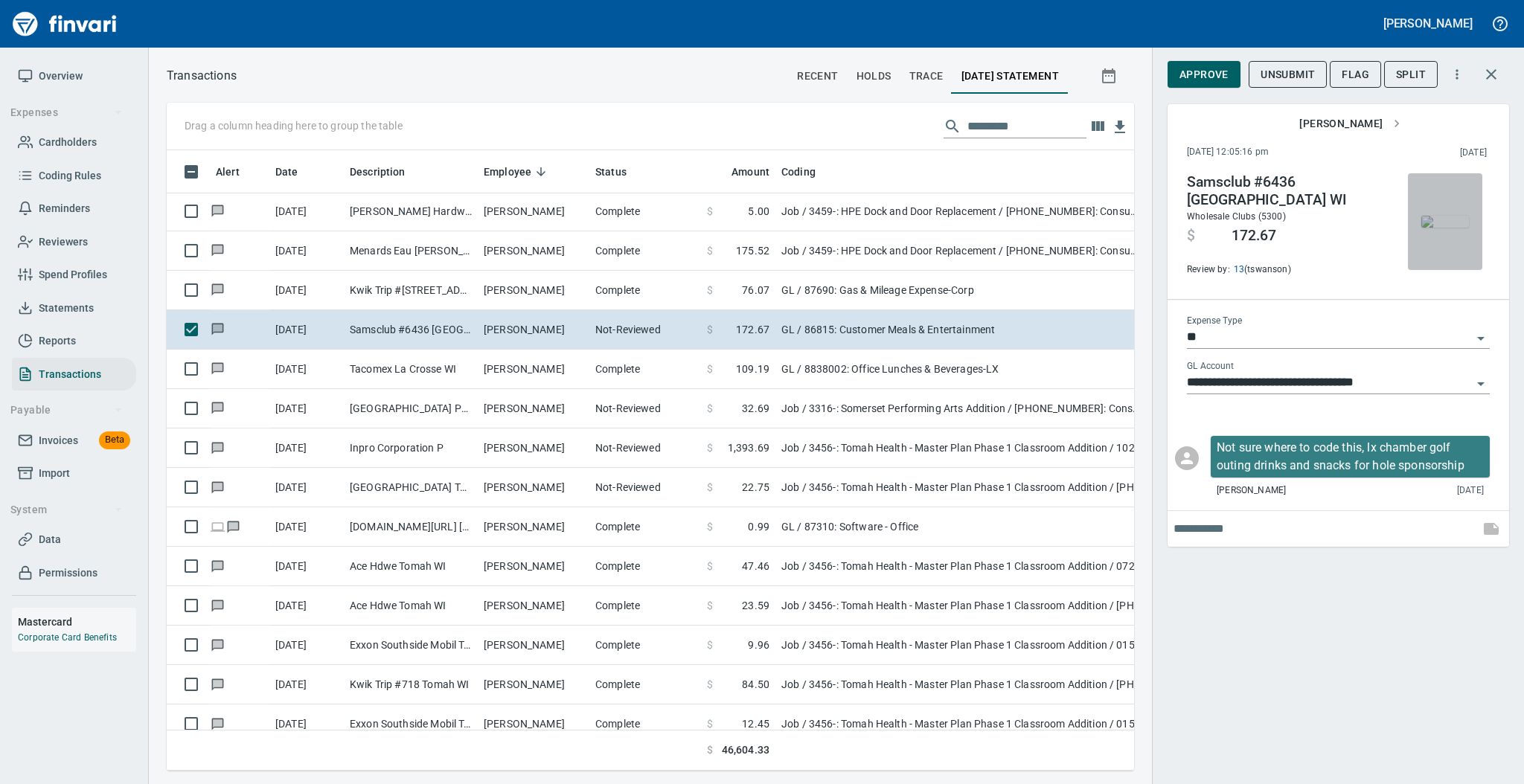
click at [1437, 223] on img "button" at bounding box center [1445, 221] width 48 height 12
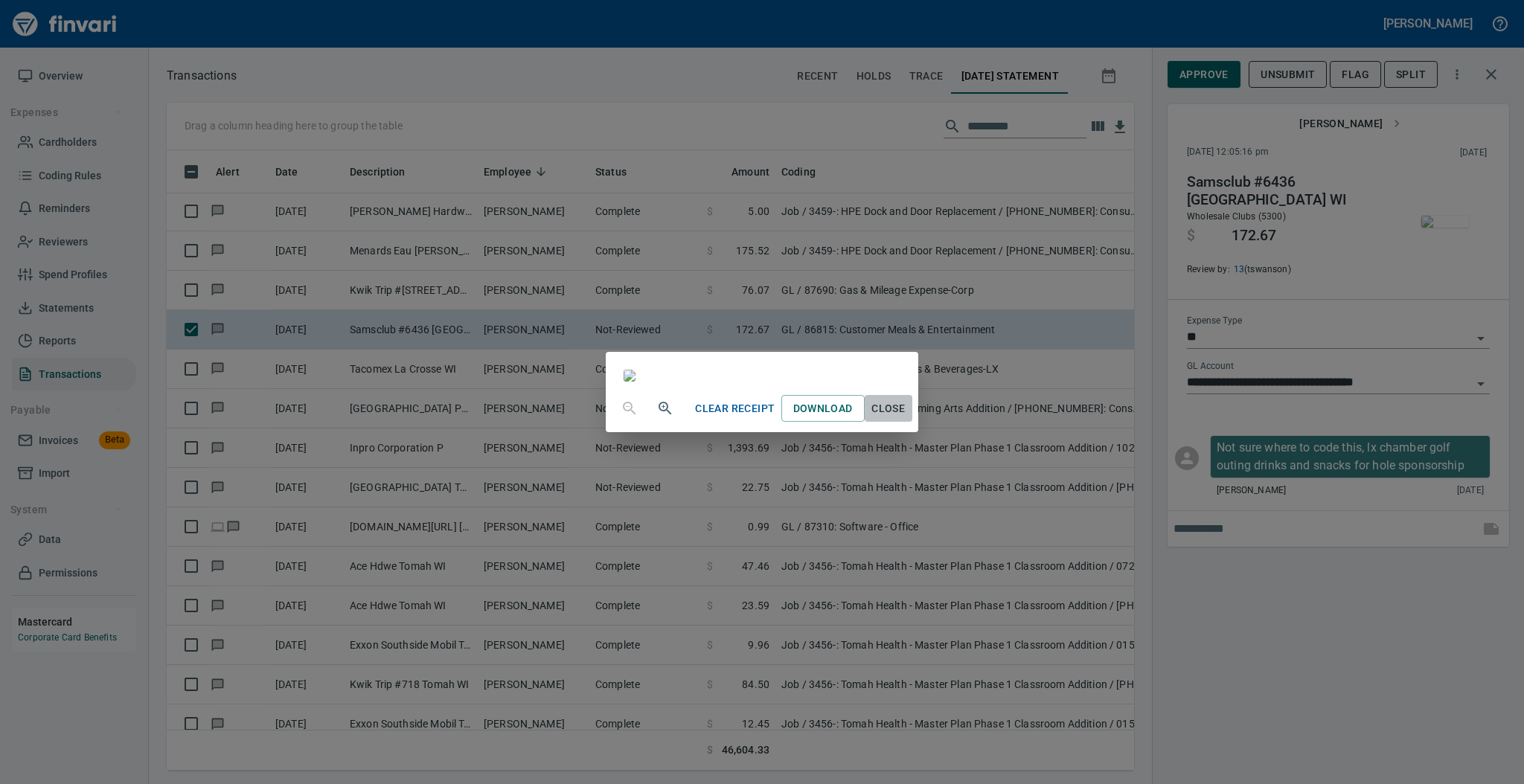
click at [906, 418] on span "Close" at bounding box center [888, 409] width 36 height 18
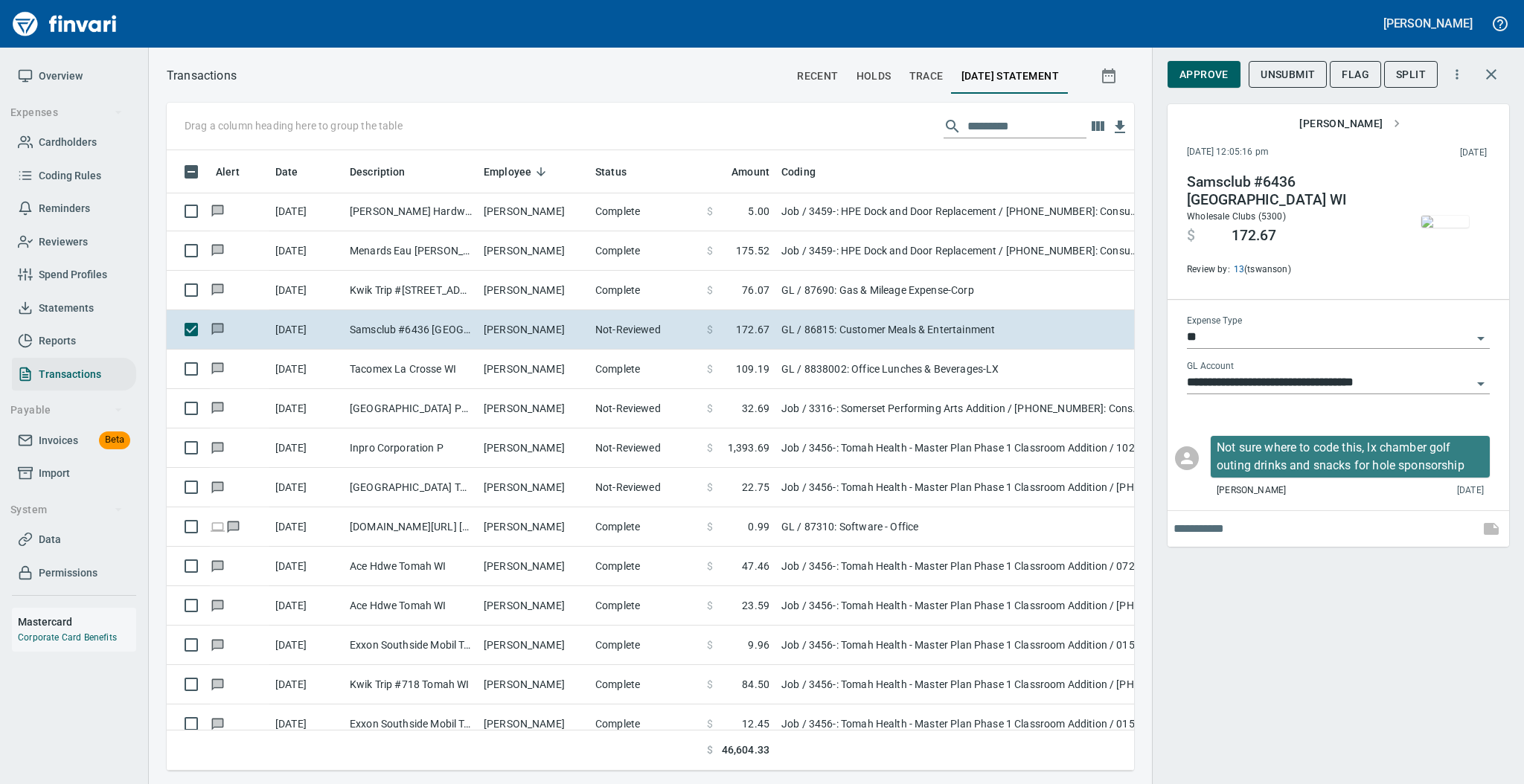
click at [1482, 381] on icon "Open" at bounding box center [1481, 384] width 18 height 18
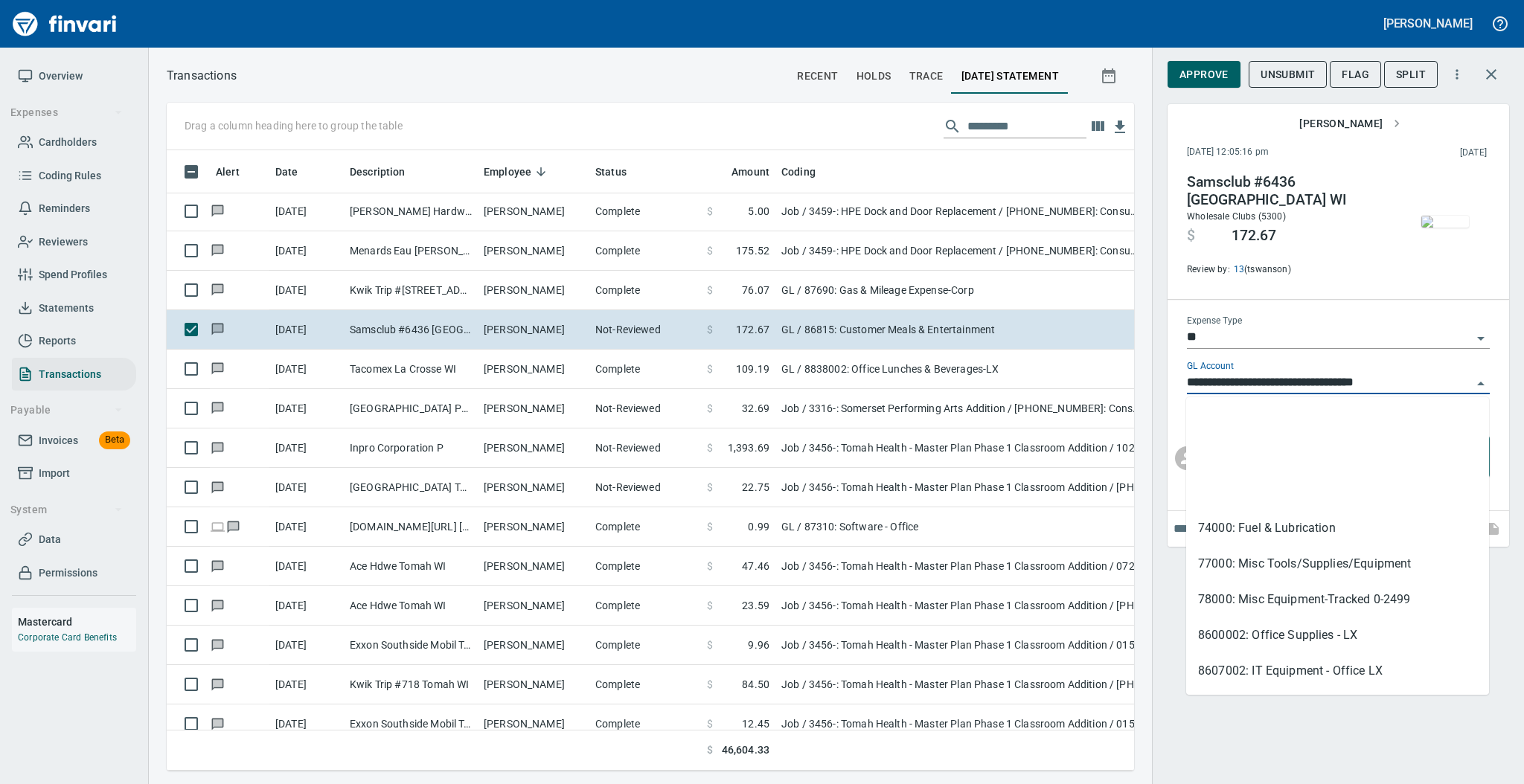
scroll to position [173, 0]
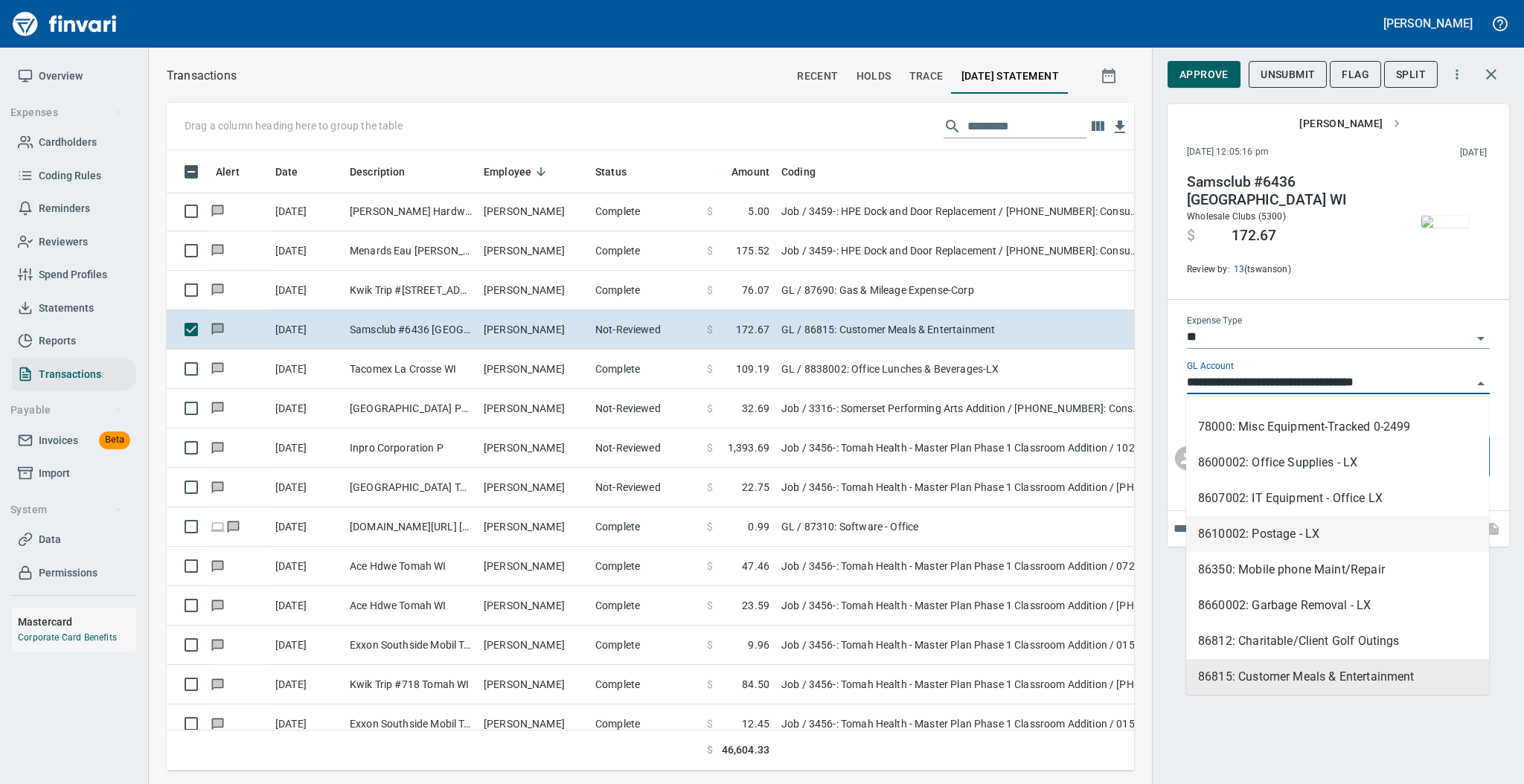
click at [1506, 572] on div "**********" at bounding box center [1337, 392] width 372 height 784
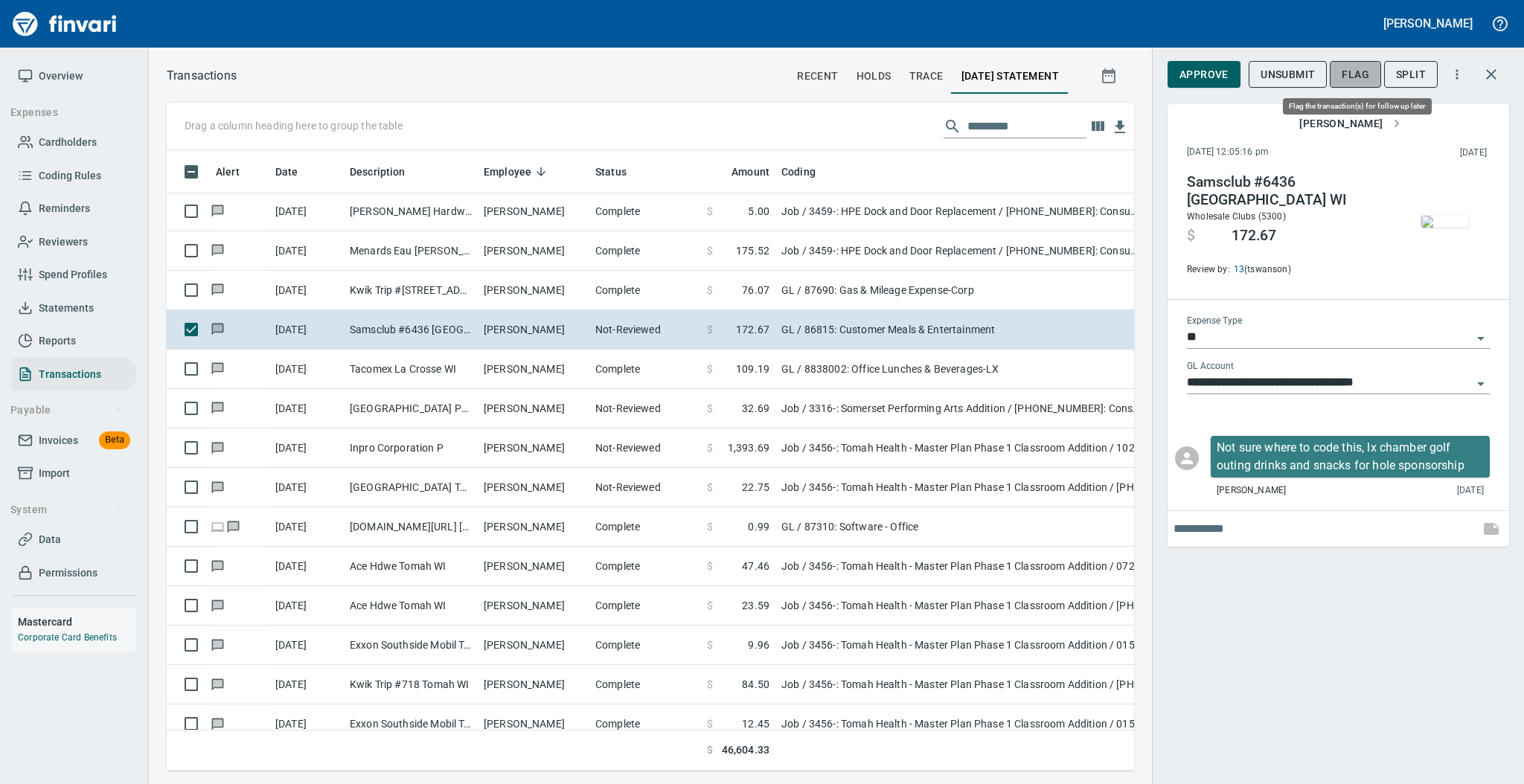
click at [1354, 71] on span "Flag" at bounding box center [1356, 75] width 27 height 18
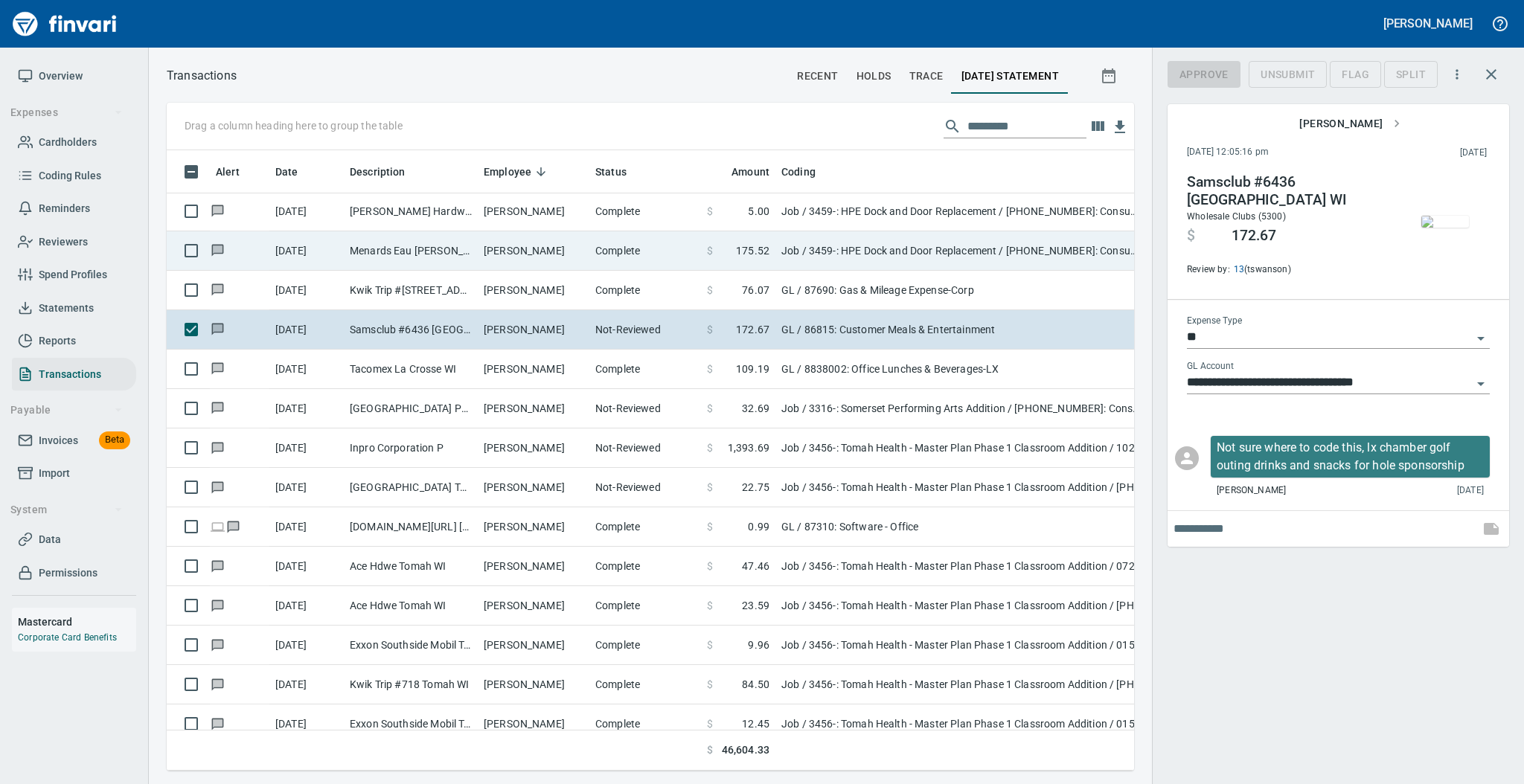
scroll to position [590, 936]
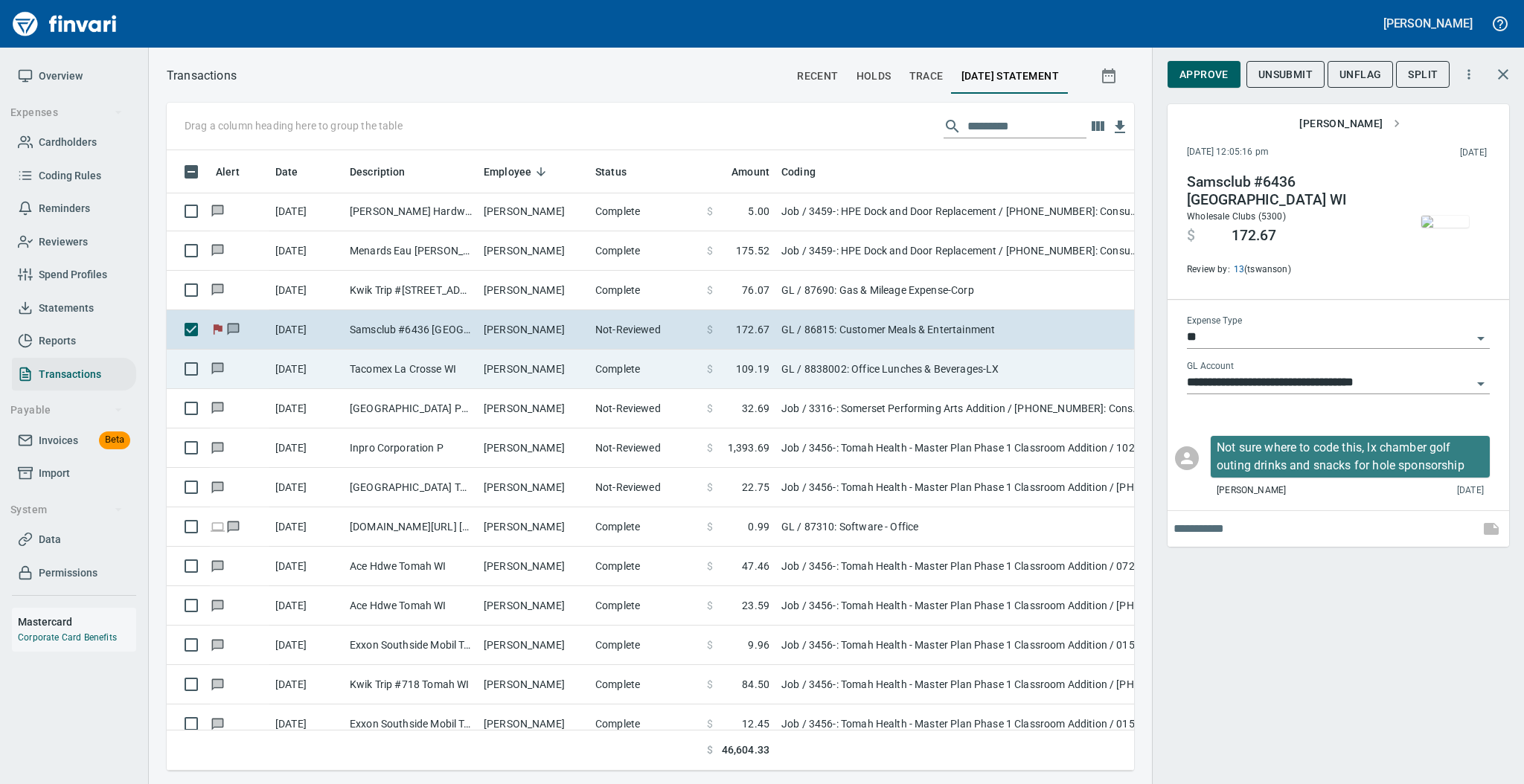
click at [582, 371] on td "[PERSON_NAME]" at bounding box center [534, 369] width 112 height 39
type input "**********"
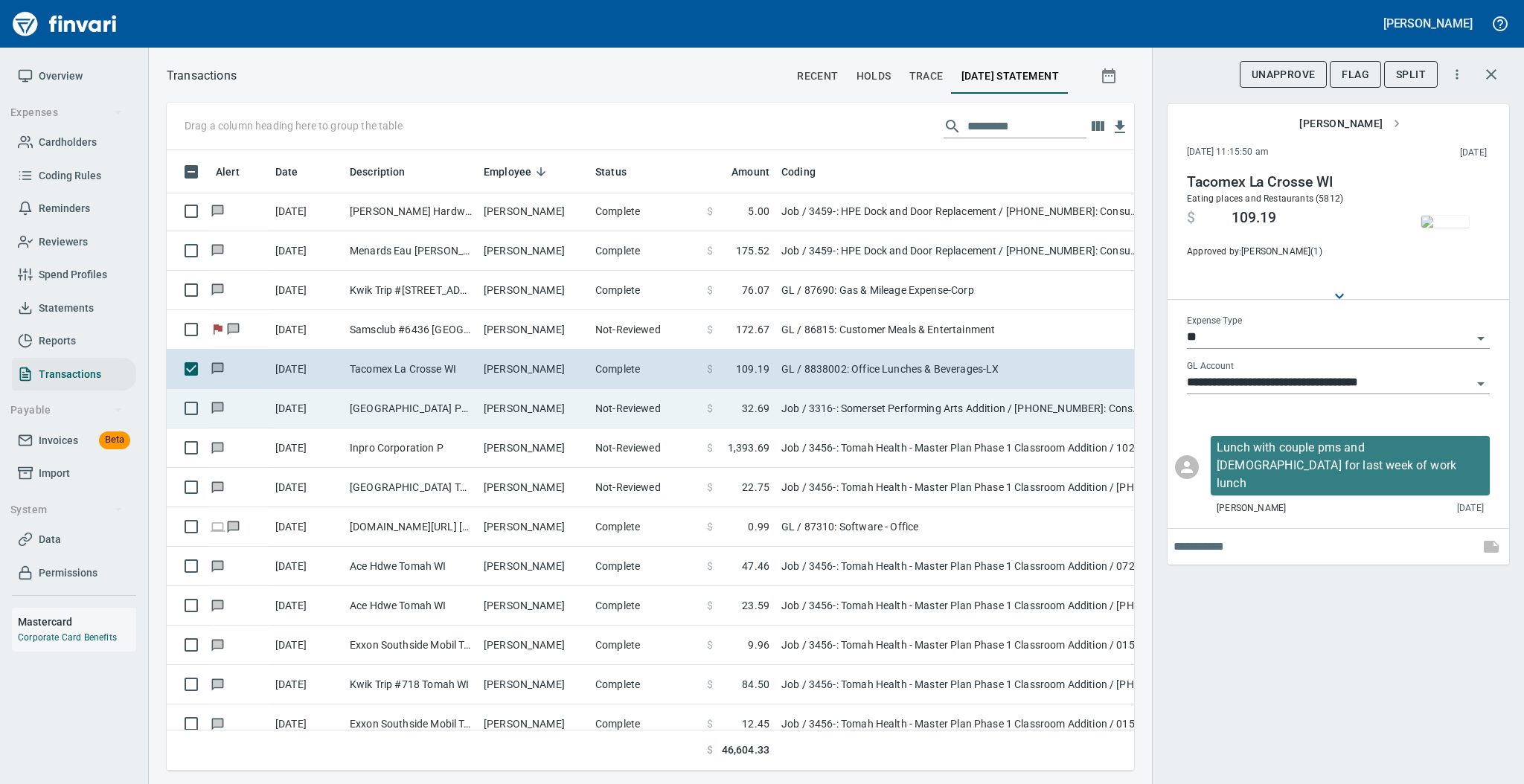
click at [556, 404] on td "[PERSON_NAME]" at bounding box center [534, 408] width 112 height 39
type input "***"
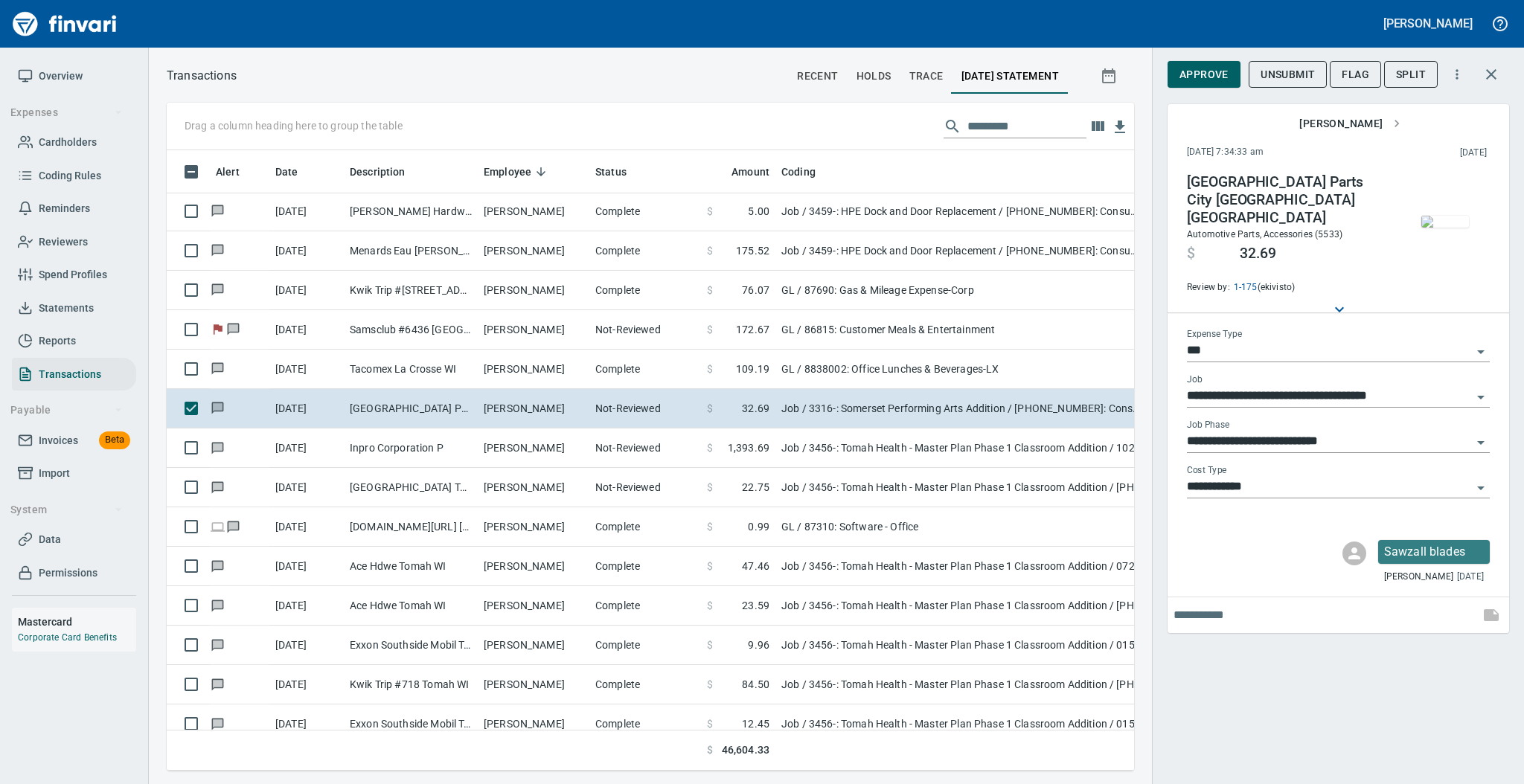
click at [1434, 223] on img "button" at bounding box center [1445, 221] width 48 height 12
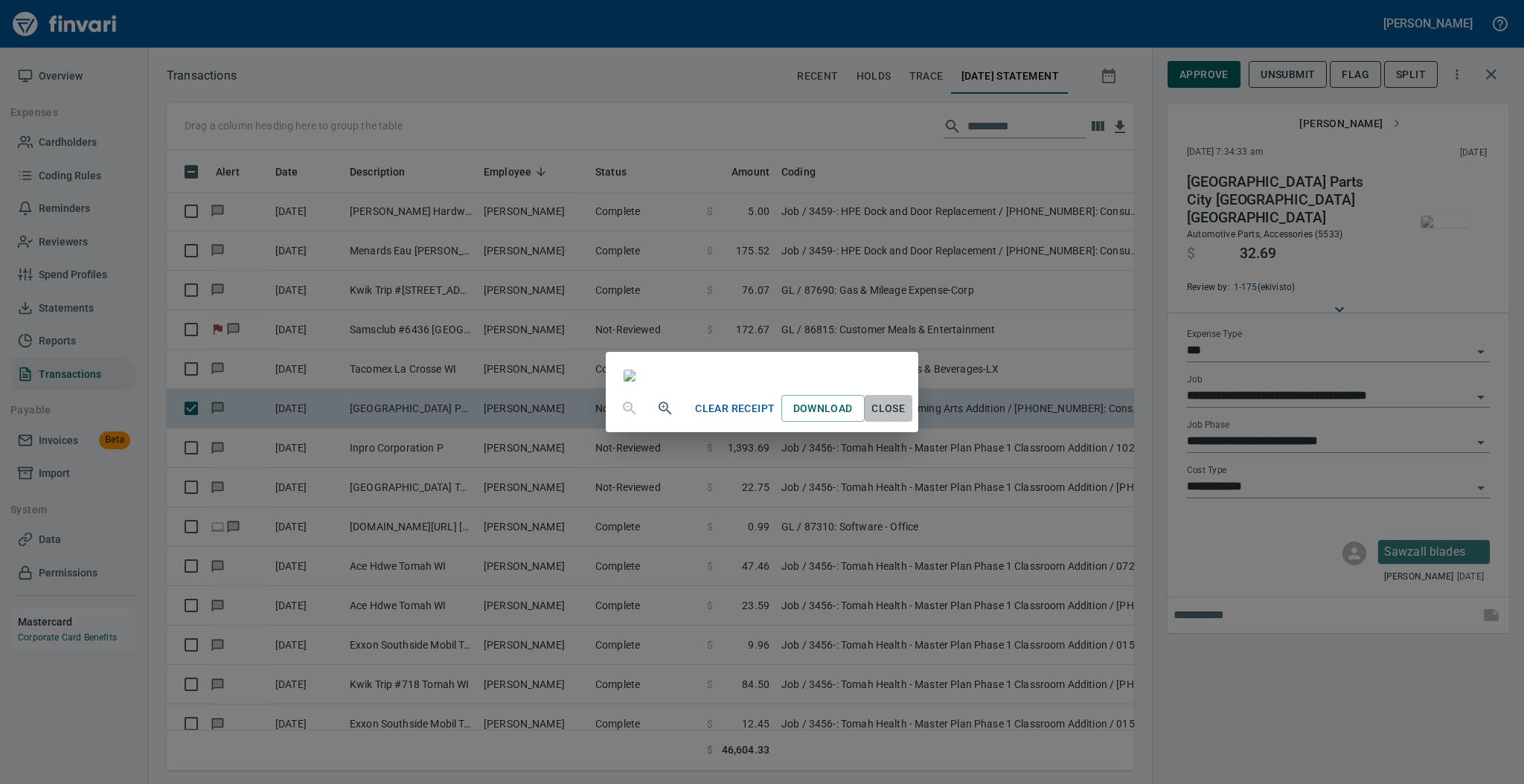
click at [906, 418] on span "Close" at bounding box center [888, 409] width 36 height 18
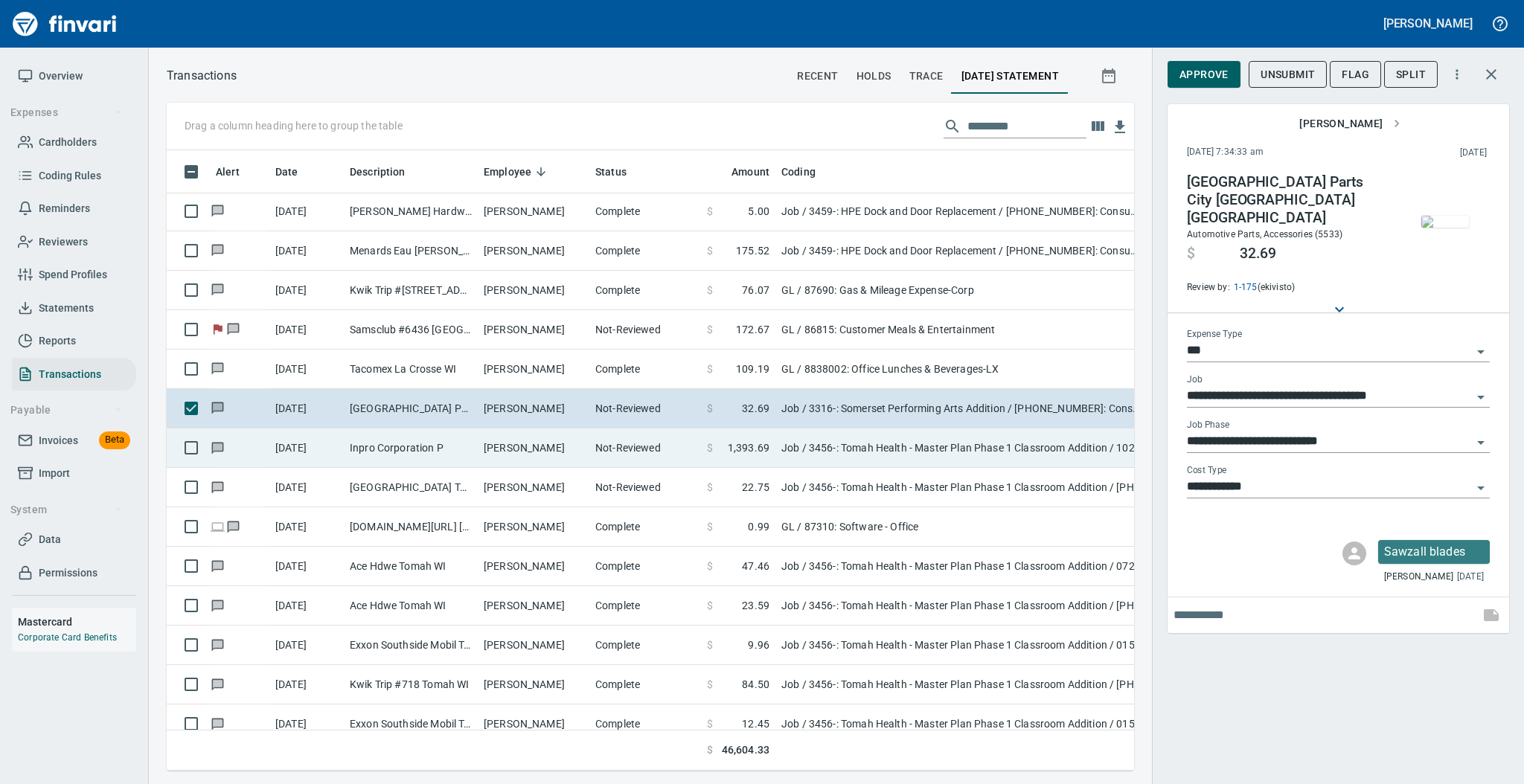
click at [619, 446] on td "Not-Reviewed" at bounding box center [645, 447] width 112 height 39
type input "**********"
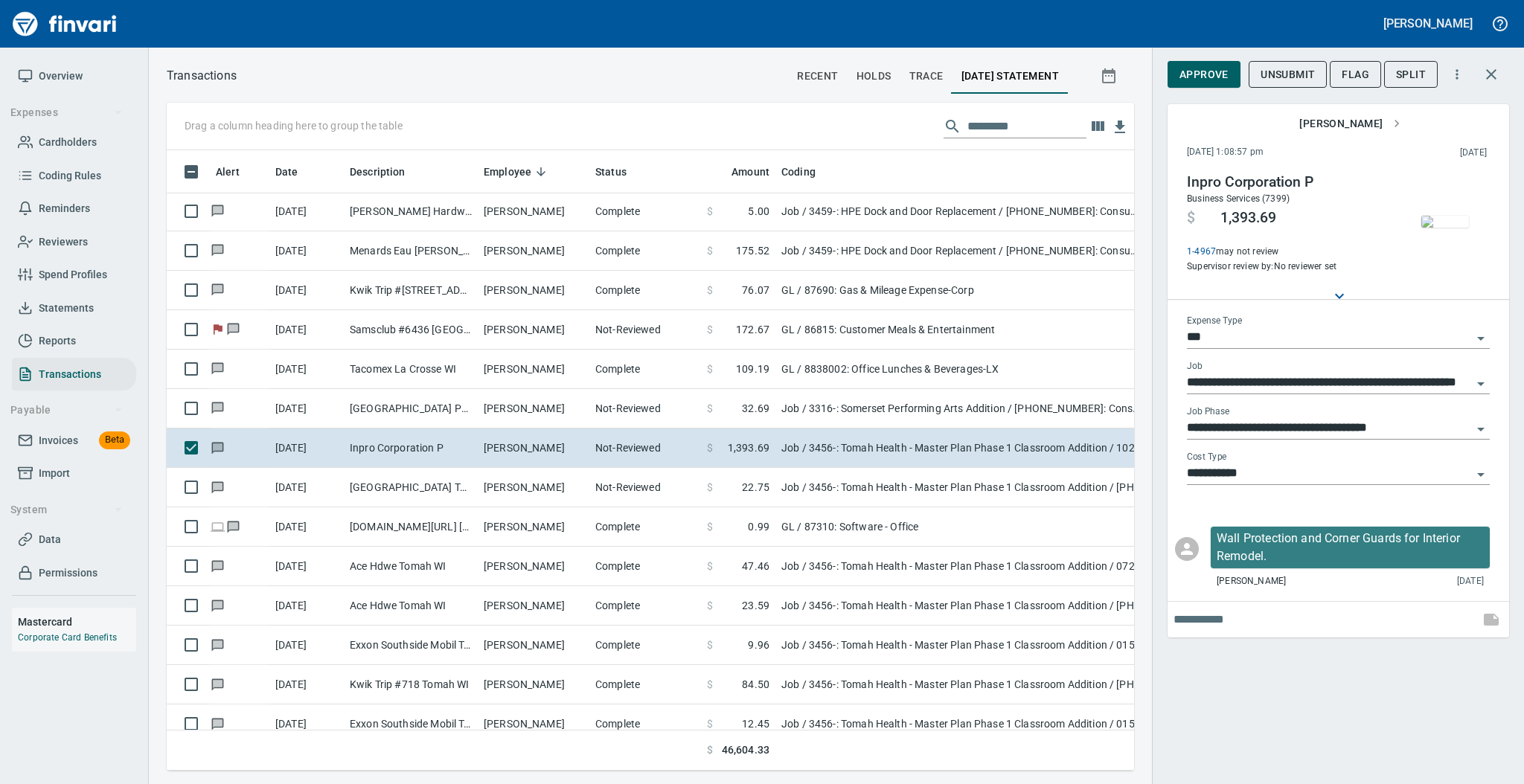
click at [1444, 228] on img "button" at bounding box center [1445, 221] width 48 height 12
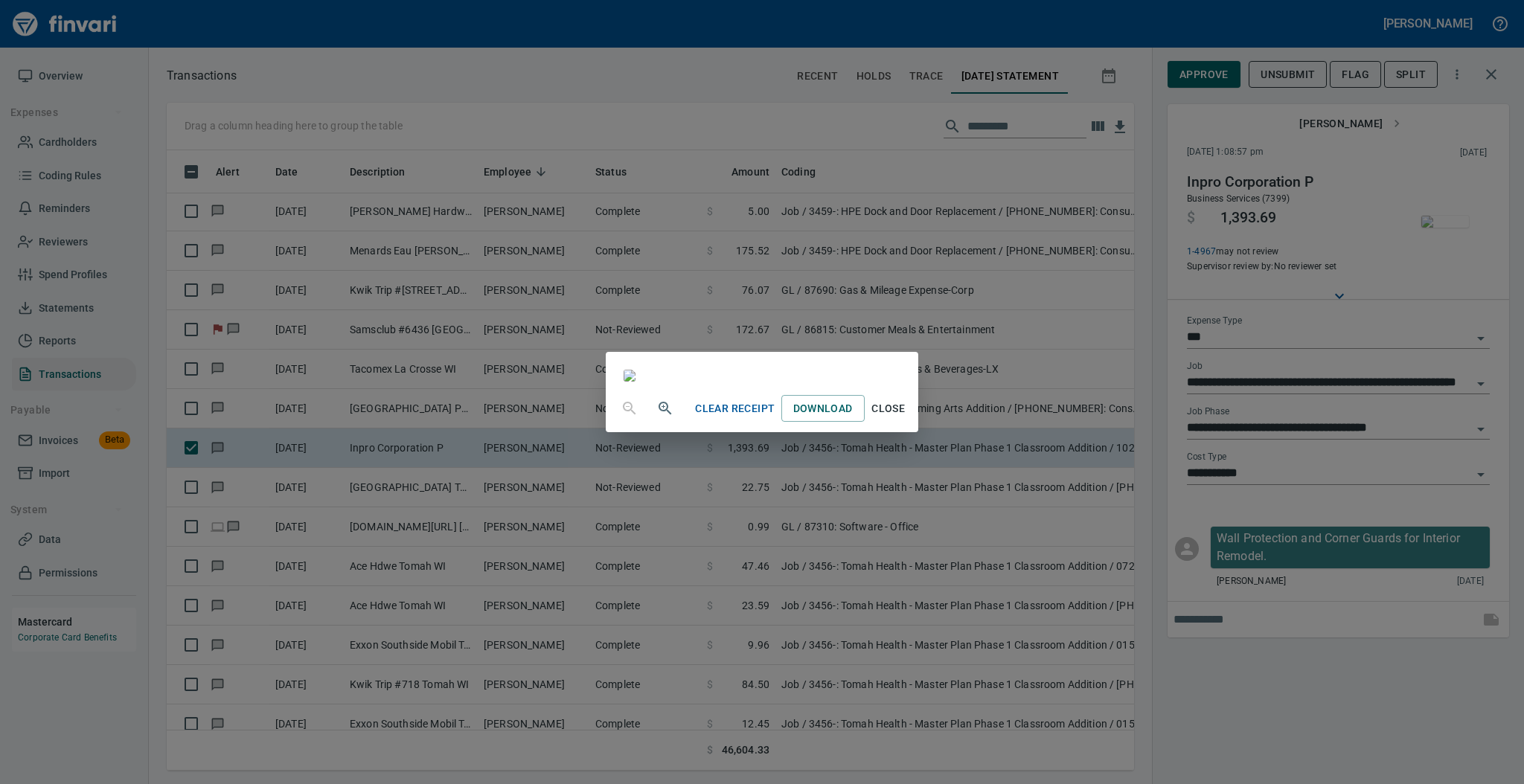
scroll to position [54, 0]
click at [906, 418] on span "Close" at bounding box center [888, 409] width 36 height 18
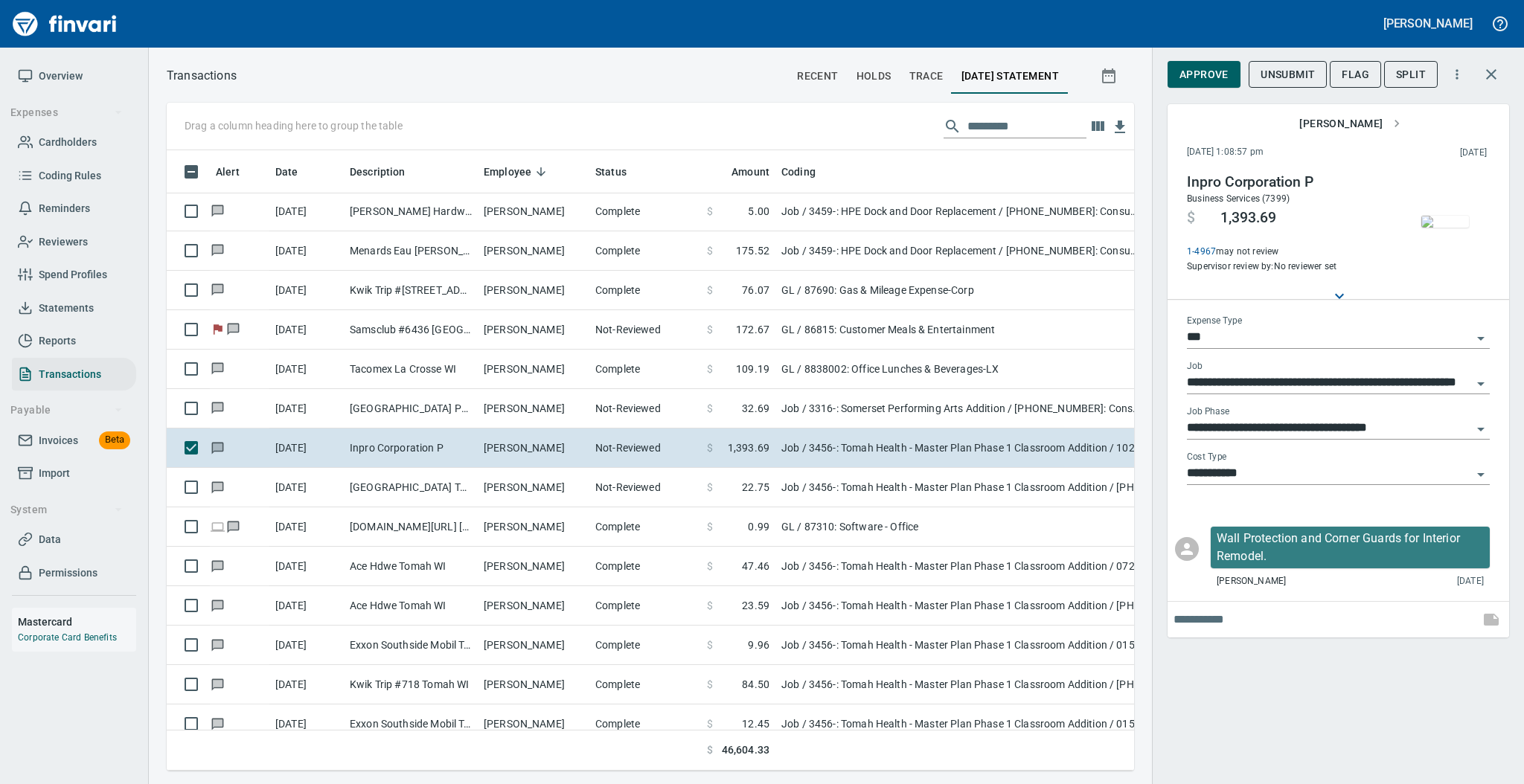
scroll to position [590, 936]
click at [1199, 72] on span "Approve" at bounding box center [1205, 75] width 49 height 18
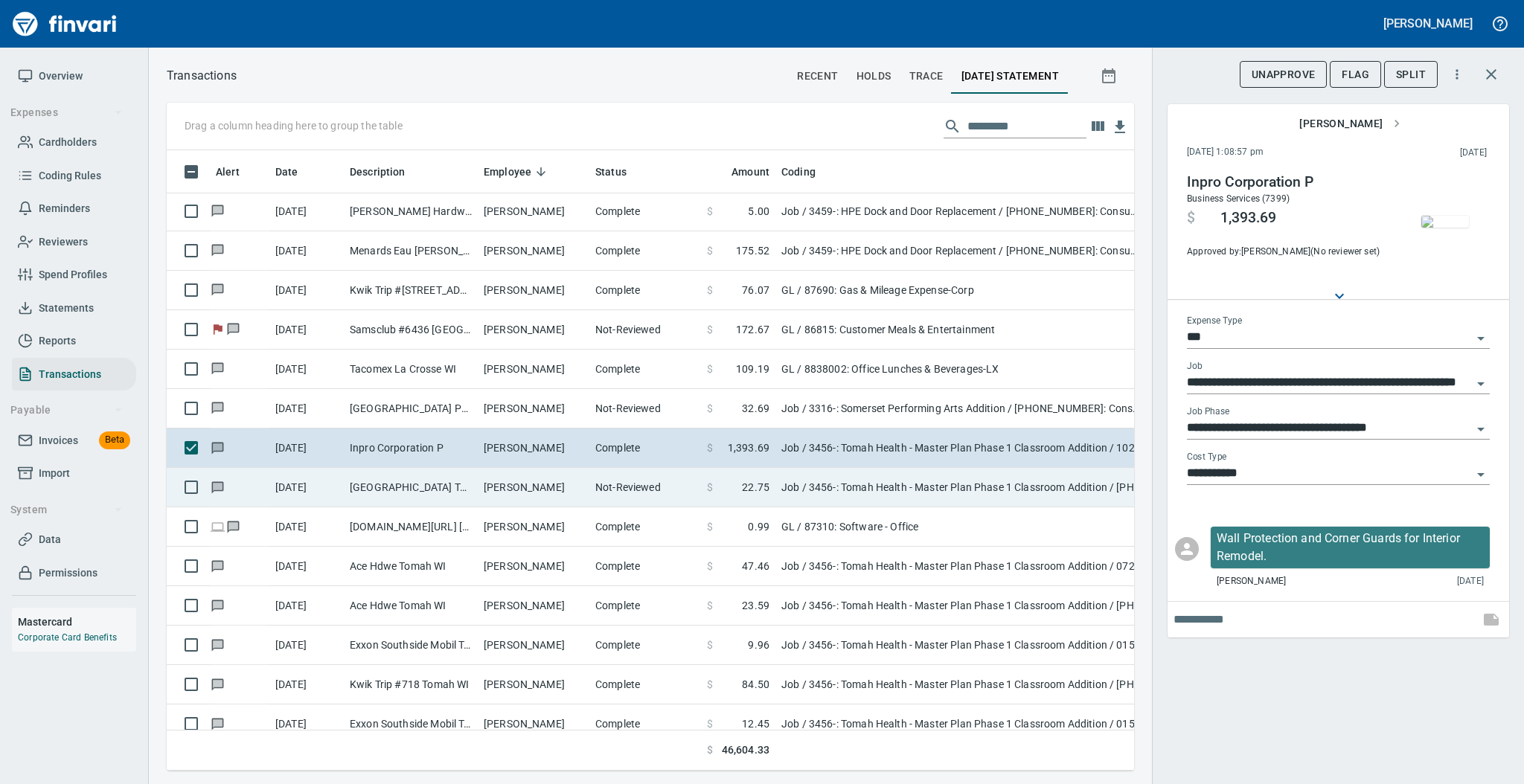
click at [578, 480] on td "[PERSON_NAME]" at bounding box center [534, 487] width 112 height 39
type input "**********"
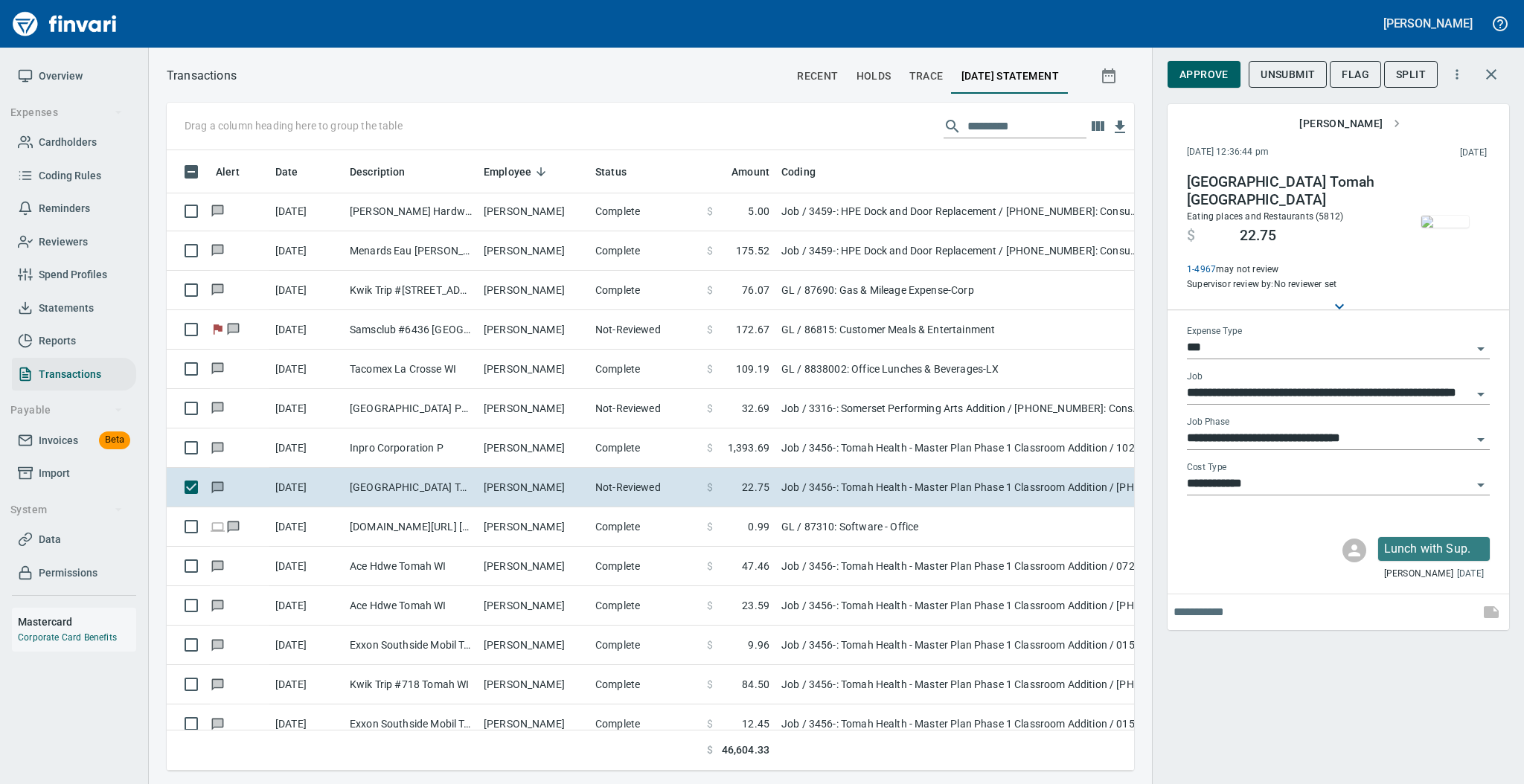
click at [1435, 228] on img "button" at bounding box center [1445, 221] width 48 height 12
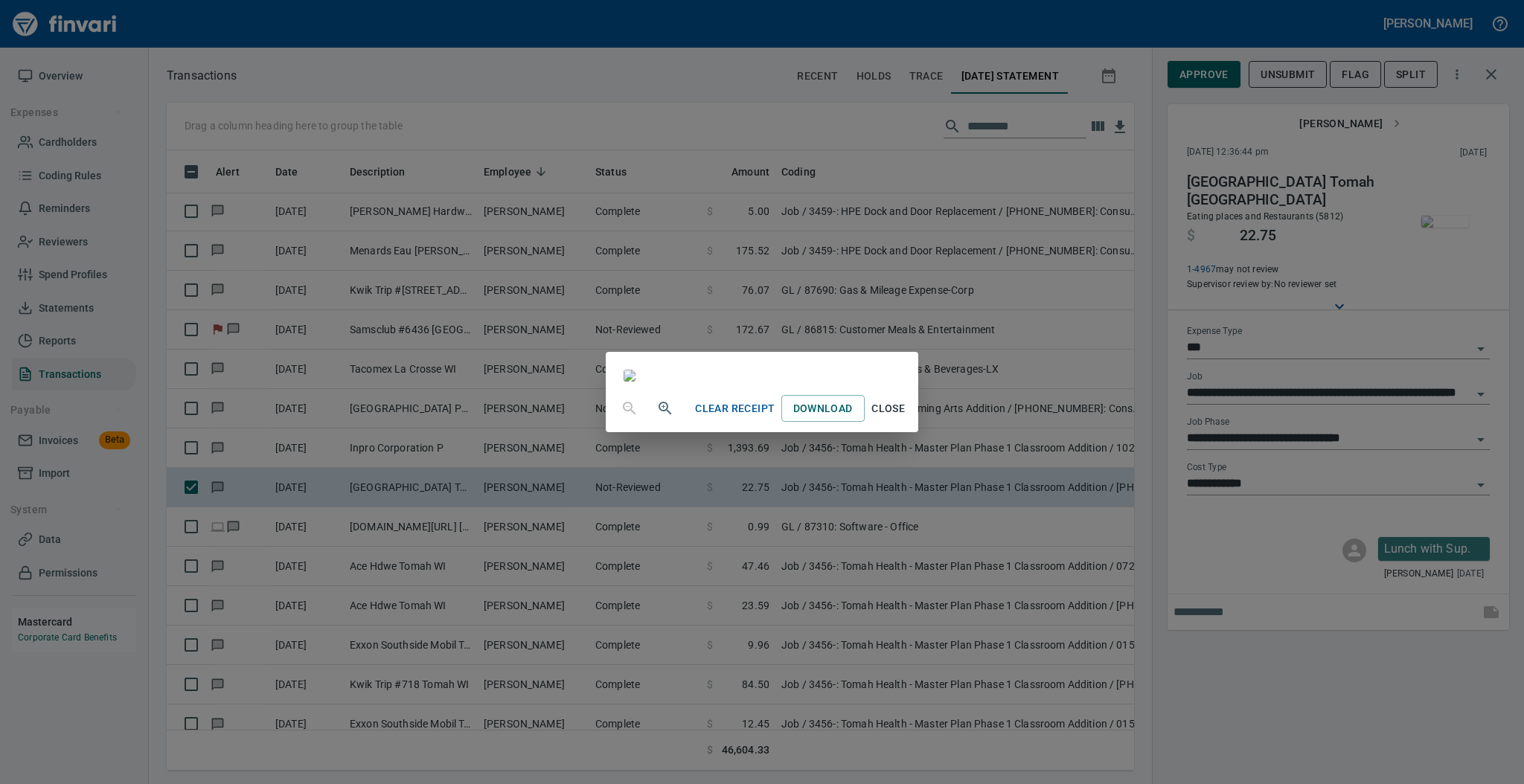
click at [906, 418] on span "Close" at bounding box center [888, 409] width 36 height 18
